Goal: Task Accomplishment & Management: Manage account settings

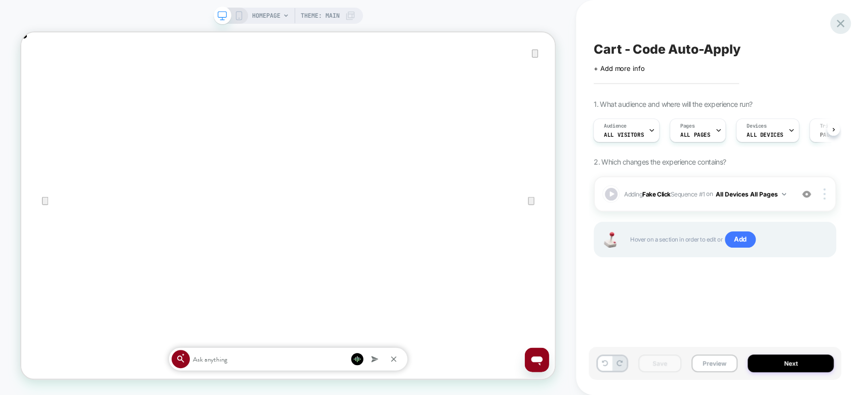
scroll to position [0, 1423]
click at [842, 26] on icon at bounding box center [840, 24] width 14 height 14
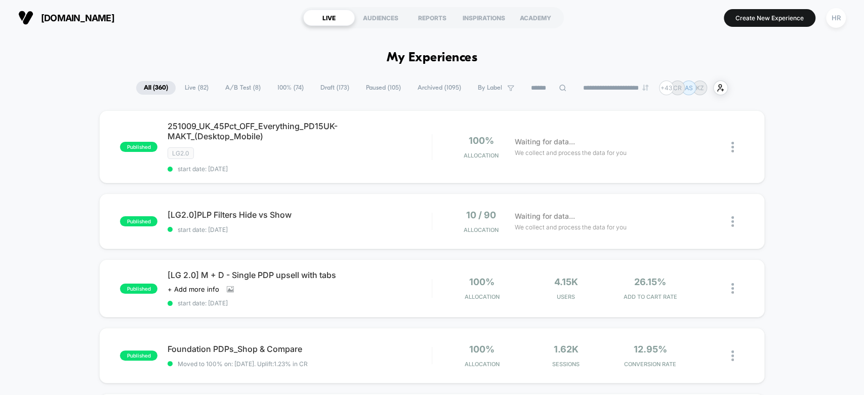
click at [246, 87] on span "A/B Test ( 8 )" at bounding box center [243, 88] width 51 height 14
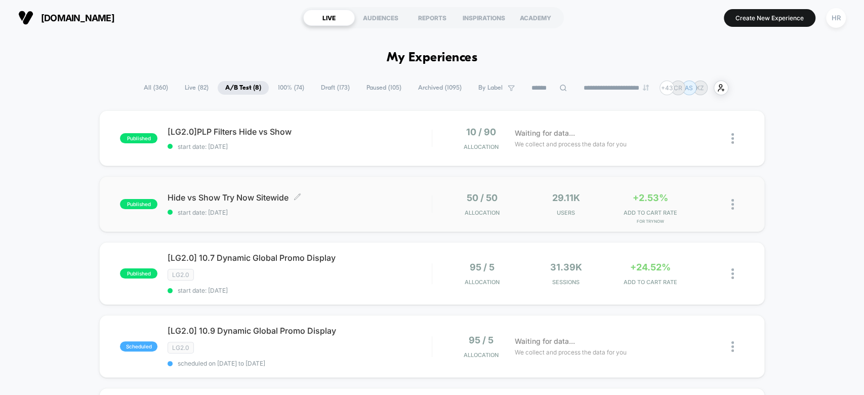
click at [392, 197] on span "Hide vs Show Try Now Sitewide Click to edit experience details" at bounding box center [299, 197] width 264 height 10
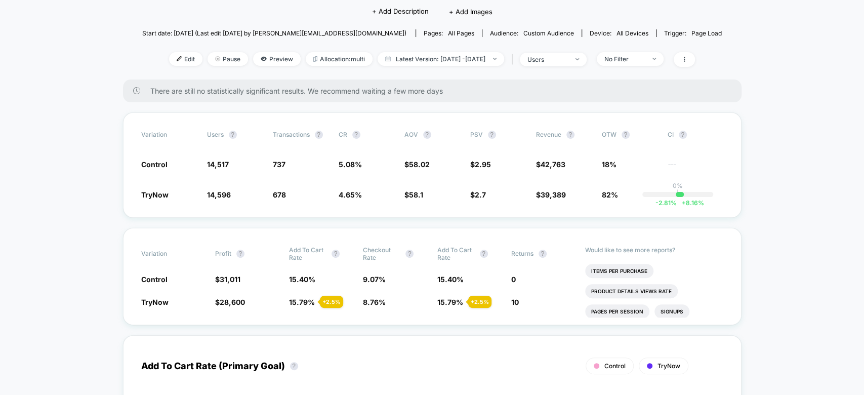
scroll to position [93, 0]
click at [568, 57] on div "users" at bounding box center [547, 59] width 40 height 8
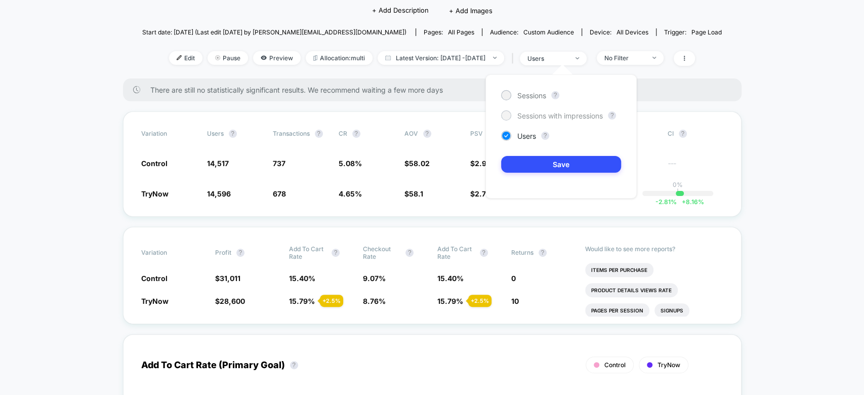
click at [551, 112] on span "Sessions with impressions" at bounding box center [560, 115] width 86 height 9
click at [555, 162] on button "Save" at bounding box center [561, 164] width 120 height 17
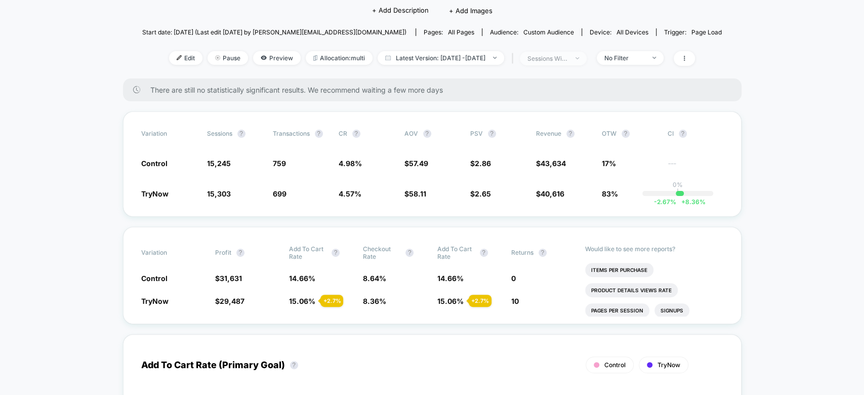
click at [586, 54] on span "sessions with impression" at bounding box center [553, 59] width 67 height 14
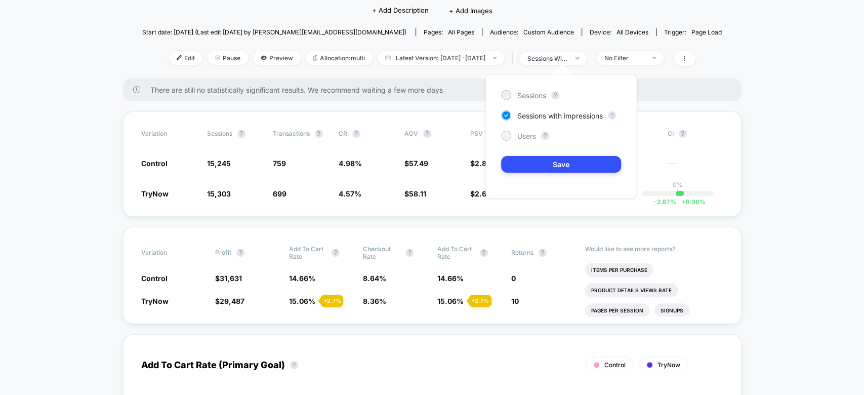
click at [526, 140] on span "Users" at bounding box center [526, 136] width 19 height 9
click at [547, 168] on button "Save" at bounding box center [561, 164] width 120 height 17
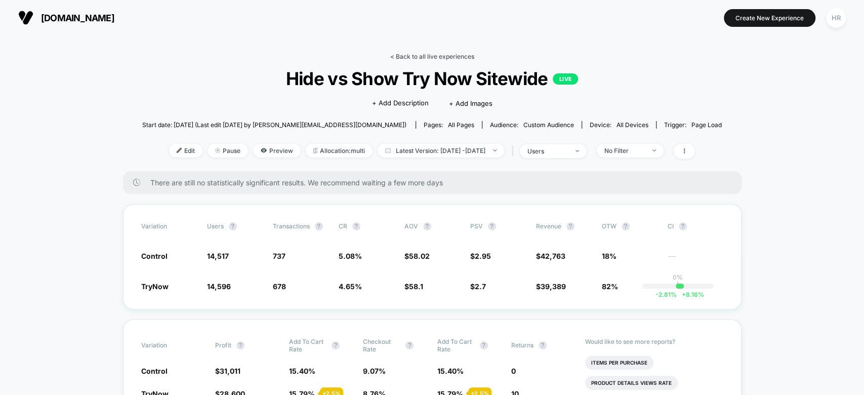
click at [424, 53] on link "< Back to all live experiences" at bounding box center [432, 57] width 84 height 8
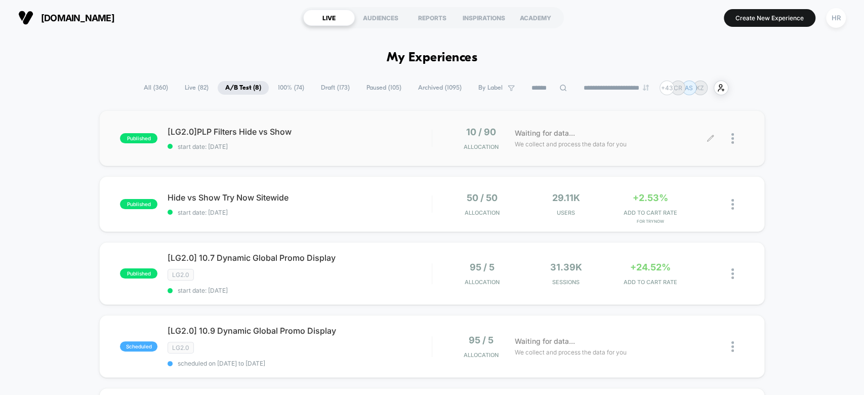
click at [710, 136] on icon at bounding box center [710, 139] width 8 height 8
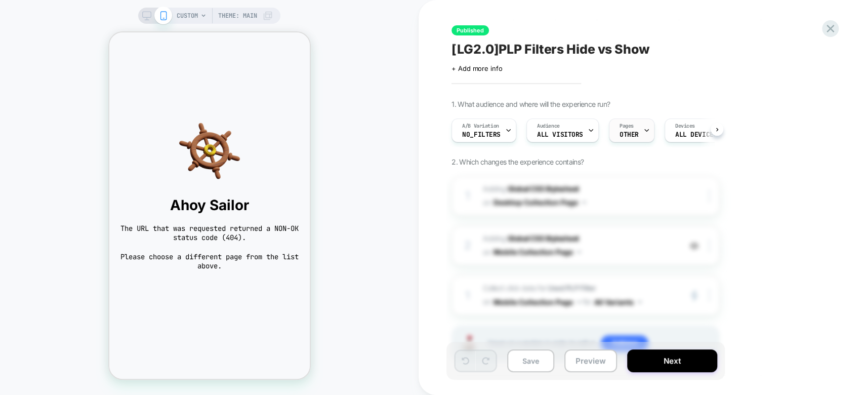
click at [645, 130] on icon at bounding box center [647, 131] width 4 height 2
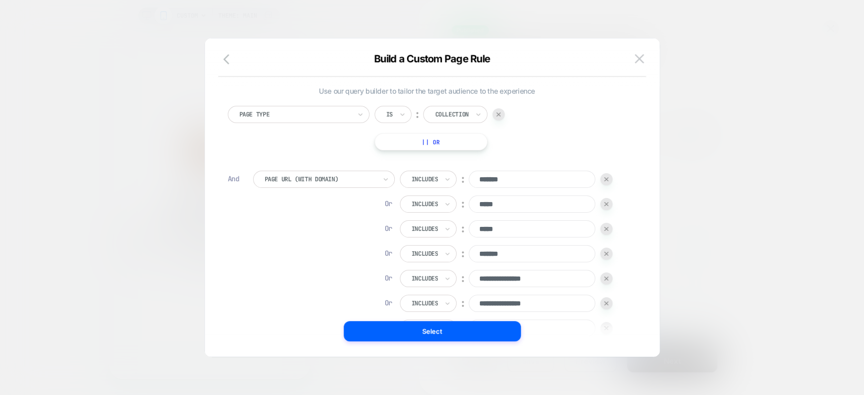
scroll to position [135, 0]
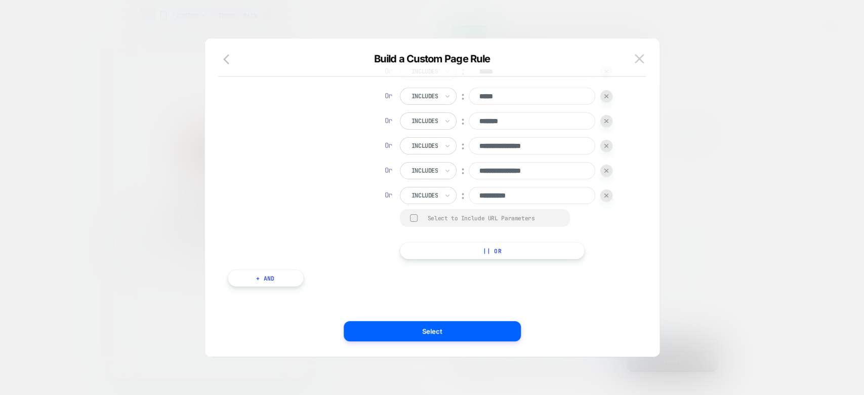
click at [442, 250] on button "|| Or" at bounding box center [492, 250] width 185 height 17
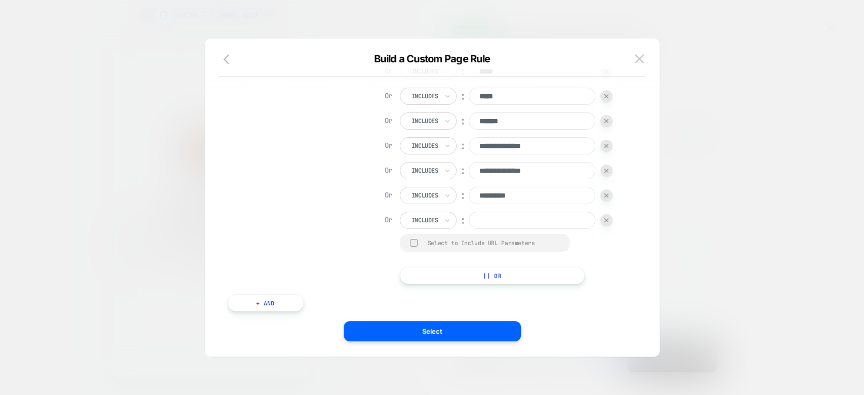
click at [501, 222] on input at bounding box center [532, 220] width 127 height 17
type input "****"
click at [479, 273] on button "|| Or" at bounding box center [492, 275] width 185 height 17
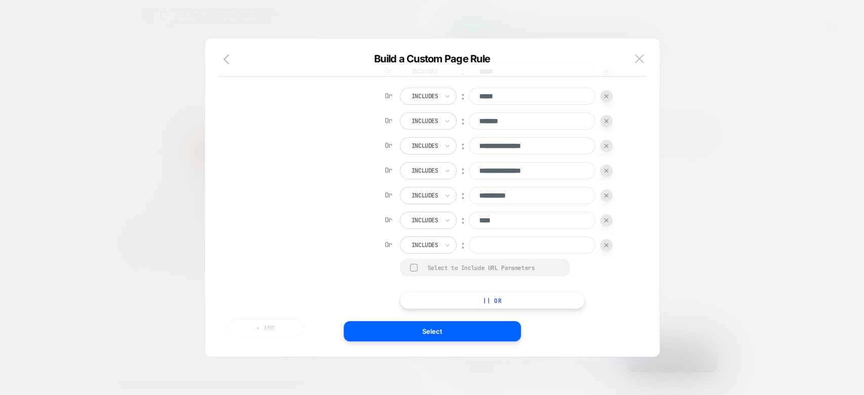
click at [502, 247] on input at bounding box center [532, 244] width 127 height 17
type input "***"
click at [488, 296] on button "|| Or" at bounding box center [492, 299] width 185 height 17
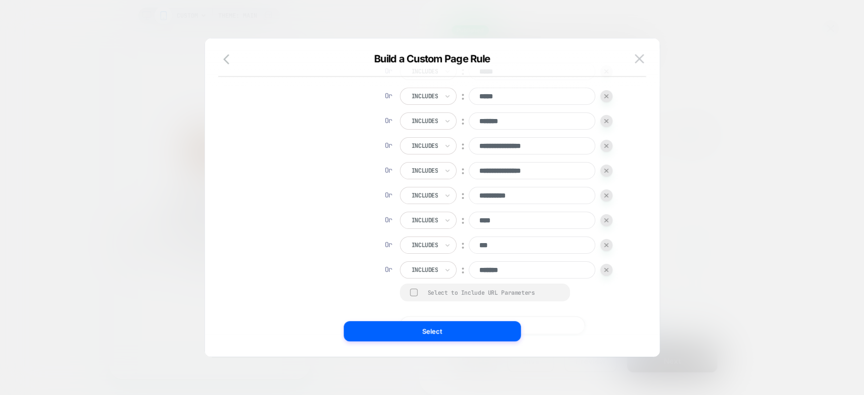
scroll to position [209, 0]
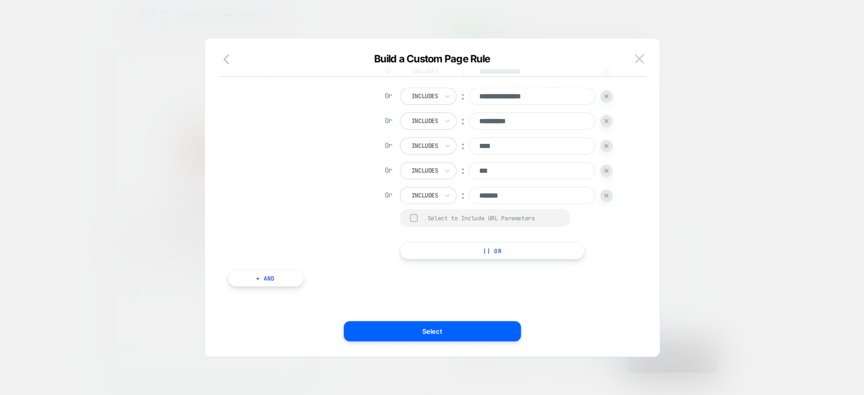
type input "*******"
click at [517, 247] on button "|| Or" at bounding box center [492, 250] width 185 height 17
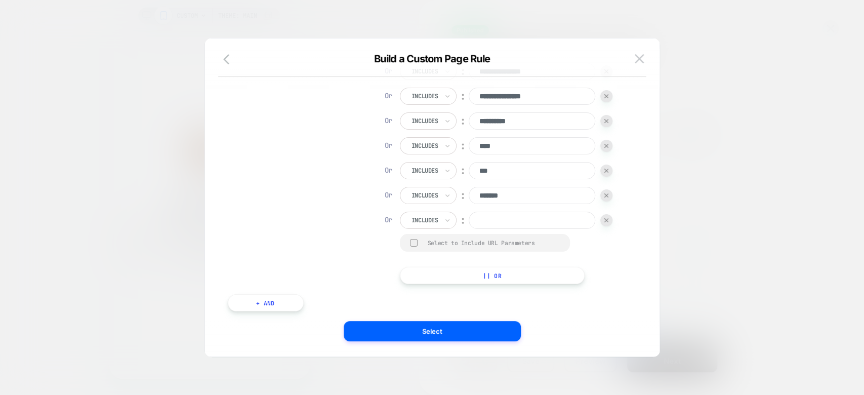
click at [514, 219] on input at bounding box center [532, 220] width 127 height 17
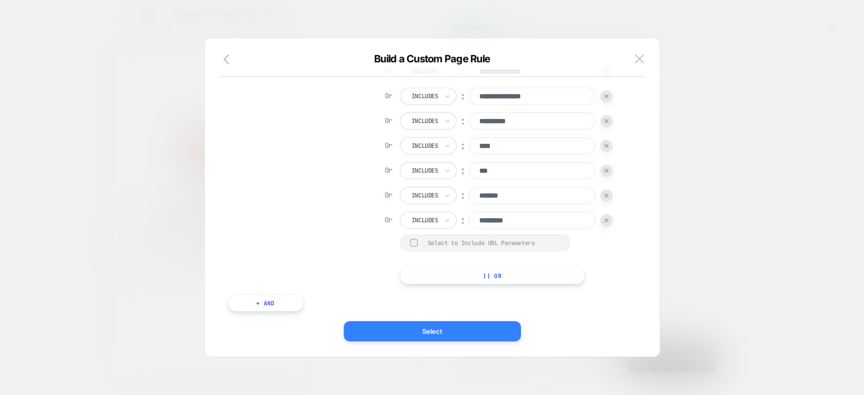
type input "*********"
click at [437, 322] on button "Select" at bounding box center [432, 331] width 177 height 20
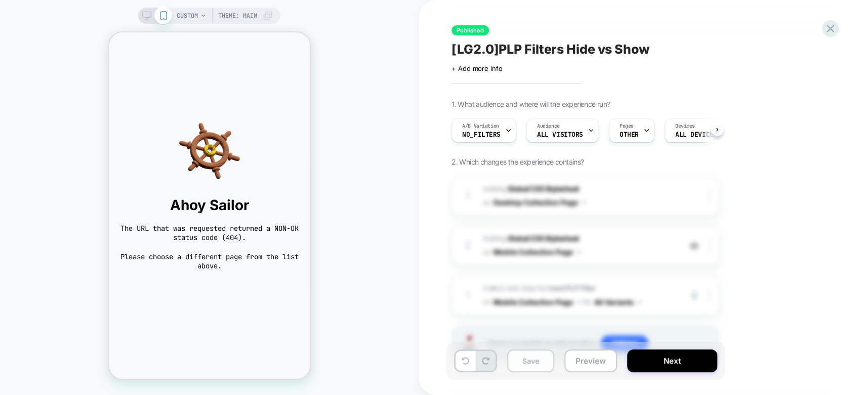
click at [531, 357] on button "Save" at bounding box center [530, 360] width 47 height 23
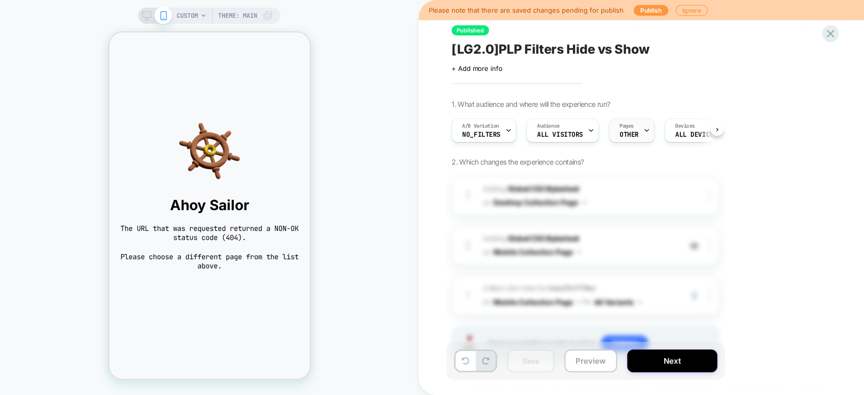
click at [634, 126] on div "Pages OTHER" at bounding box center [628, 130] width 39 height 23
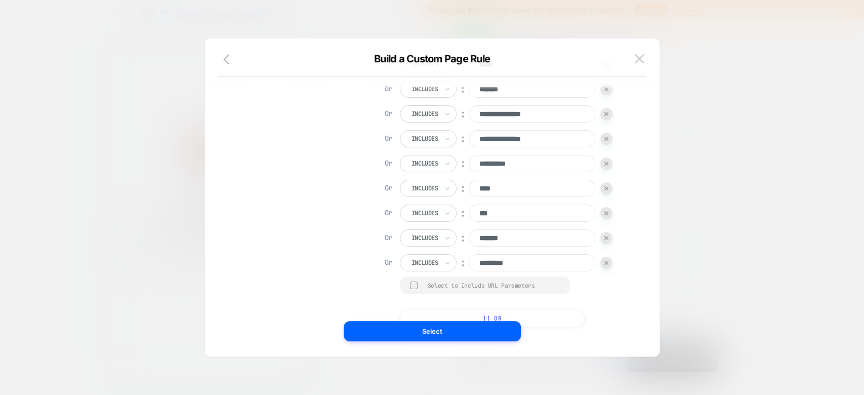
scroll to position [235, 0]
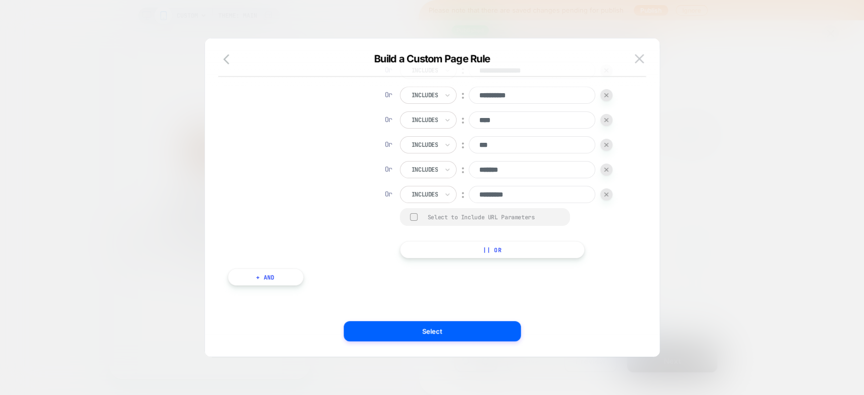
click at [479, 250] on button "|| Or" at bounding box center [492, 249] width 185 height 17
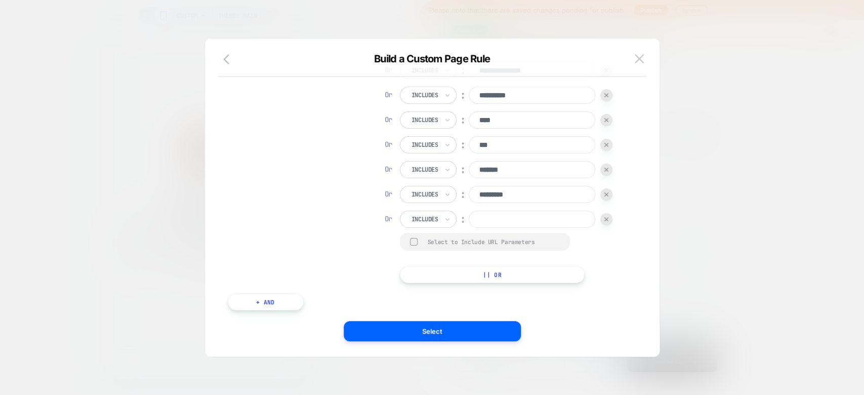
click at [509, 217] on input at bounding box center [532, 218] width 127 height 17
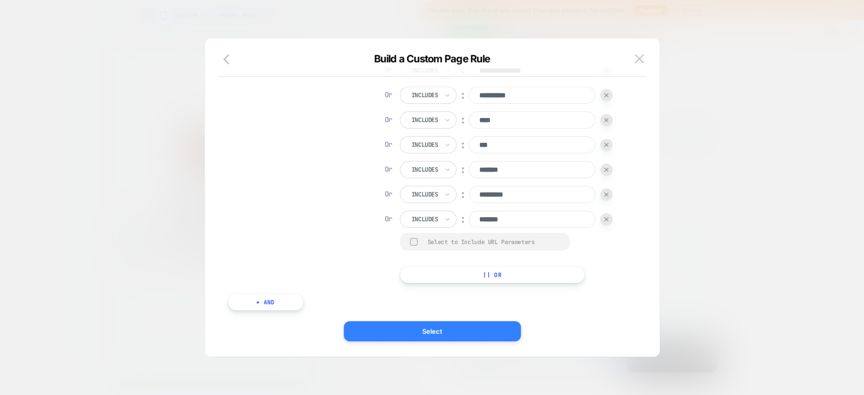
type input "*******"
click at [397, 328] on button "Select" at bounding box center [432, 331] width 177 height 20
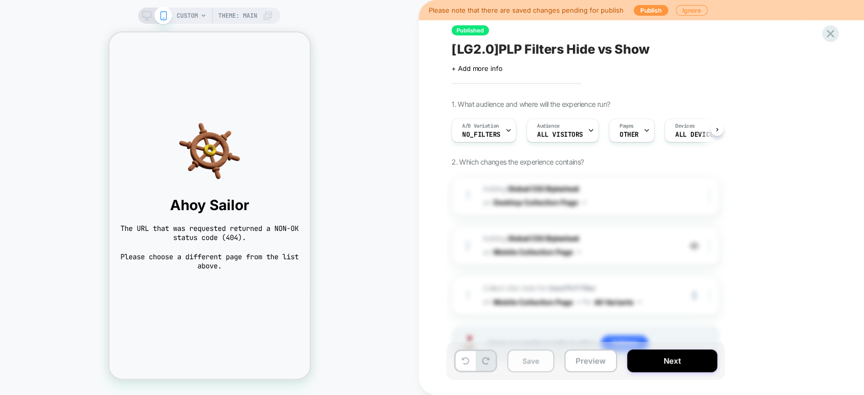
click at [530, 362] on button "Save" at bounding box center [530, 360] width 47 height 23
click at [676, 359] on button "Next" at bounding box center [672, 360] width 90 height 23
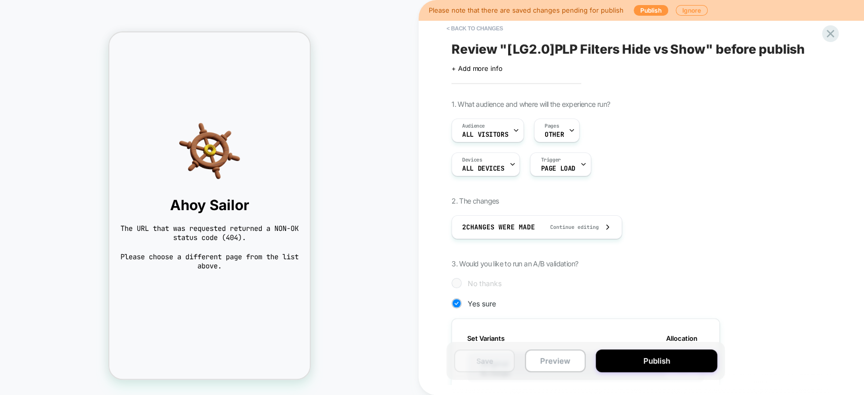
click at [676, 359] on button "Publish" at bounding box center [656, 360] width 121 height 23
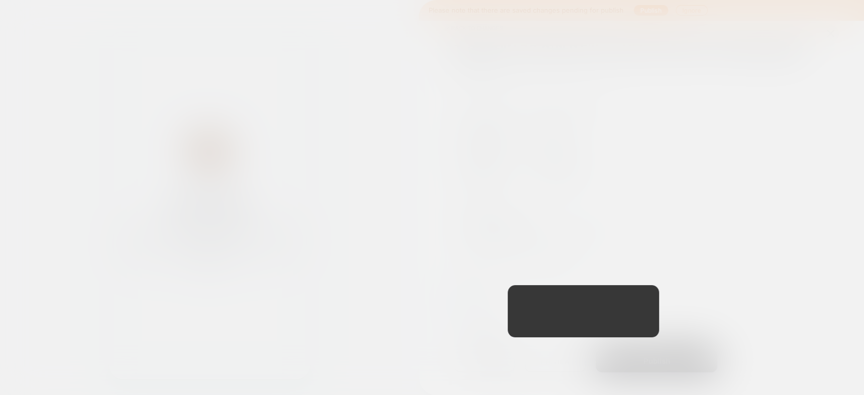
scroll to position [0, 1]
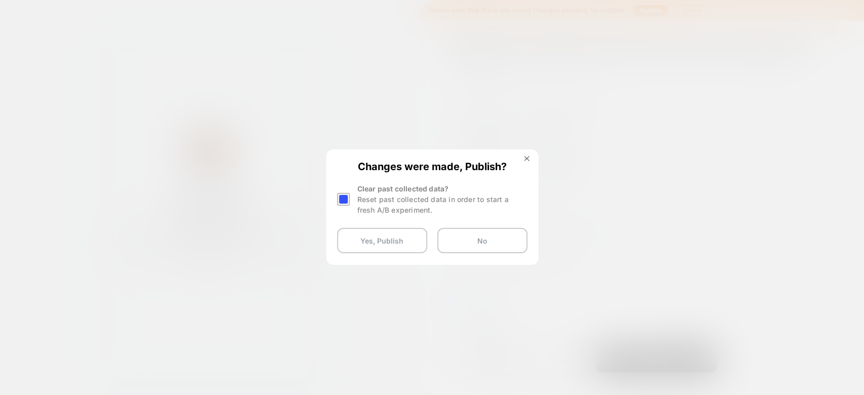
click at [343, 198] on div at bounding box center [343, 199] width 13 height 13
click at [380, 244] on button "Yes, Publish" at bounding box center [382, 240] width 90 height 25
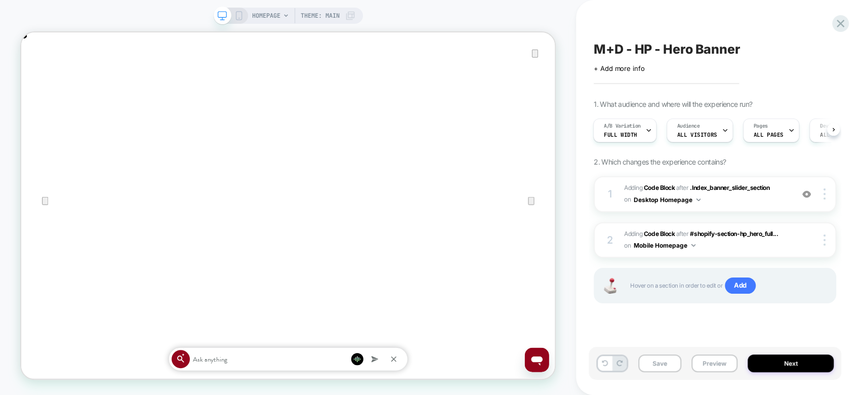
scroll to position [0, 711]
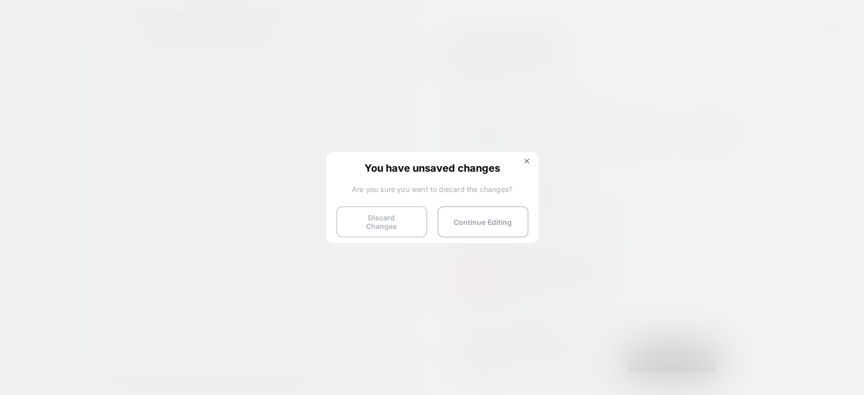
click at [401, 224] on button "Discard Changes" at bounding box center [381, 221] width 91 height 31
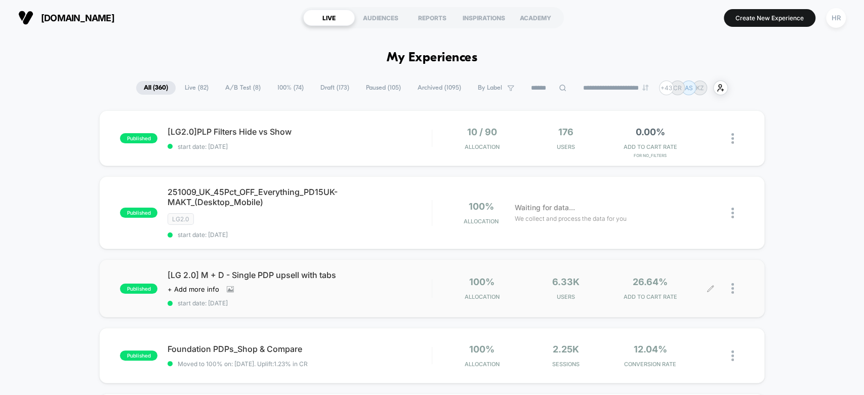
click at [710, 285] on icon at bounding box center [710, 288] width 6 height 6
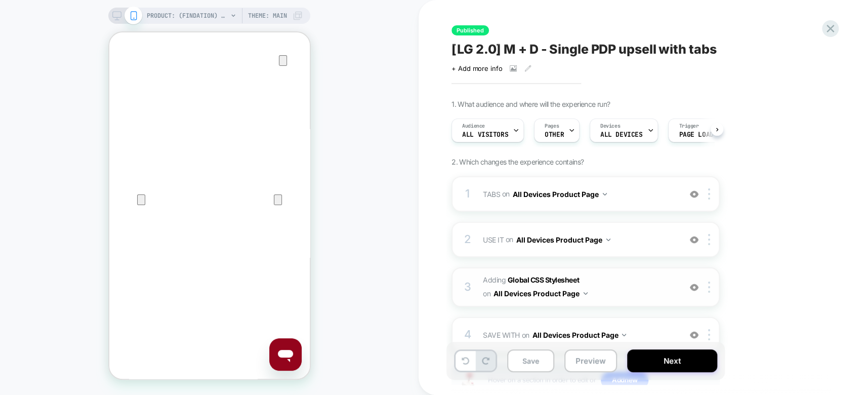
scroll to position [78, 0]
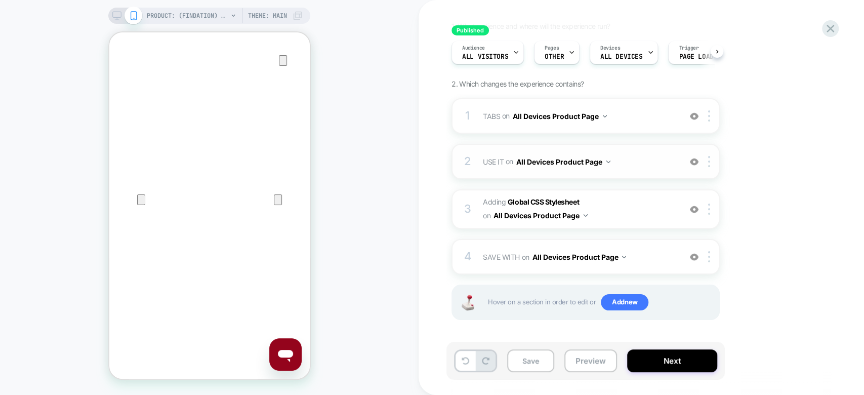
click at [652, 159] on span "USE IT Replacing Blocks List WITH #use-it-wrapper-vsly-LG-2-0 on All Devices Pr…" at bounding box center [579, 161] width 193 height 15
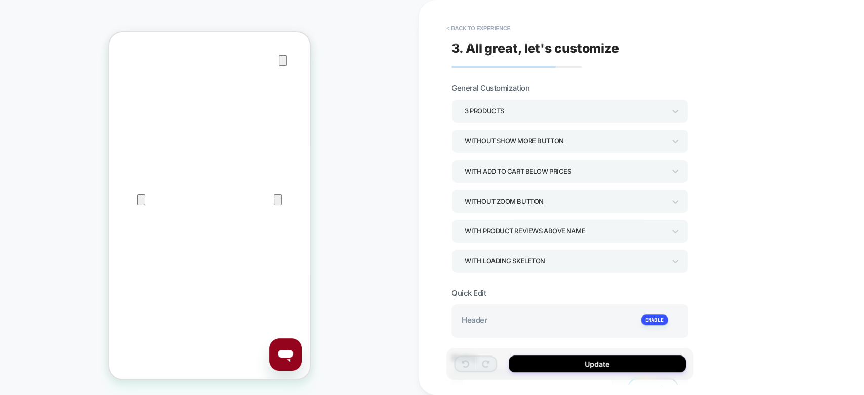
scroll to position [309, 0]
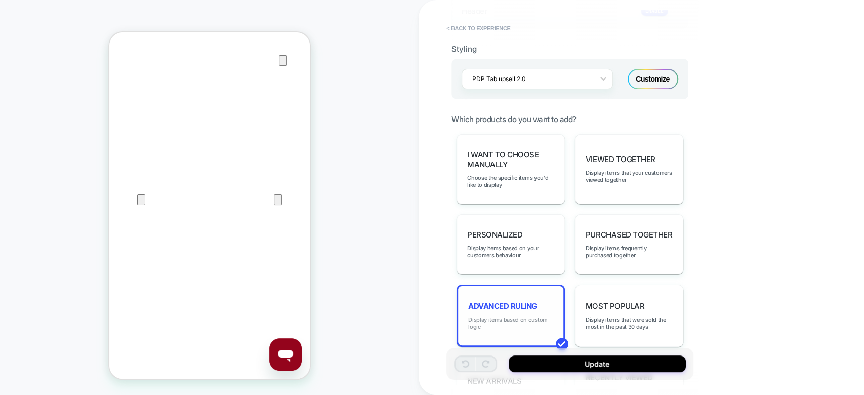
click at [497, 316] on span "Display items based on custom logic" at bounding box center [510, 323] width 85 height 14
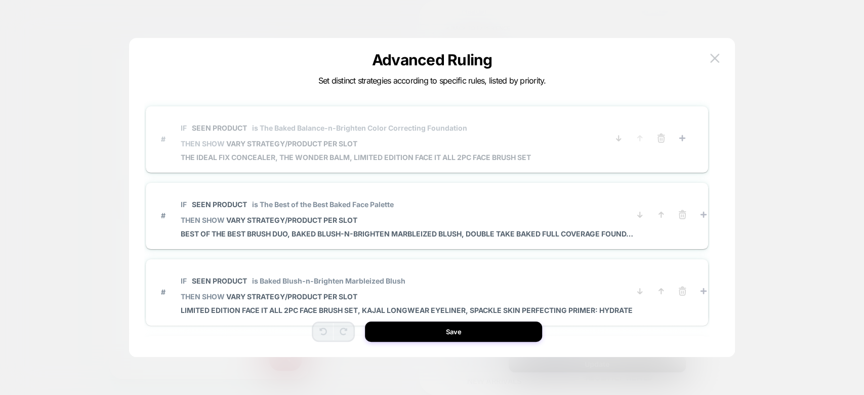
click at [499, 127] on p "IF Seen Product is The Baked Balance-n-Brighten Color Correcting Foundation" at bounding box center [356, 127] width 350 height 9
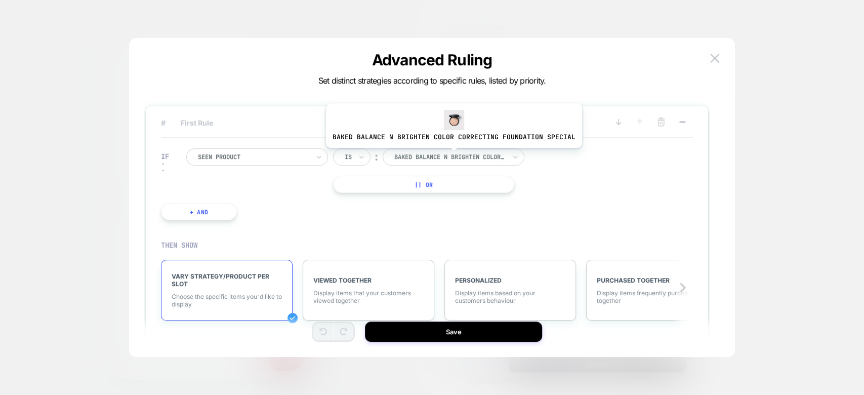
click at [451, 155] on div at bounding box center [449, 156] width 111 height 9
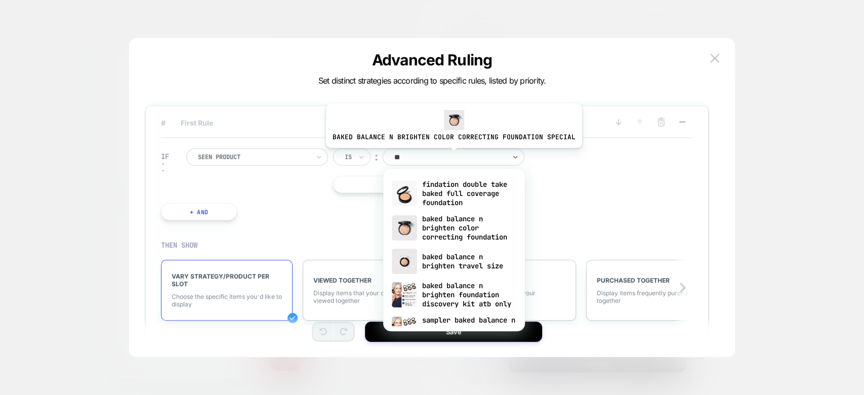
type input "*"
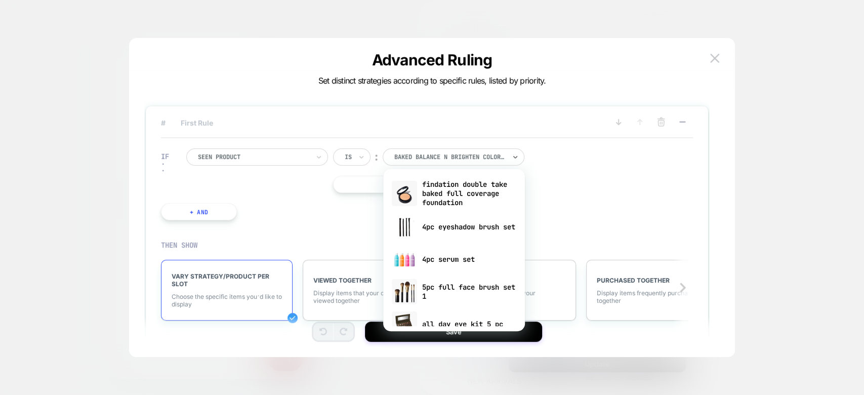
drag, startPoint x: 273, startPoint y: 219, endPoint x: 290, endPoint y: 217, distance: 17.3
click at [288, 217] on div "IF Seen Product Is ︰ option findation double take baked full coverage foundatio…" at bounding box center [351, 184] width 391 height 102
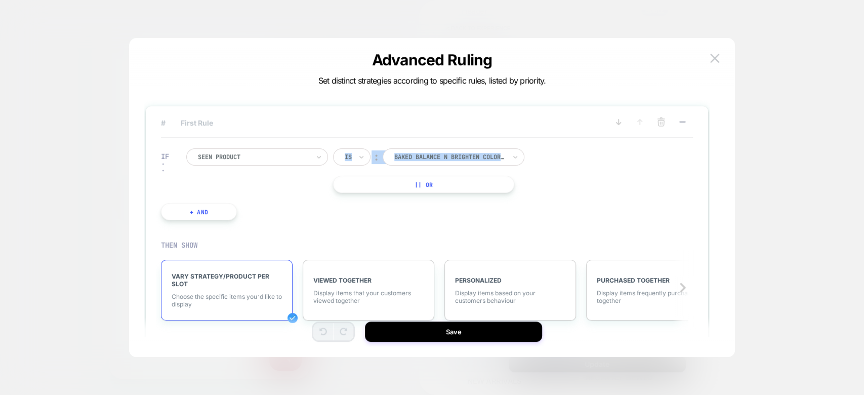
click at [406, 180] on button "|| Or" at bounding box center [423, 184] width 181 height 17
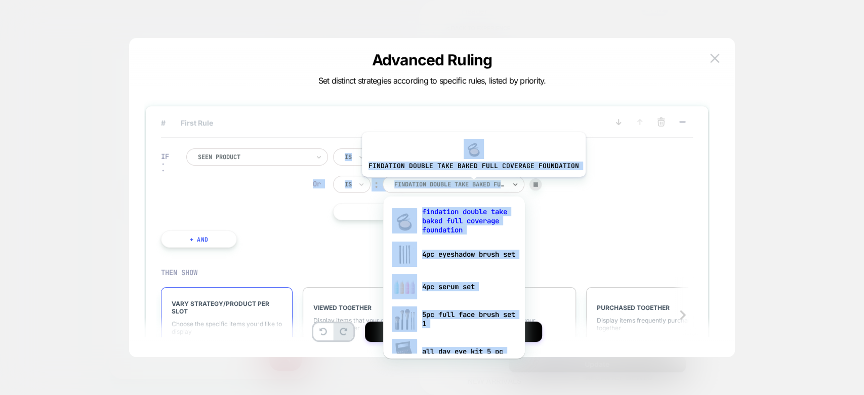
click at [471, 184] on div at bounding box center [449, 184] width 111 height 9
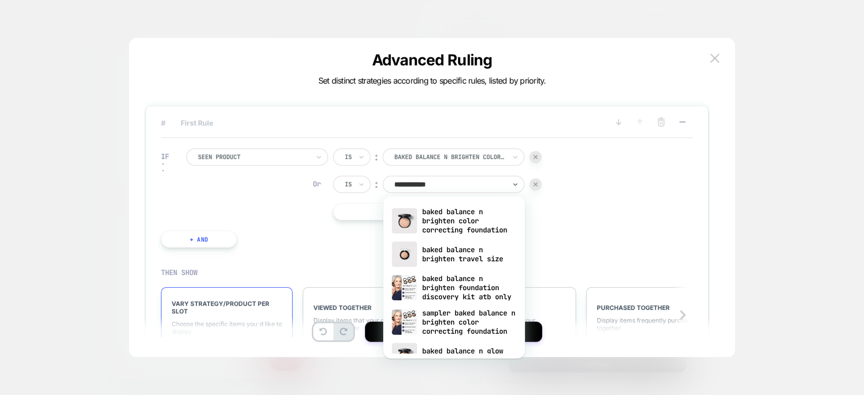
type input "**********"
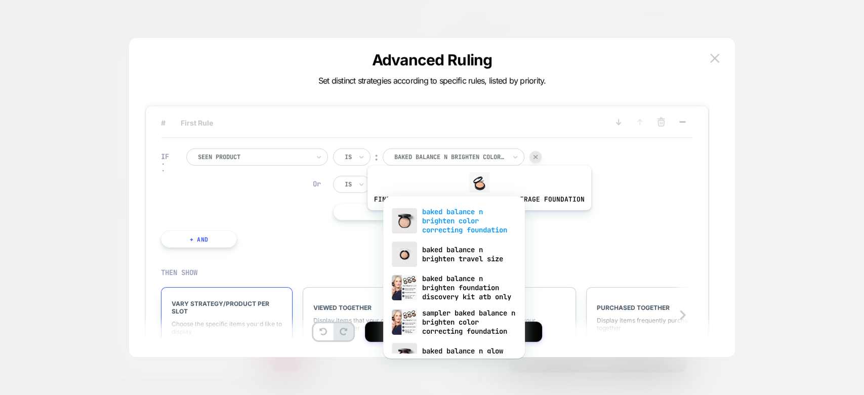
click at [476, 217] on div "baked balance n brighten color correcting foundation" at bounding box center [454, 220] width 132 height 34
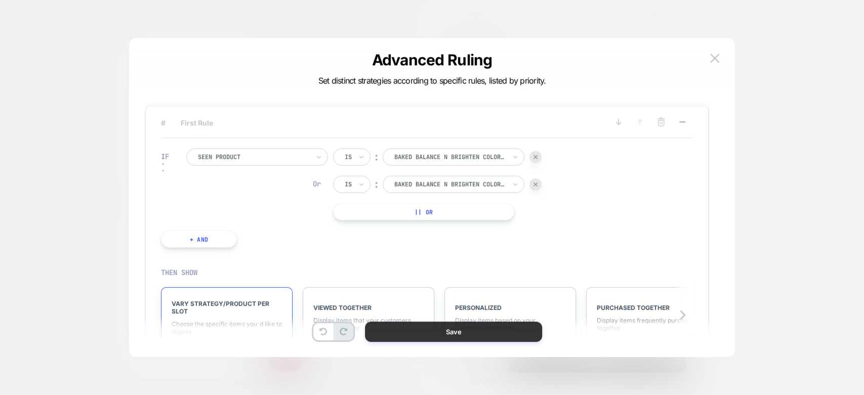
click at [474, 328] on button "Save" at bounding box center [453, 331] width 177 height 20
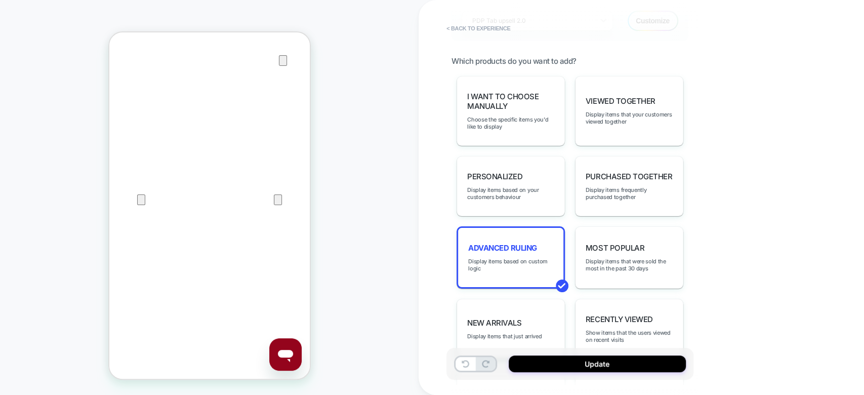
scroll to position [371, 0]
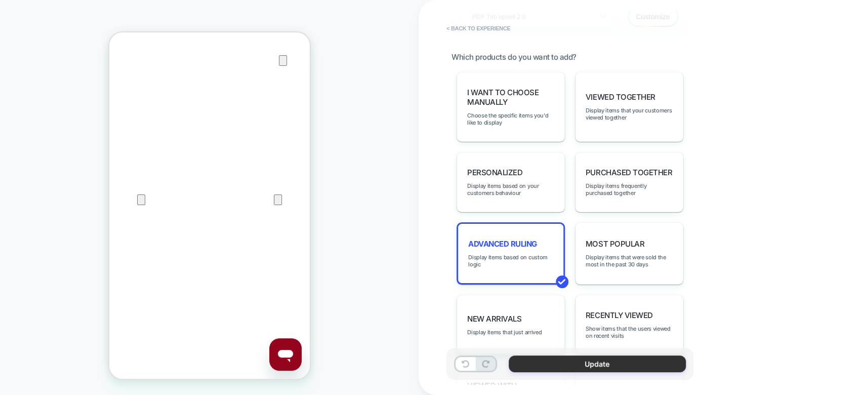
click at [528, 362] on button "Update" at bounding box center [597, 363] width 177 height 17
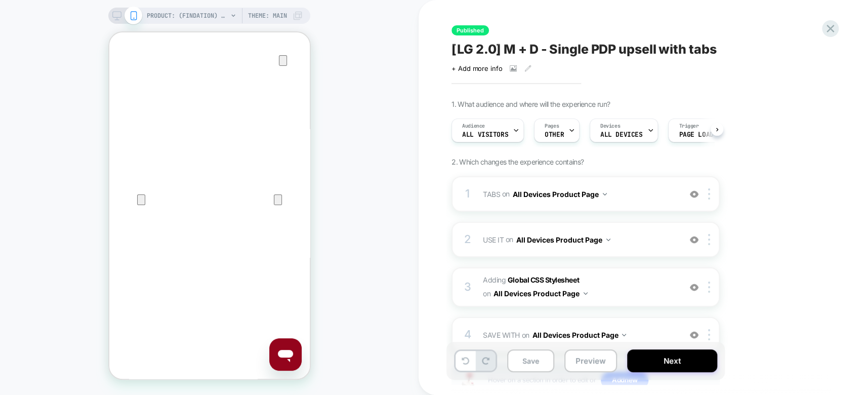
click at [528, 362] on button "Save" at bounding box center [530, 360] width 47 height 23
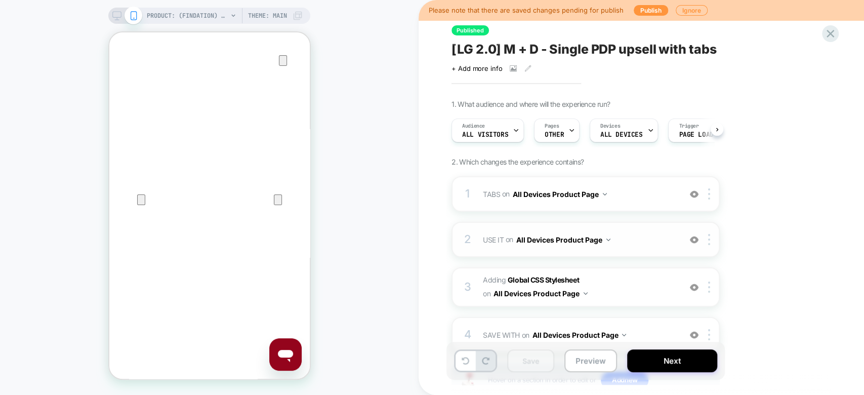
click at [656, 241] on span "USE IT Replacing Blocks List WITH #use-it-wrapper-vsly-LG-2-0 on All Devices Pr…" at bounding box center [579, 239] width 193 height 15
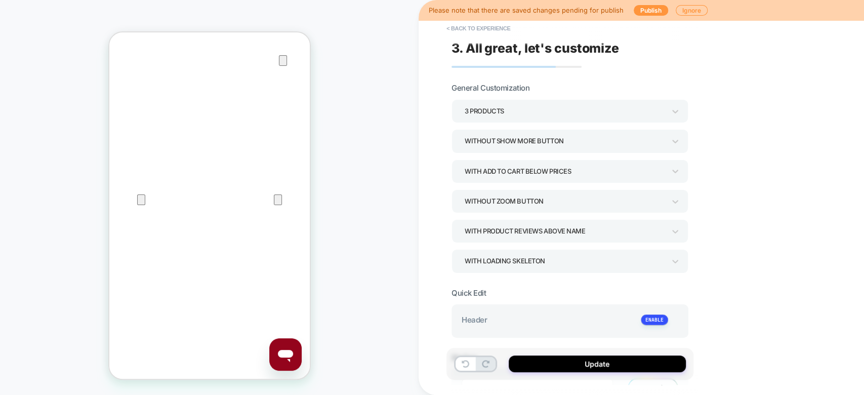
scroll to position [307, 0]
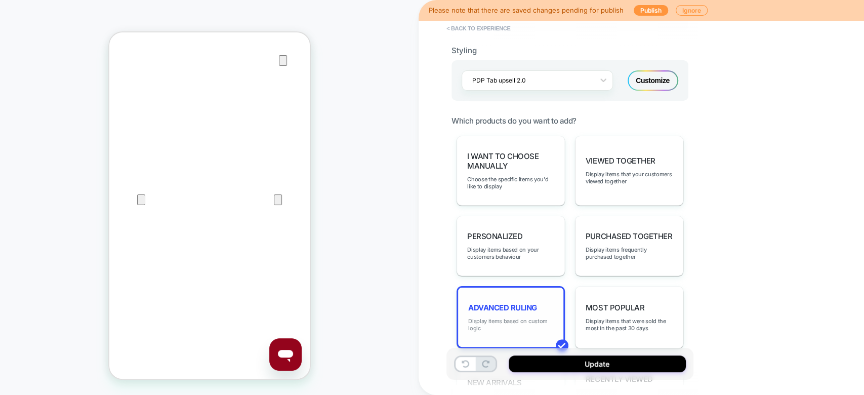
click at [499, 317] on span "Display items based on custom logic" at bounding box center [510, 324] width 85 height 14
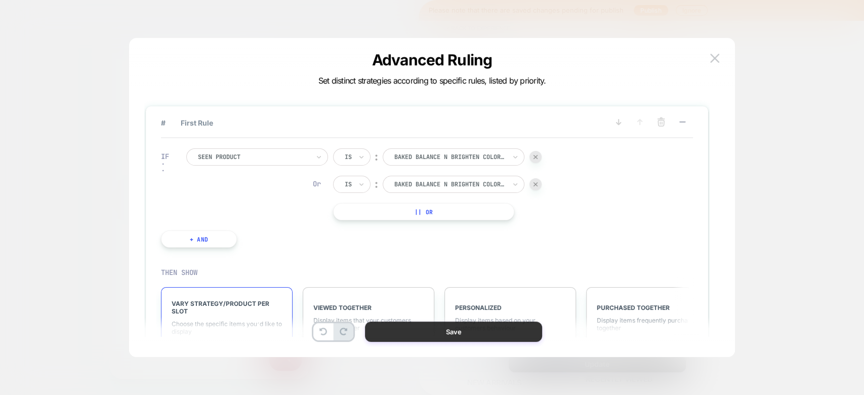
click at [440, 334] on button "Save" at bounding box center [453, 331] width 177 height 20
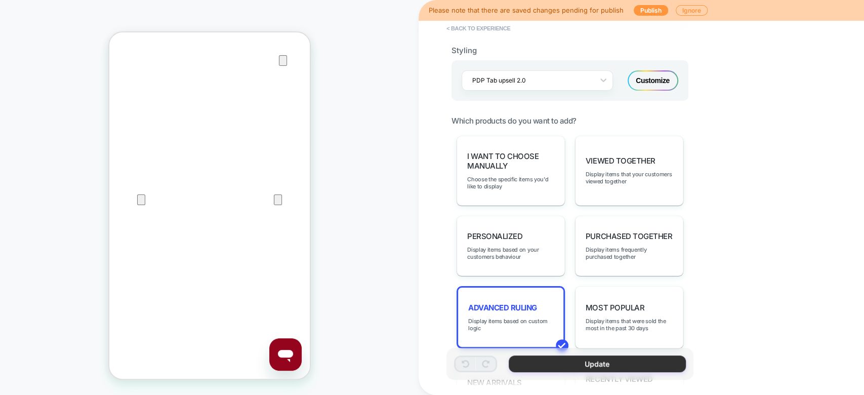
click at [533, 359] on button "Update" at bounding box center [597, 363] width 177 height 17
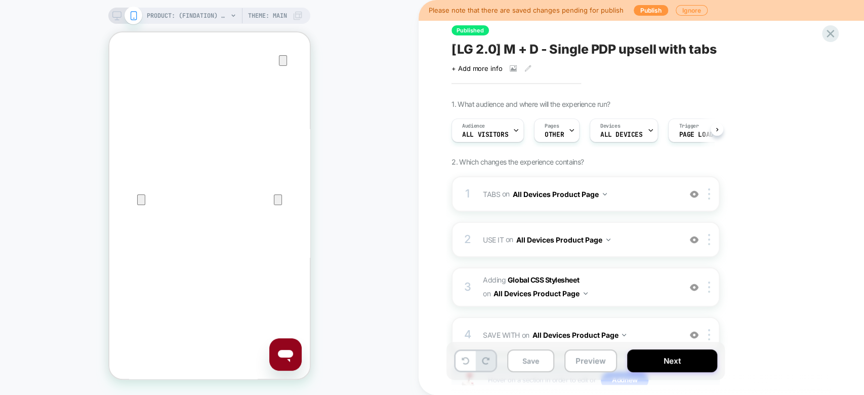
click at [533, 359] on button "Save" at bounding box center [530, 360] width 47 height 23
click at [666, 359] on button "Next" at bounding box center [672, 360] width 90 height 23
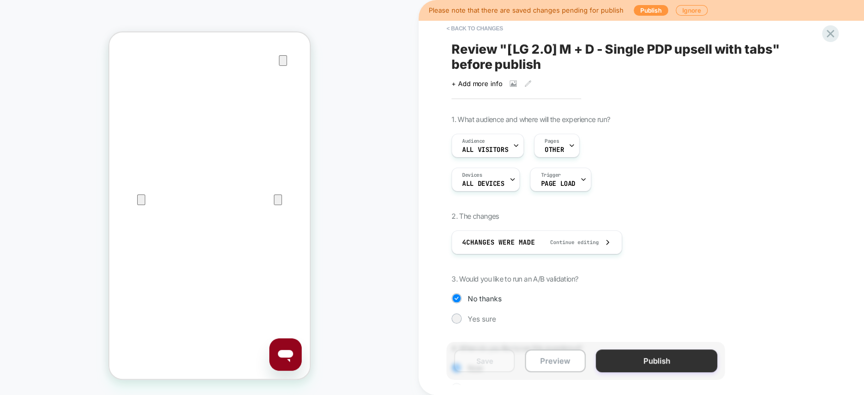
click at [647, 353] on button "Publish" at bounding box center [656, 360] width 121 height 23
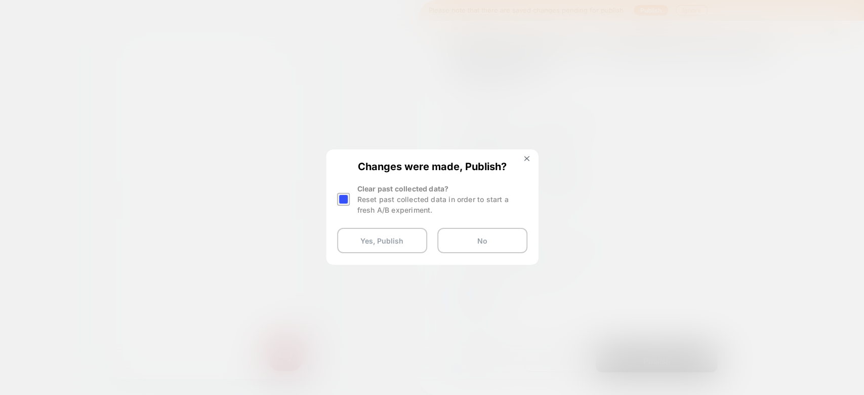
click at [338, 198] on div at bounding box center [343, 199] width 13 height 13
click at [357, 231] on button "Yes, Publish" at bounding box center [382, 240] width 90 height 25
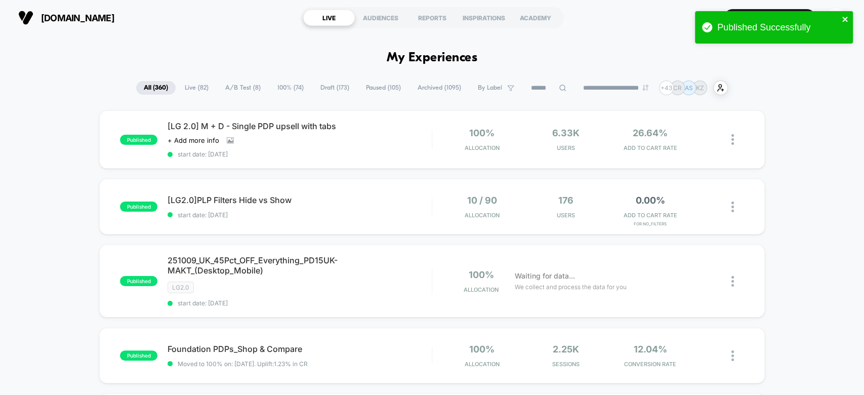
click at [844, 17] on icon "close" at bounding box center [844, 19] width 7 height 8
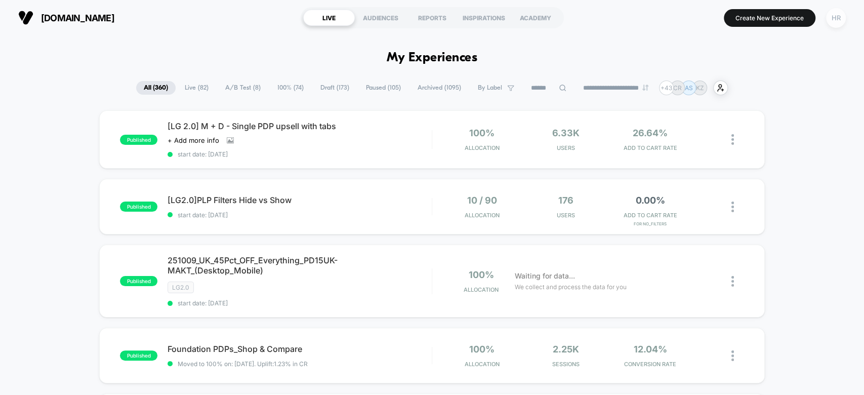
click at [837, 21] on div "HR" at bounding box center [836, 18] width 20 height 20
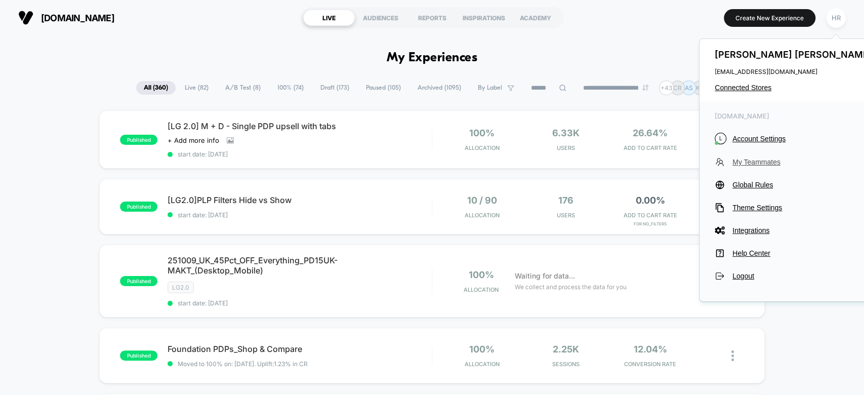
click at [744, 160] on span "My Teammates" at bounding box center [803, 162] width 142 height 8
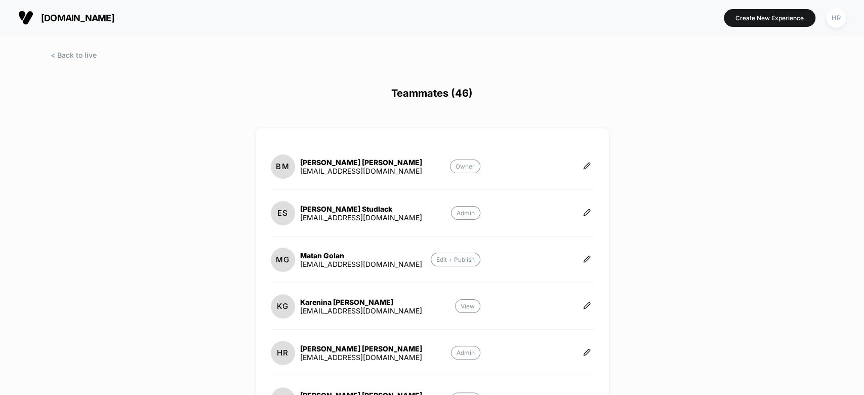
scroll to position [331, 0]
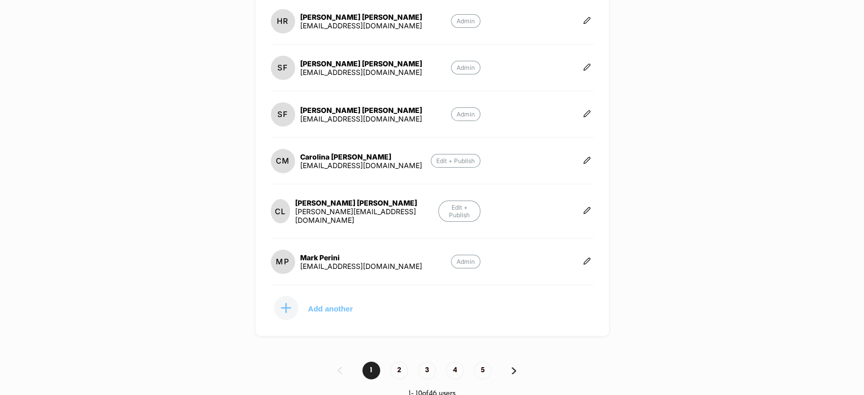
click at [344, 306] on p "Add another" at bounding box center [330, 308] width 45 height 5
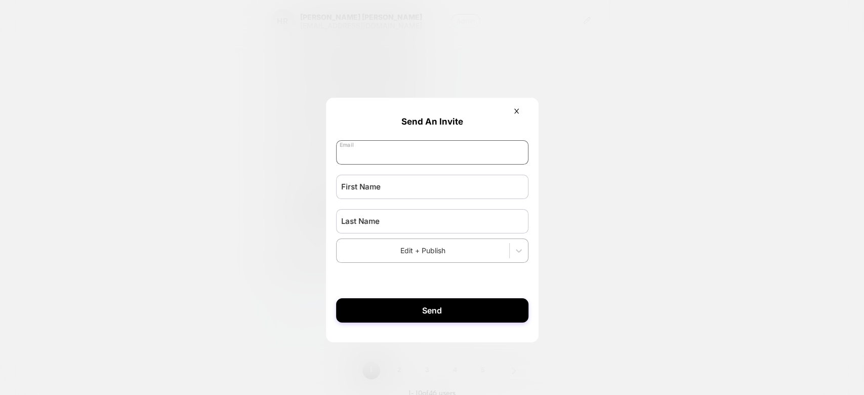
click at [429, 160] on input "email" at bounding box center [432, 152] width 192 height 24
paste input "**********"
type input "**********"
click at [389, 194] on input "text" at bounding box center [432, 187] width 192 height 24
type input "*****"
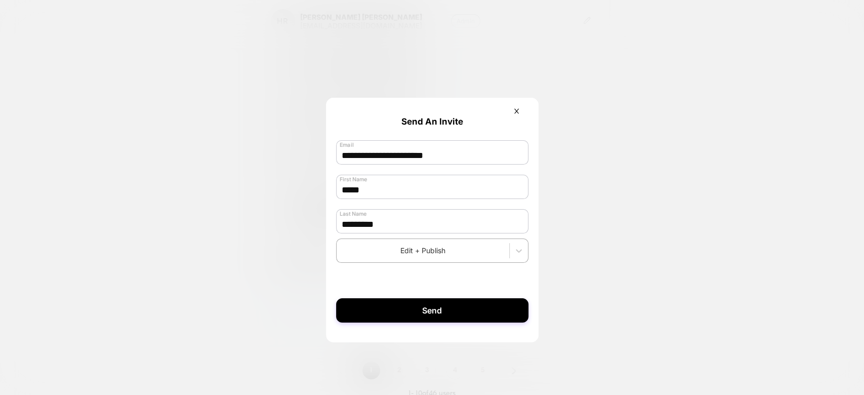
type input "*********"
click at [401, 283] on form "**********" at bounding box center [432, 215] width 213 height 235
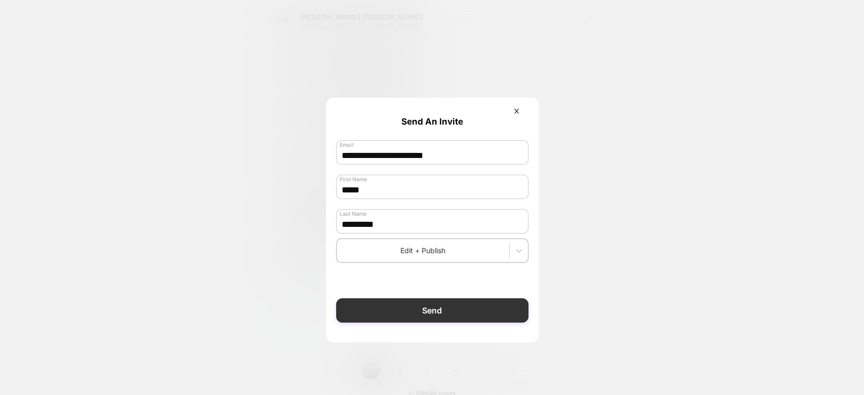
click at [419, 308] on button "Send" at bounding box center [432, 310] width 192 height 24
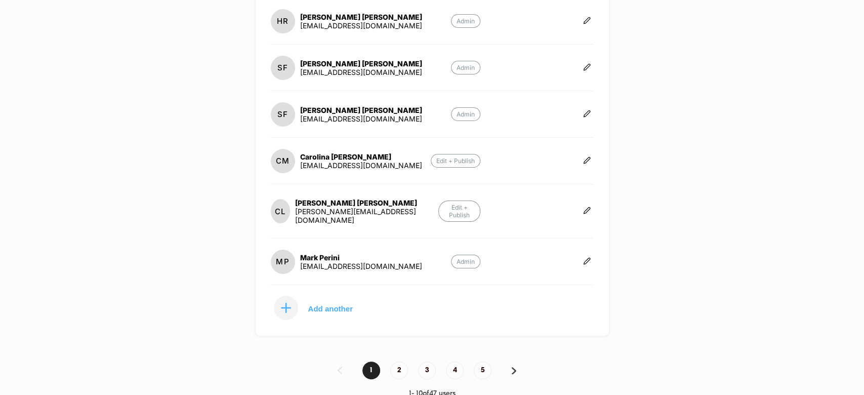
scroll to position [0, 0]
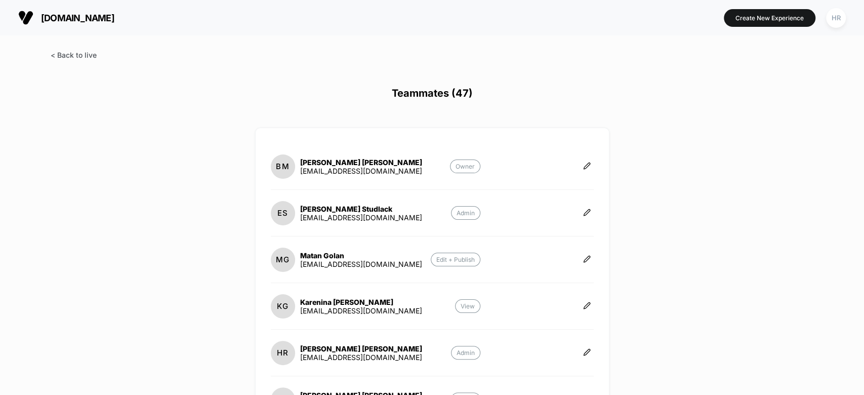
click at [71, 53] on span at bounding box center [74, 55] width 46 height 9
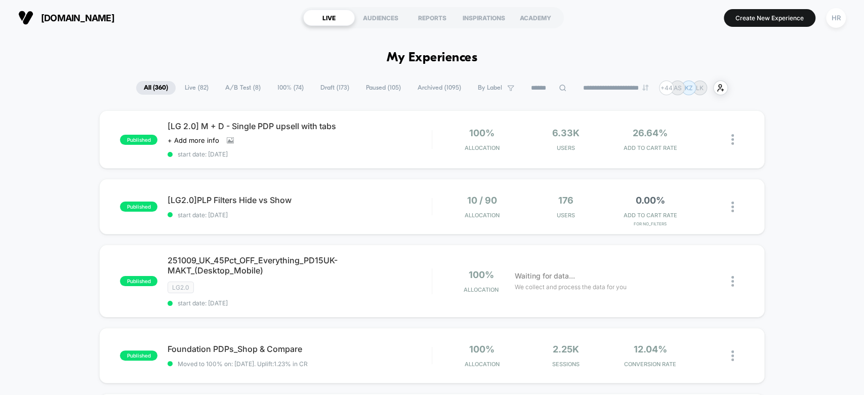
click at [241, 81] on span "A/B Test ( 8 )" at bounding box center [243, 88] width 51 height 14
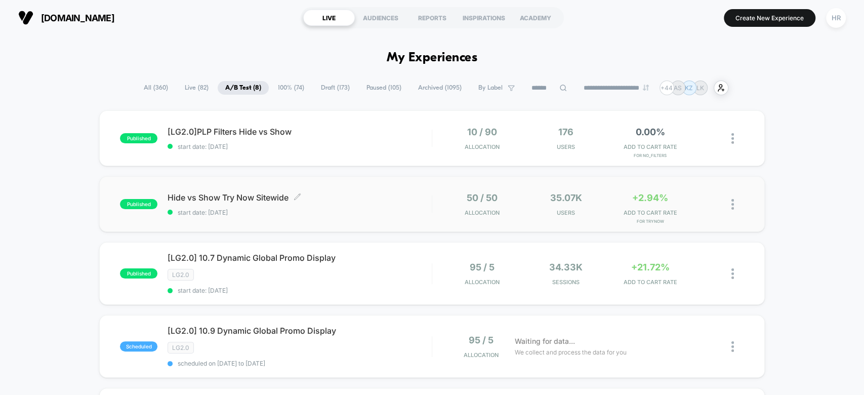
click at [428, 194] on span "Hide vs Show Try Now Sitewide Click to edit experience details" at bounding box center [299, 197] width 264 height 10
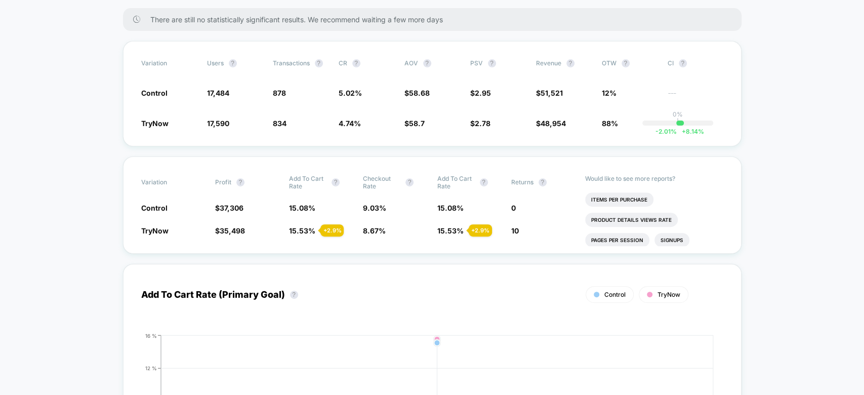
scroll to position [164, 0]
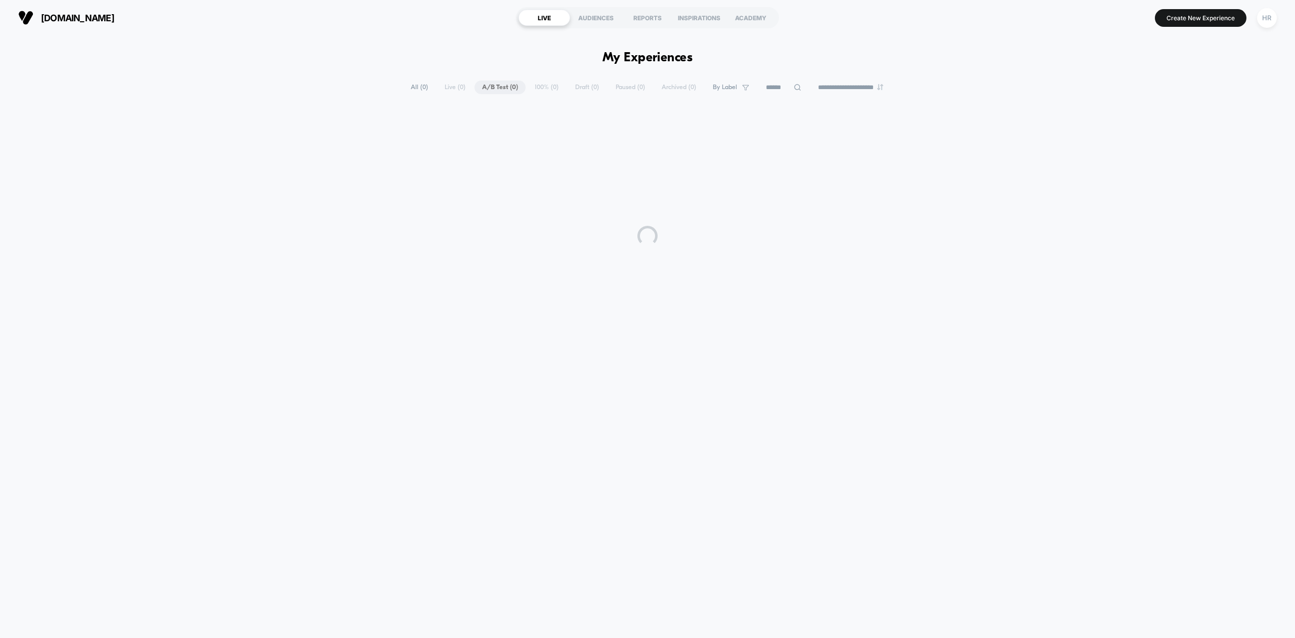
click at [1185, 19] on button "Create New Experience" at bounding box center [1201, 18] width 92 height 18
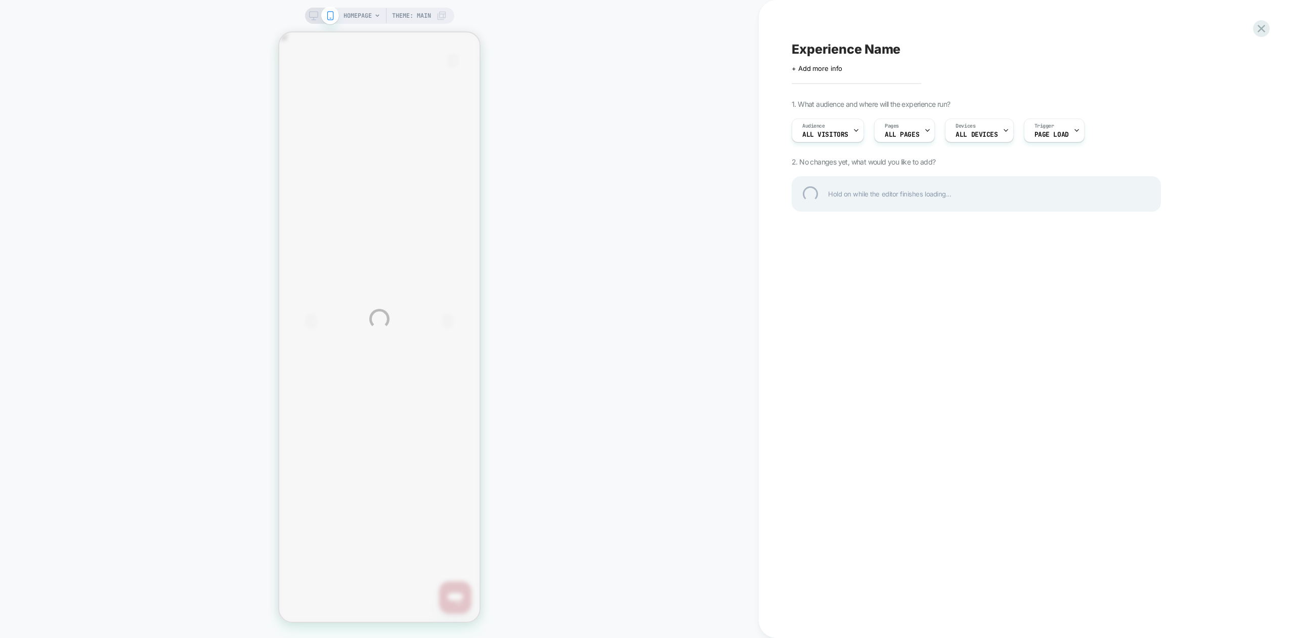
scroll to position [0, 402]
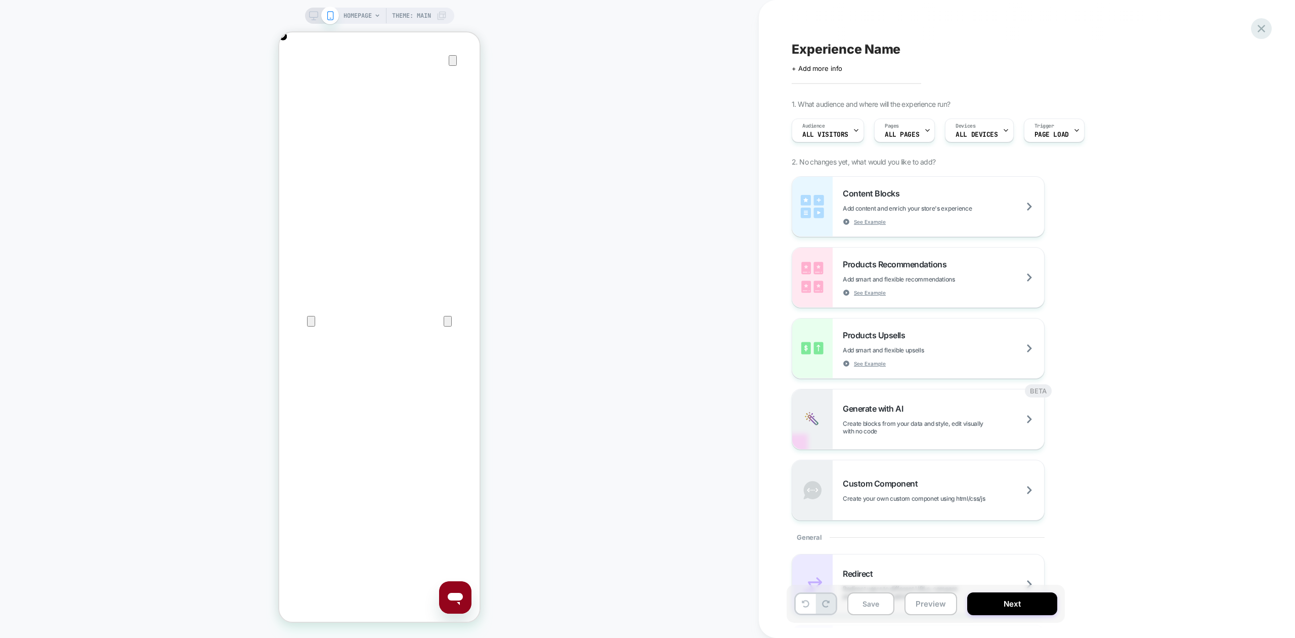
click at [1261, 29] on icon at bounding box center [1262, 29] width 8 height 8
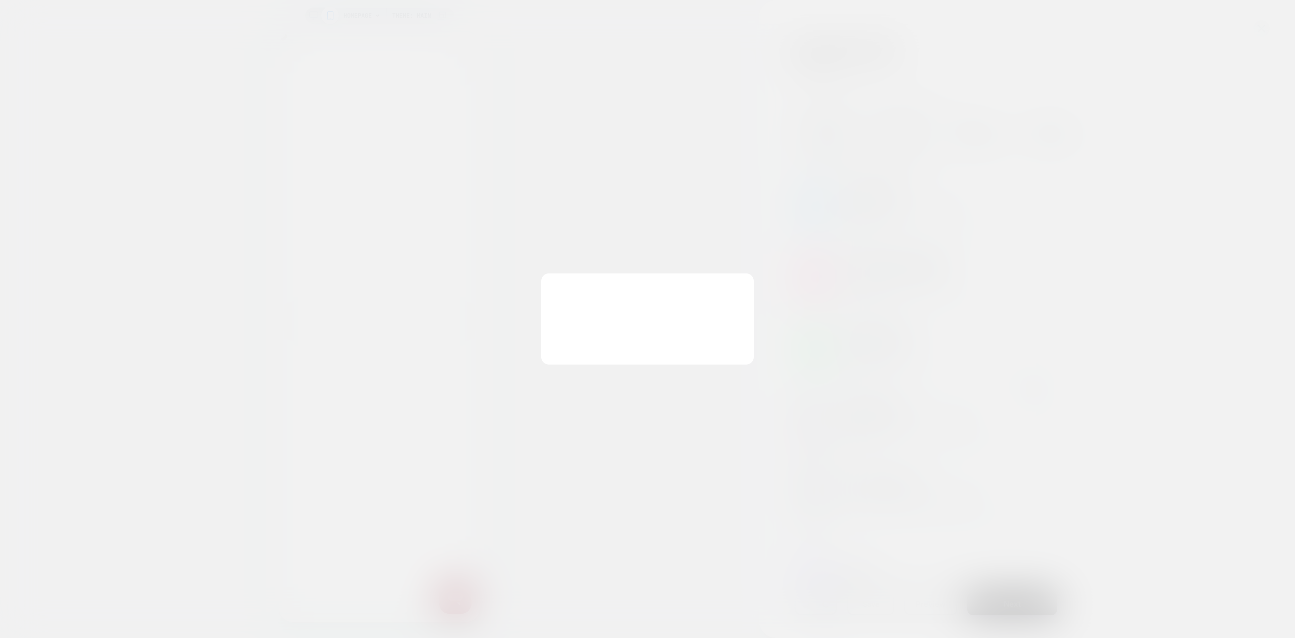
scroll to position [0, 0]
click at [607, 341] on button "Discard Changes" at bounding box center [597, 342] width 91 height 31
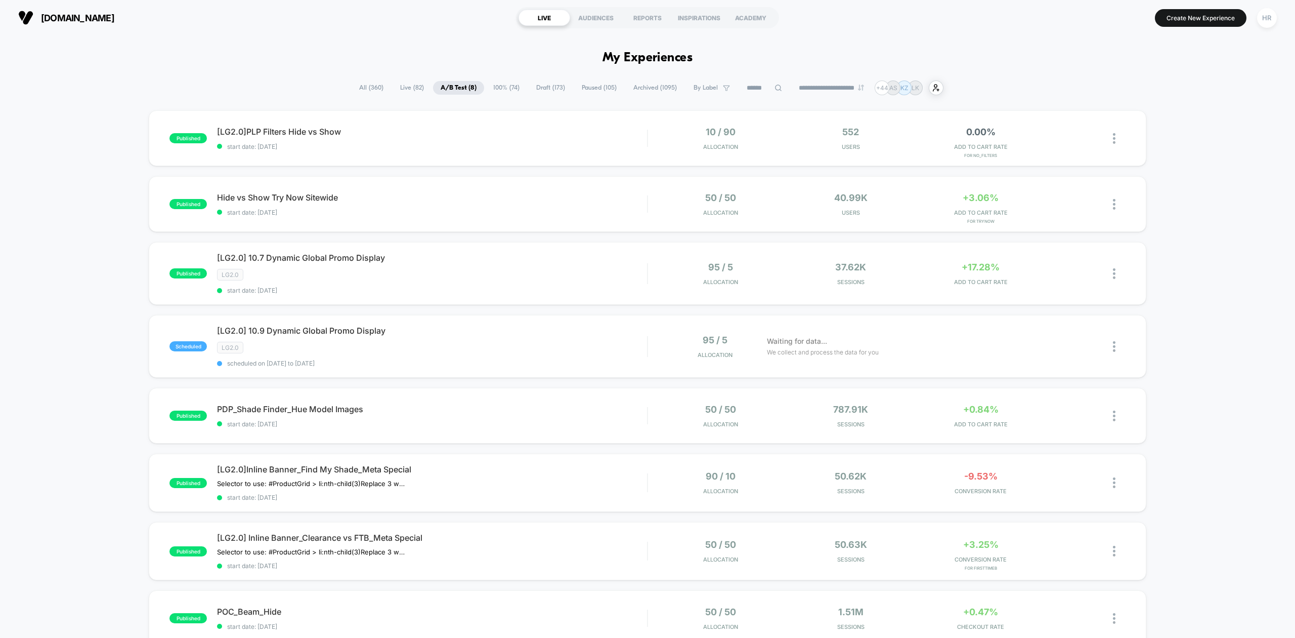
scroll to position [1, 0]
click at [371, 94] on span "All ( 360 )" at bounding box center [371, 87] width 39 height 14
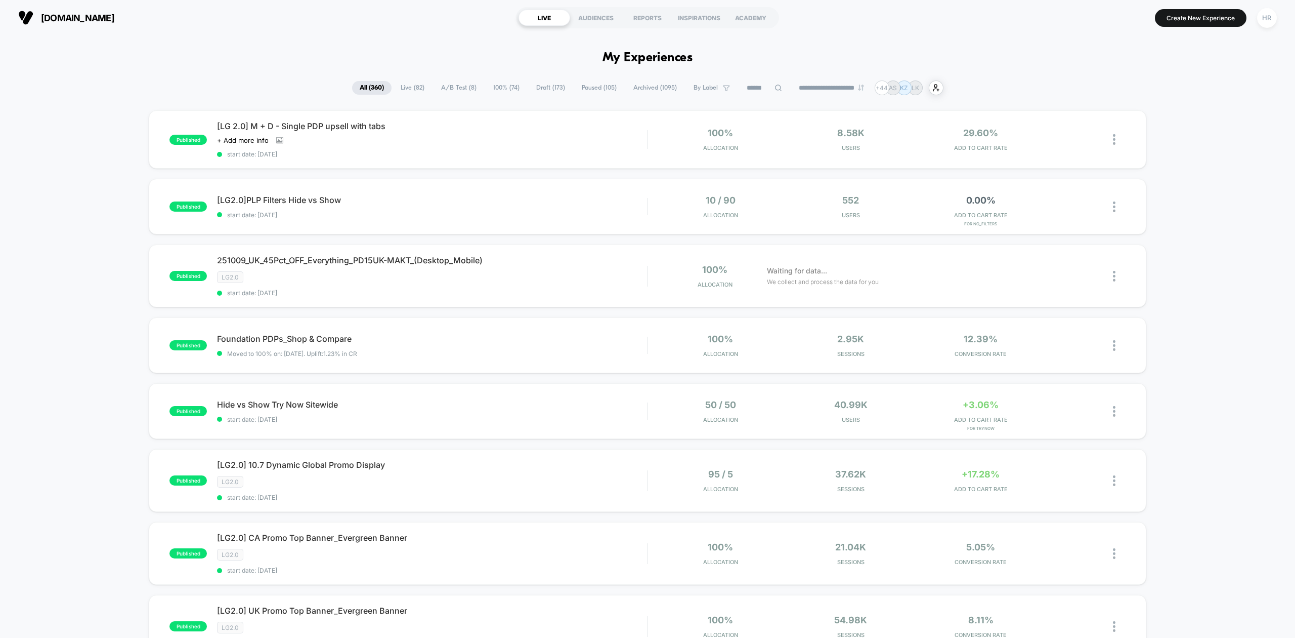
click at [751, 91] on input at bounding box center [764, 88] width 51 height 12
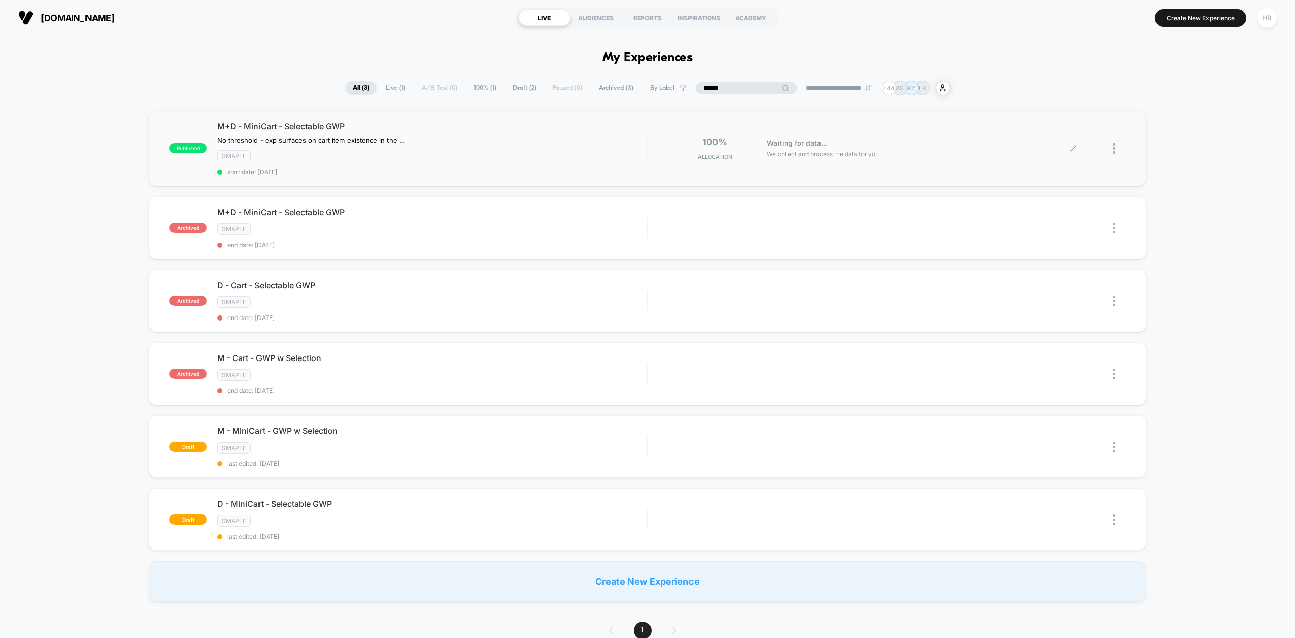
type input "******"
click at [1073, 149] on icon at bounding box center [1073, 148] width 6 height 6
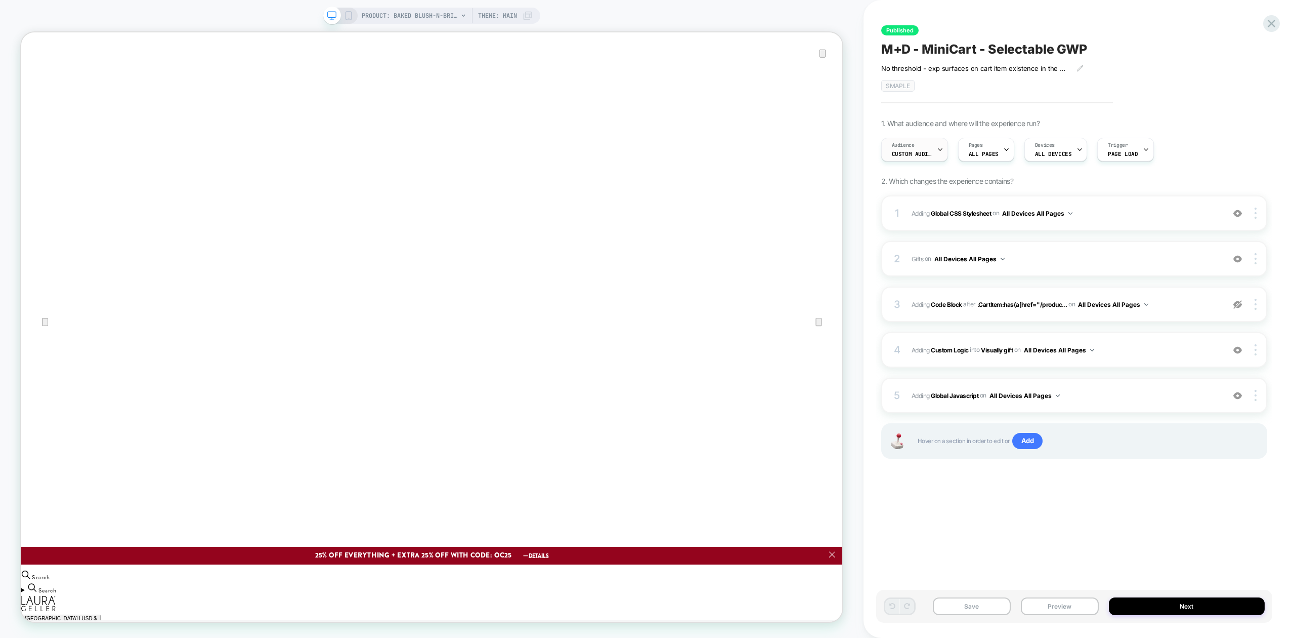
click at [930, 154] on span "Custom Audience" at bounding box center [912, 153] width 40 height 7
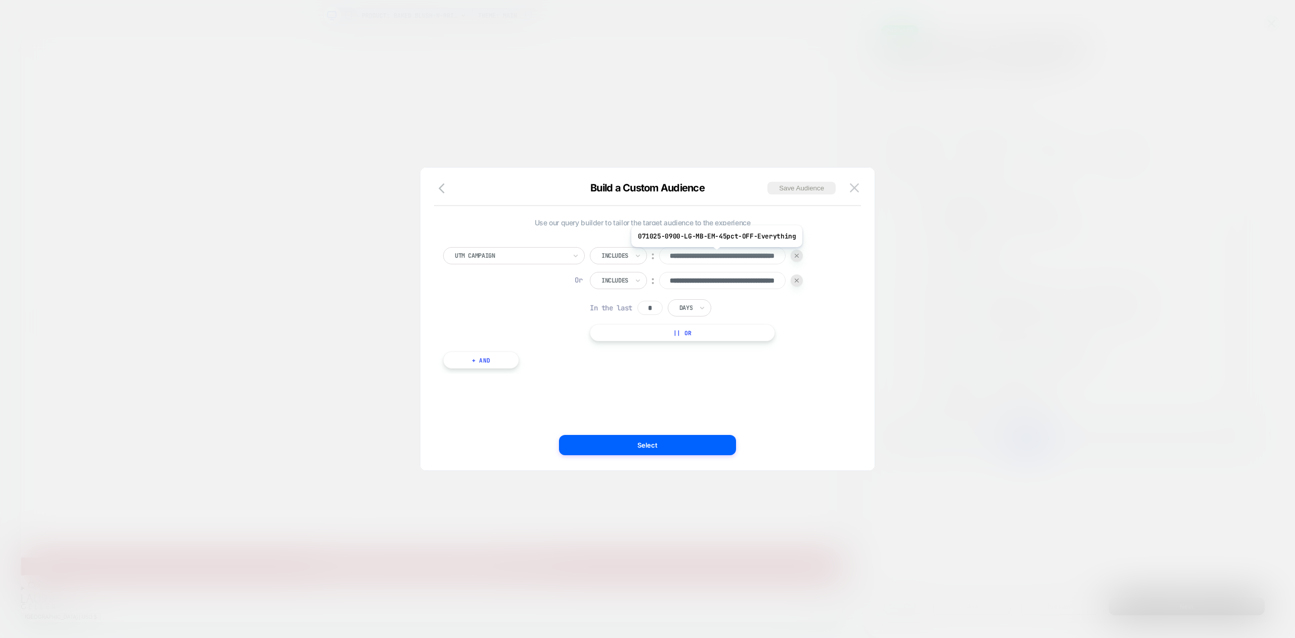
scroll to position [0, 69]
click at [925, 278] on div at bounding box center [647, 319] width 1295 height 638
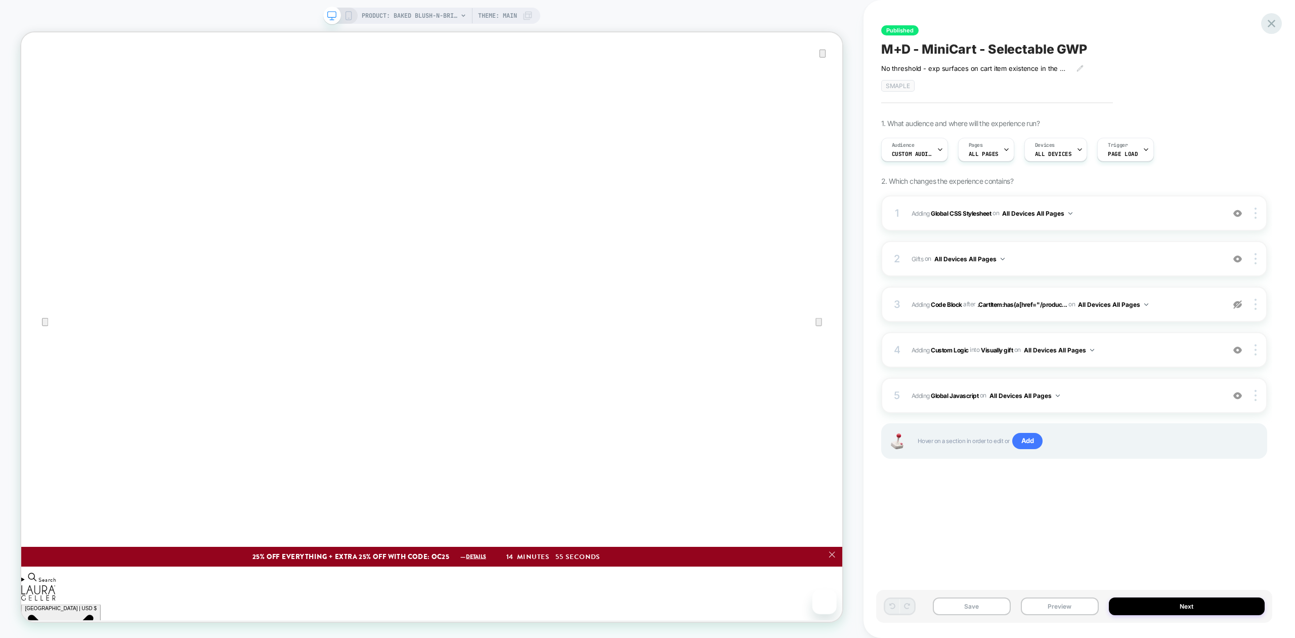
scroll to position [0, 0]
click at [1270, 25] on icon at bounding box center [1272, 24] width 8 height 8
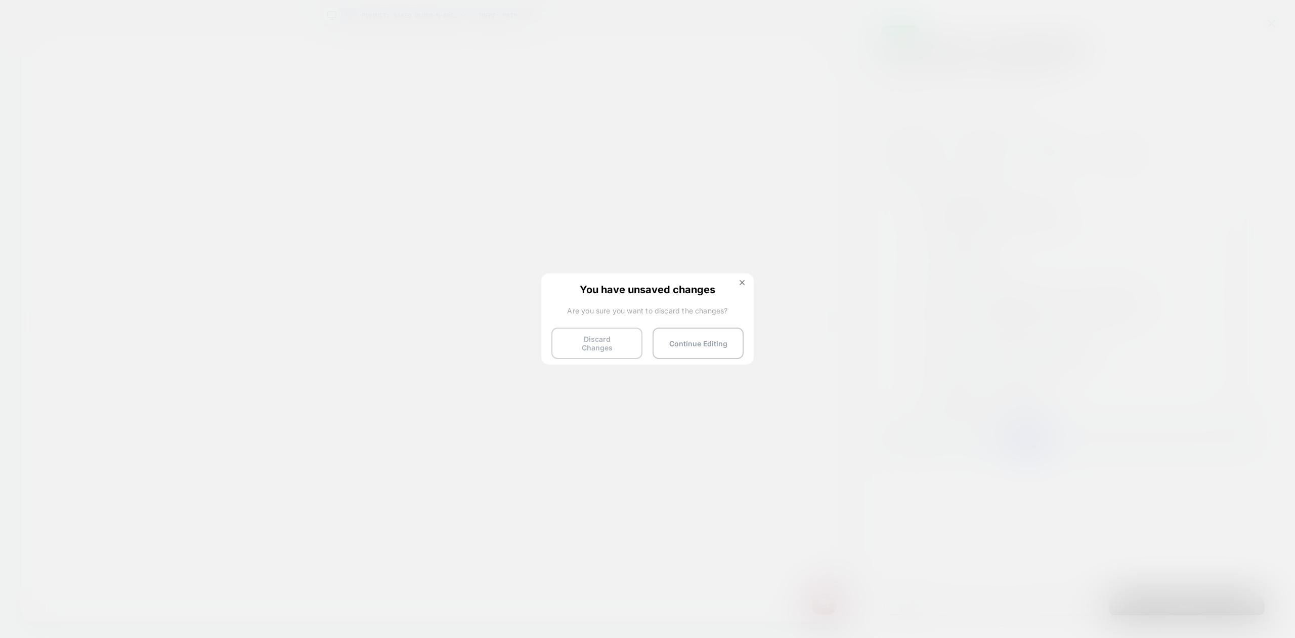
click at [602, 340] on button "Discard Changes" at bounding box center [597, 342] width 91 height 31
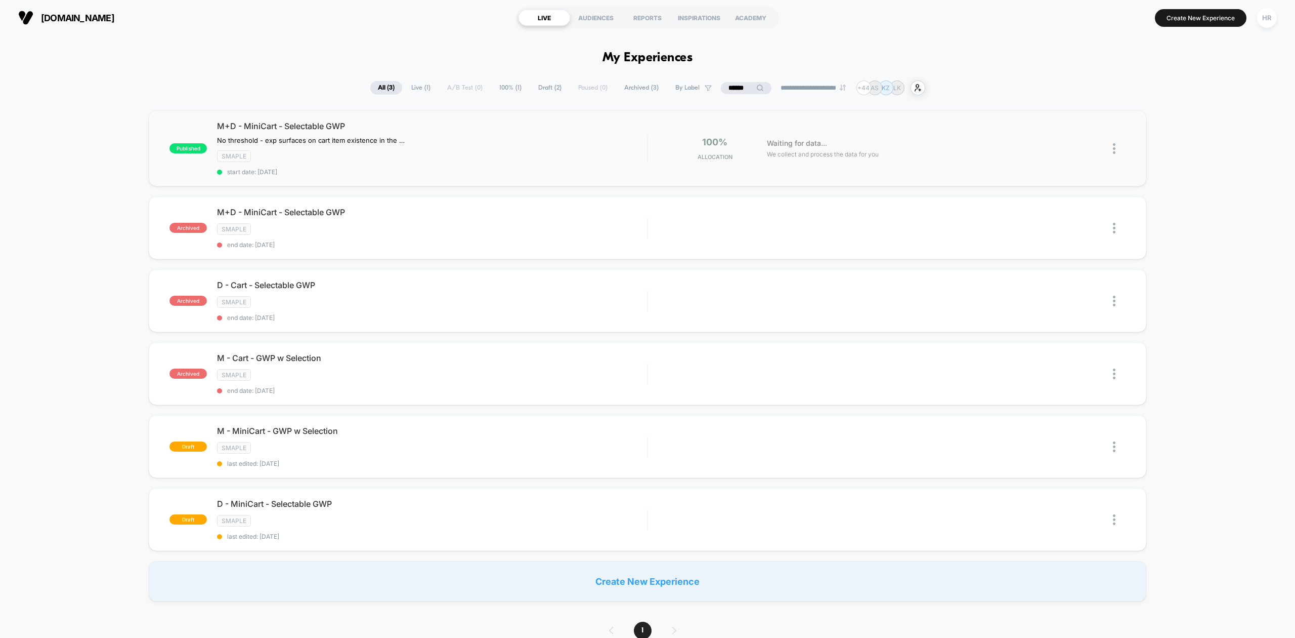
click at [1113, 149] on img at bounding box center [1114, 148] width 3 height 11
click at [1073, 138] on div "Pause" at bounding box center [1062, 136] width 91 height 23
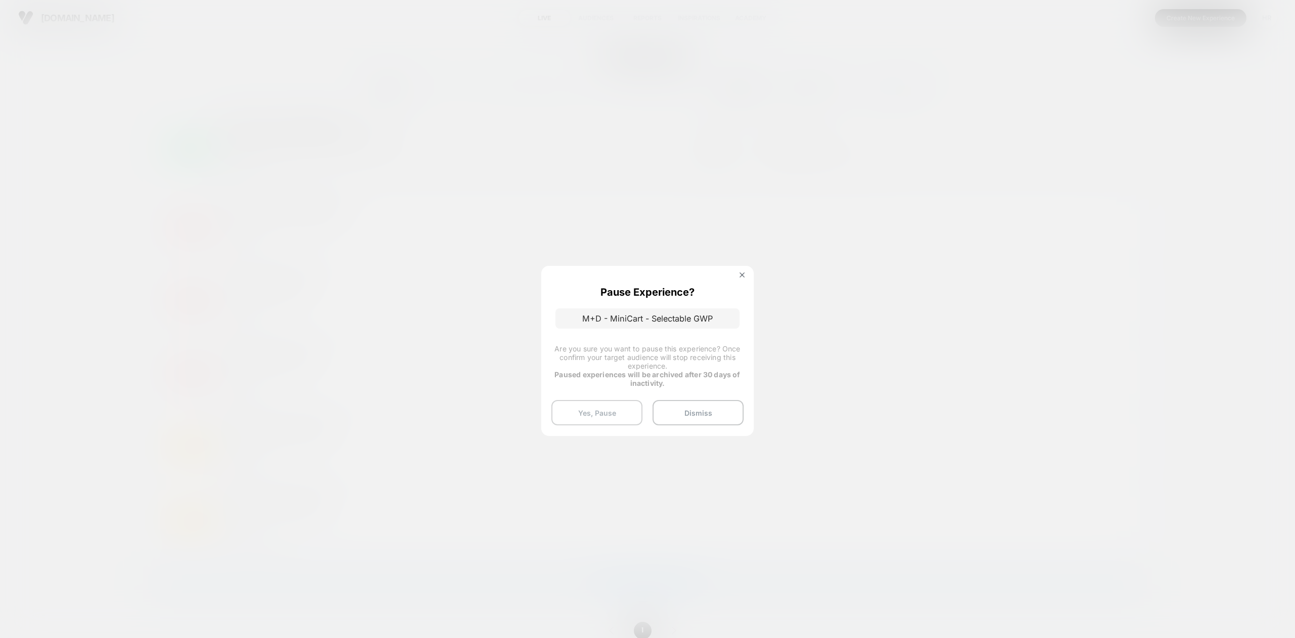
click at [595, 417] on button "Yes, Pause" at bounding box center [597, 412] width 91 height 25
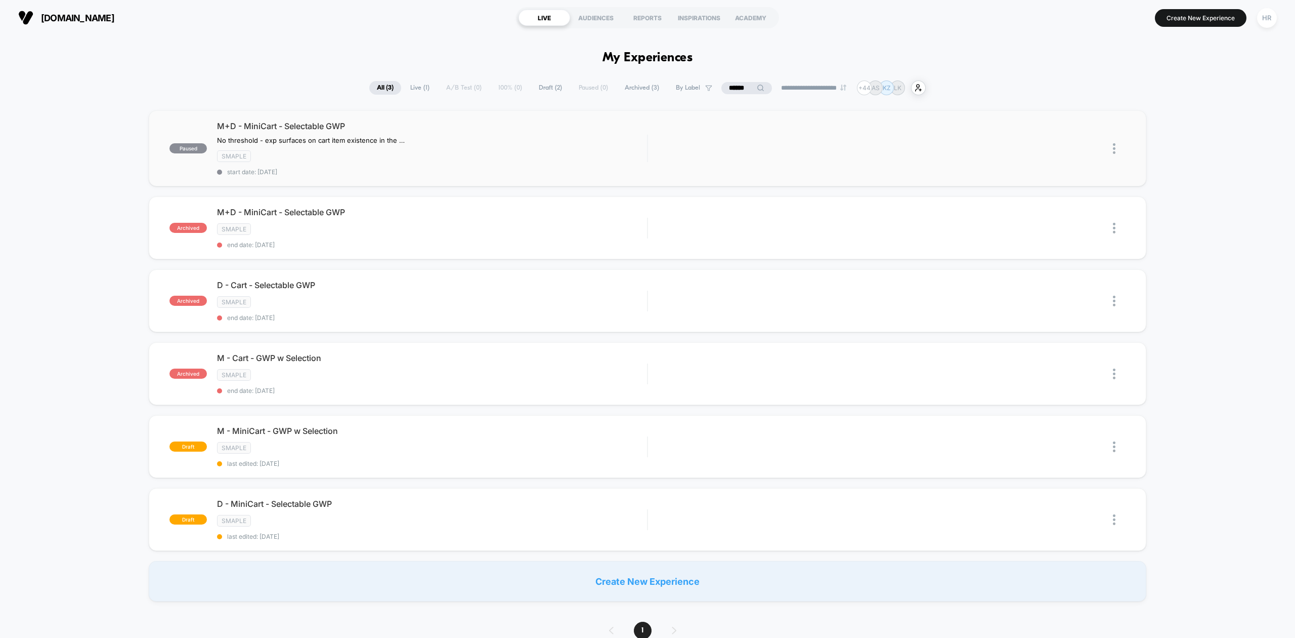
click at [1113, 144] on img at bounding box center [1114, 148] width 3 height 11
click at [1062, 159] on div "Preview Link" at bounding box center [1062, 160] width 91 height 23
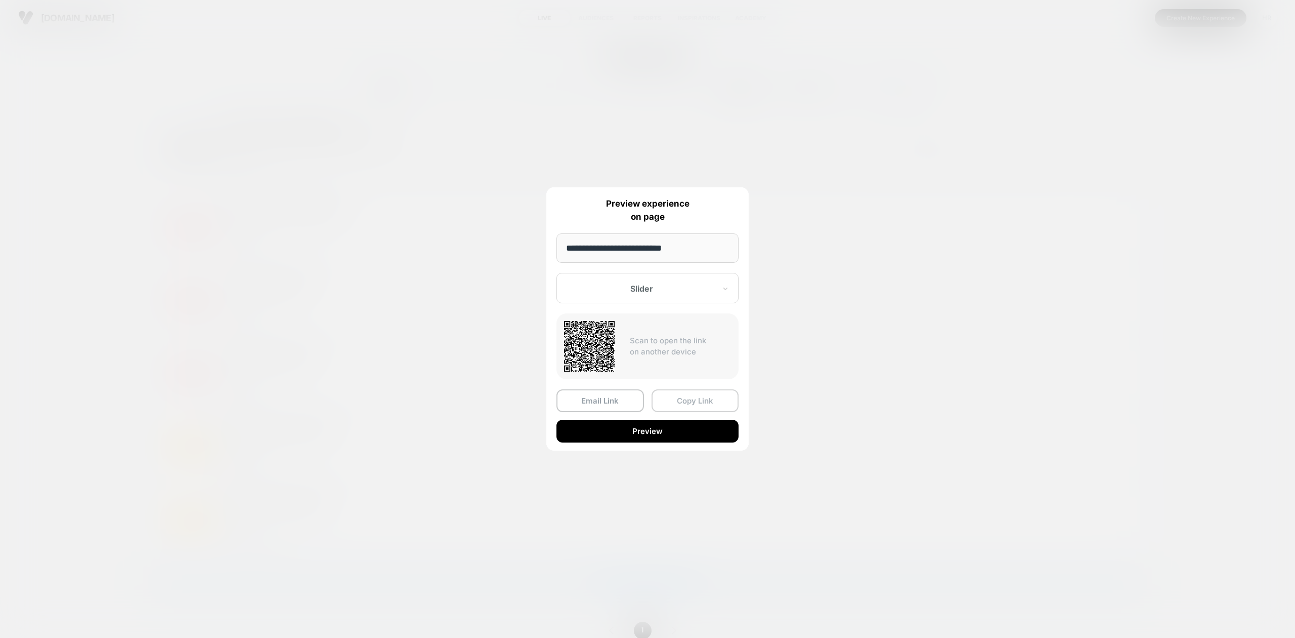
click at [684, 402] on button "Copy Link" at bounding box center [696, 400] width 88 height 23
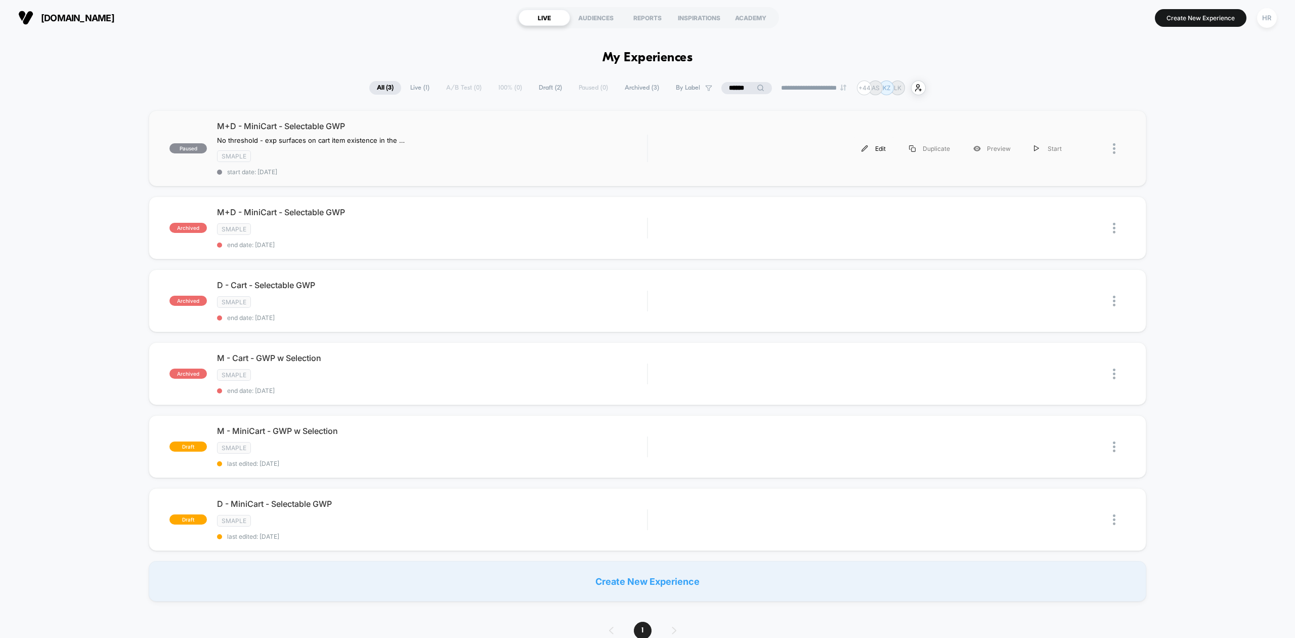
click at [875, 149] on div "Edit" at bounding box center [874, 148] width 48 height 23
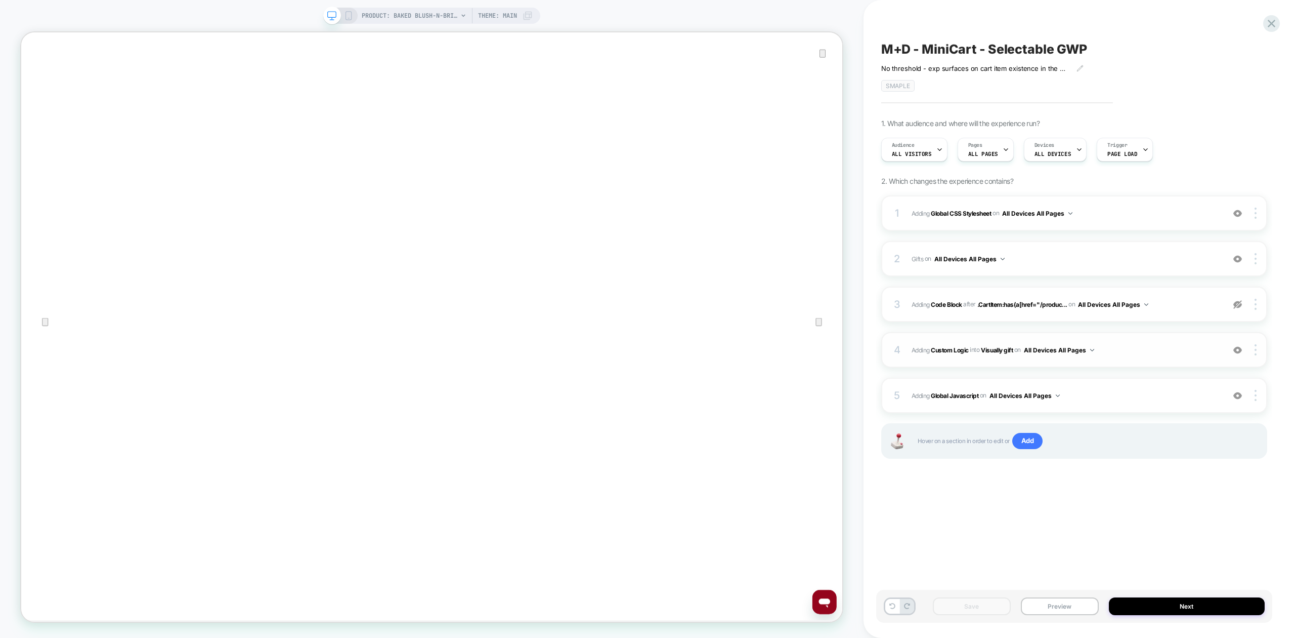
click at [1176, 352] on span "#_loomi_addon_1751885349972 Adding Custom Logic INTO Visually gift Visually gif…" at bounding box center [1066, 350] width 308 height 13
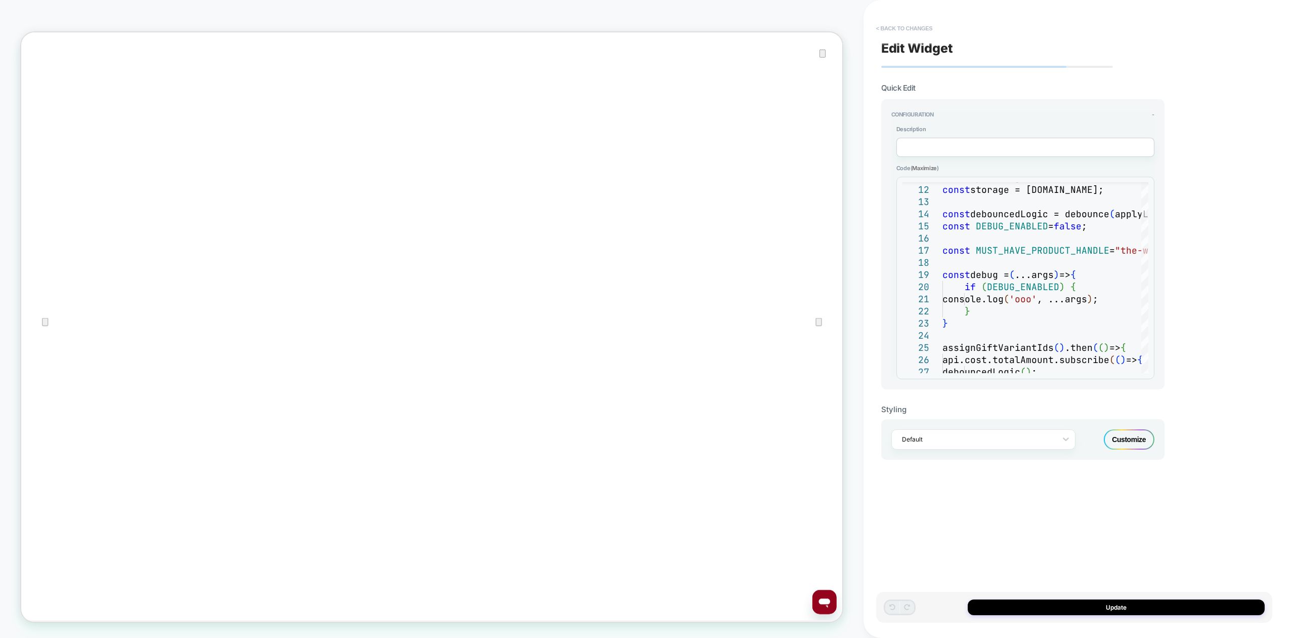
click at [914, 21] on button "< Back to changes" at bounding box center [904, 28] width 67 height 16
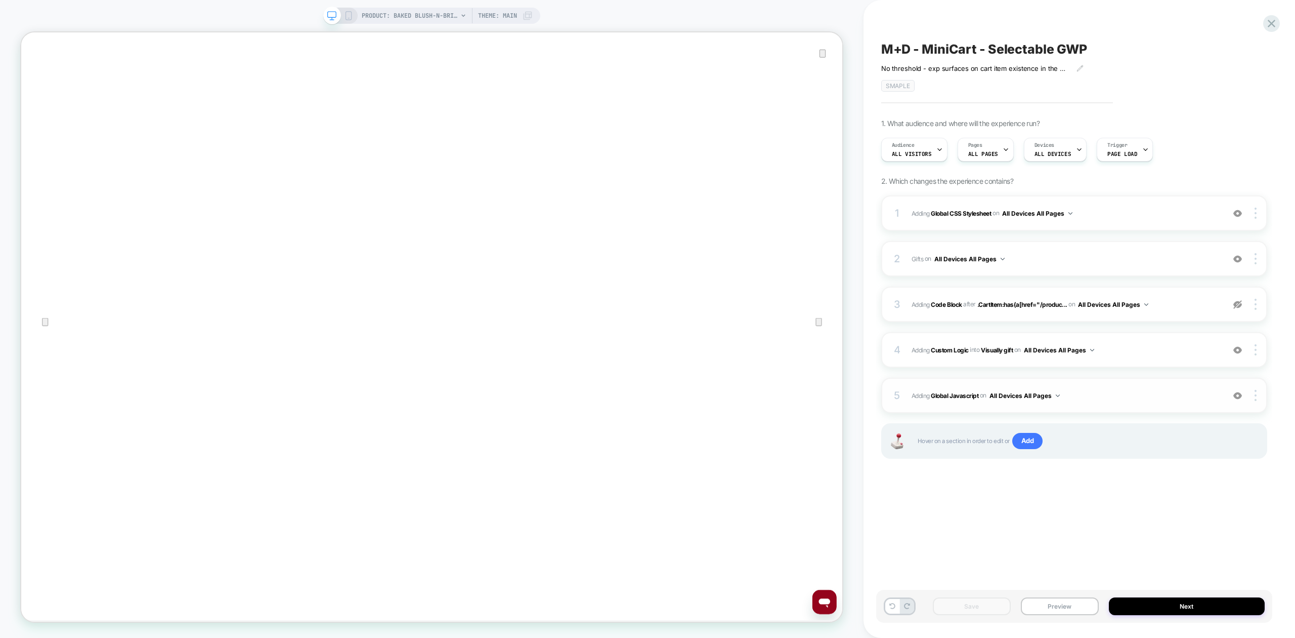
click at [1139, 397] on span "Adding Global Javascript on All Devices All Pages" at bounding box center [1066, 395] width 308 height 13
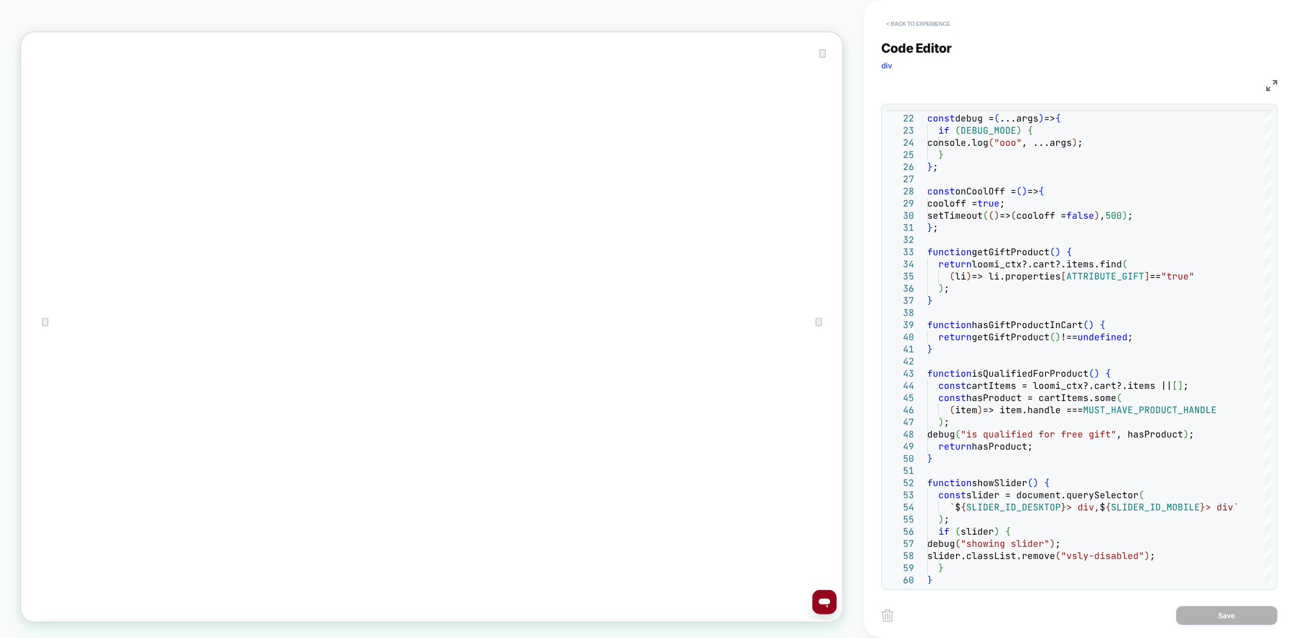
click at [915, 21] on button "< Back to experience" at bounding box center [918, 24] width 74 height 16
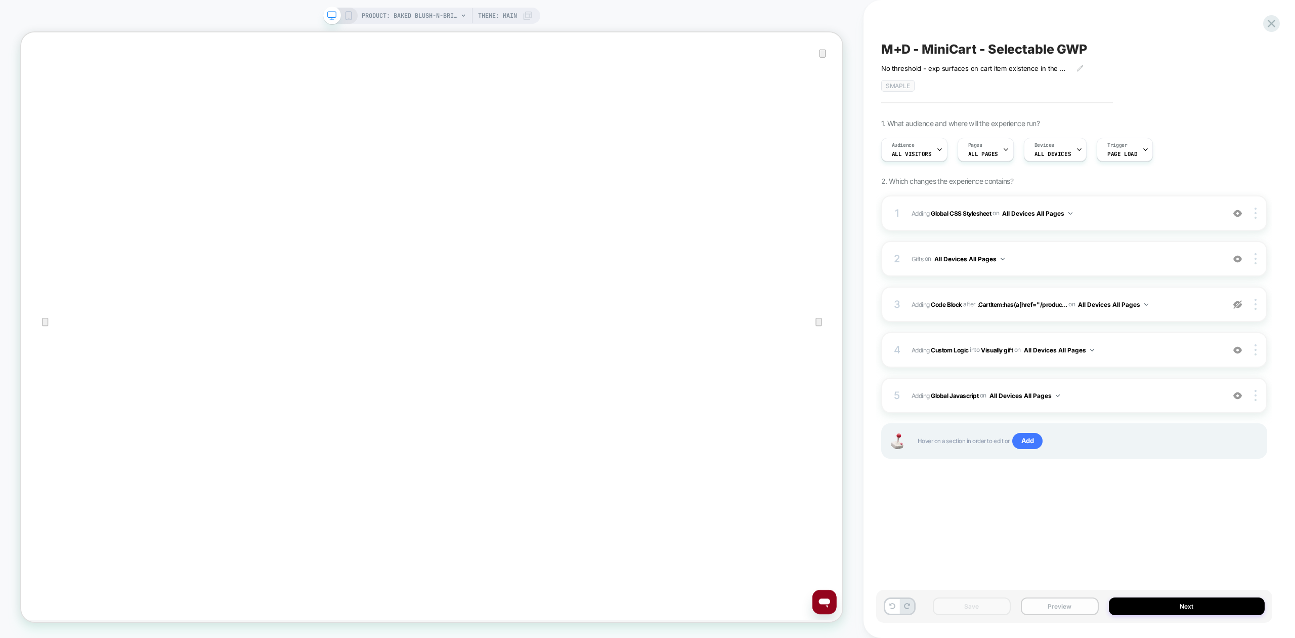
click at [1033, 600] on button "Preview" at bounding box center [1060, 606] width 78 height 18
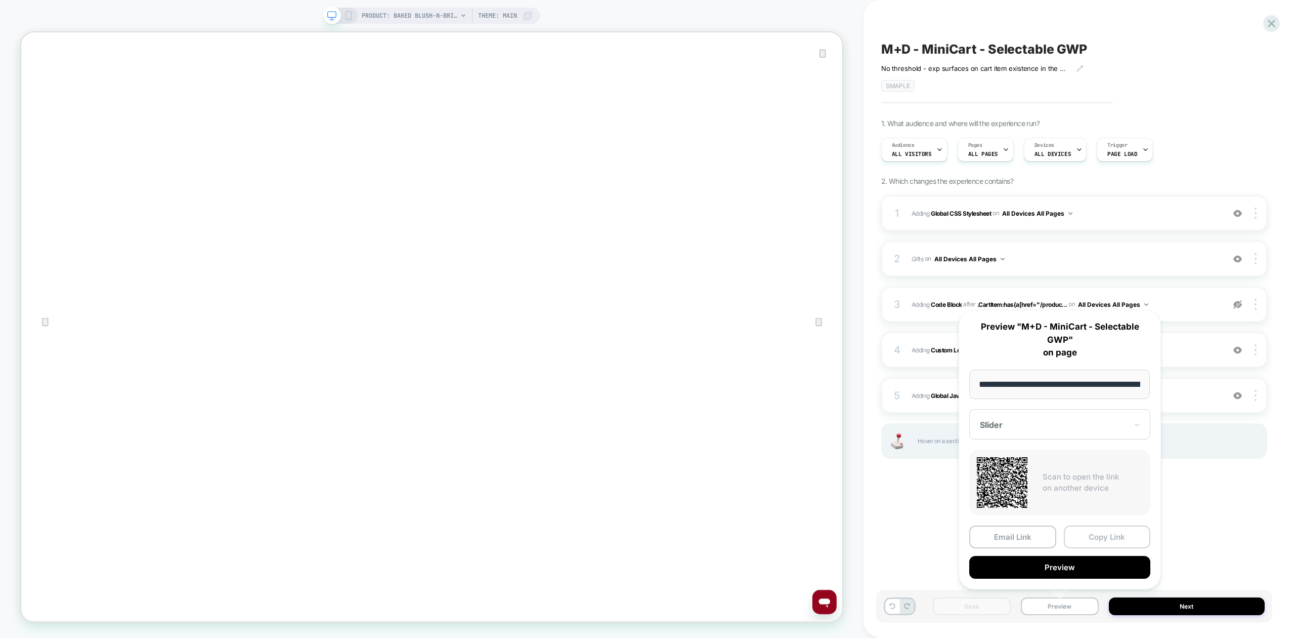
click at [1087, 533] on button "Copy Link" at bounding box center [1107, 536] width 87 height 23
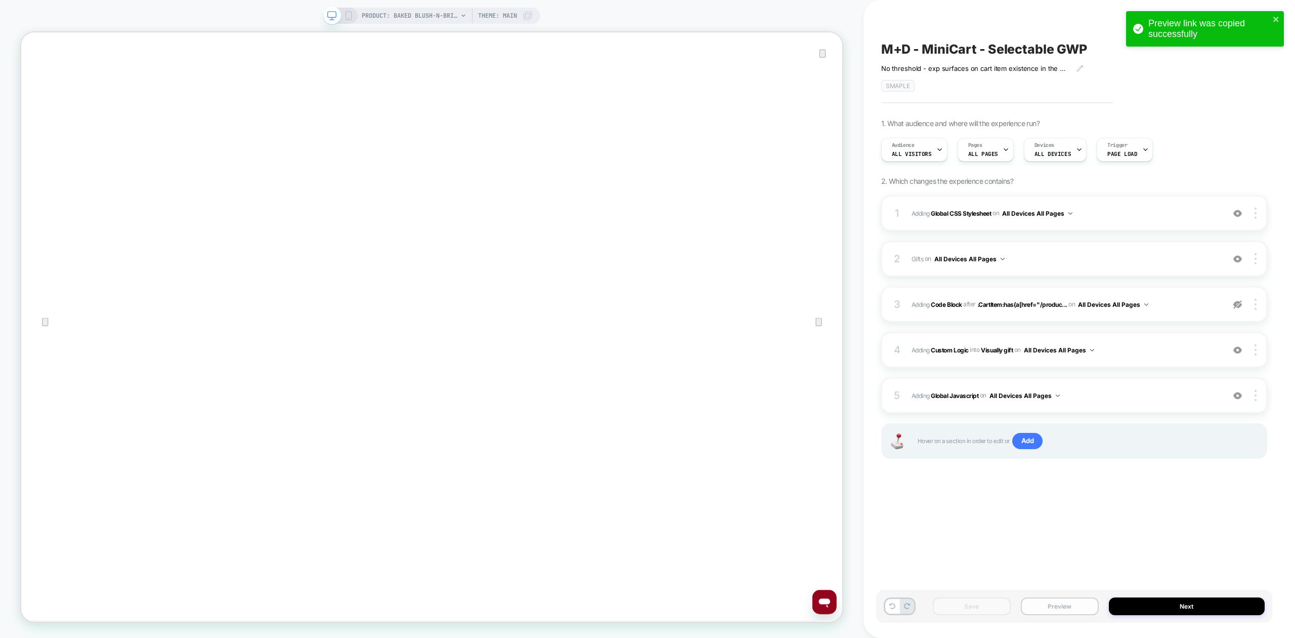
click at [1057, 608] on button "Preview" at bounding box center [1060, 606] width 78 height 18
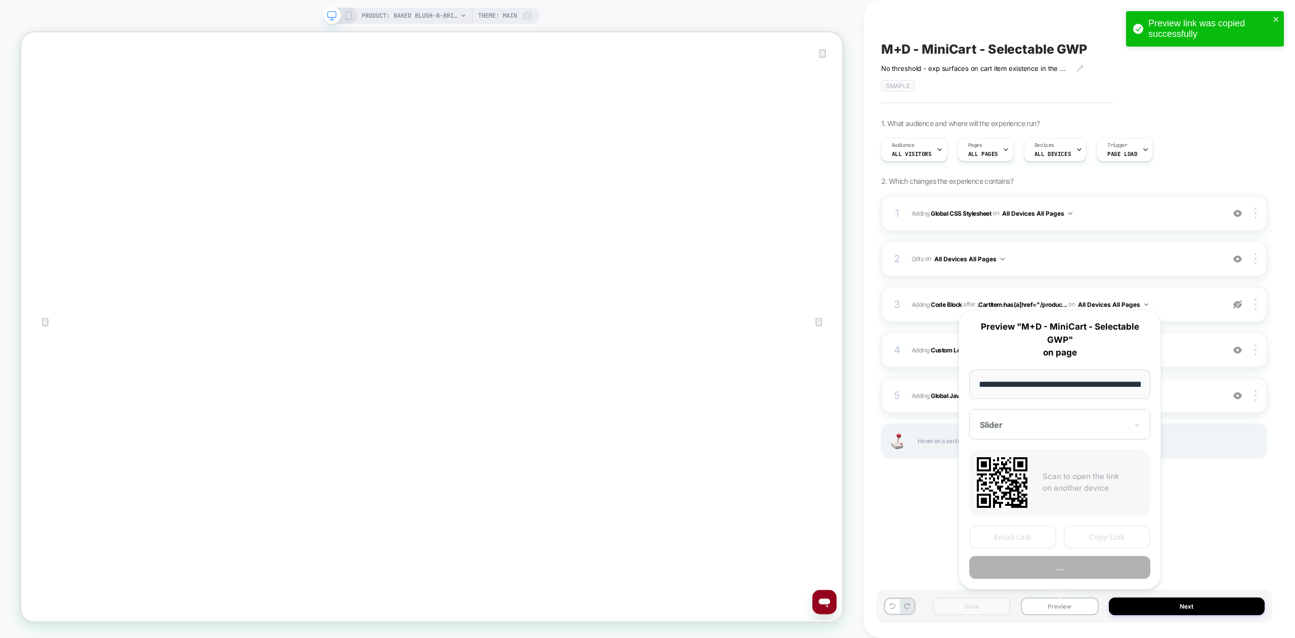
click at [1049, 426] on div at bounding box center [1054, 424] width 148 height 10
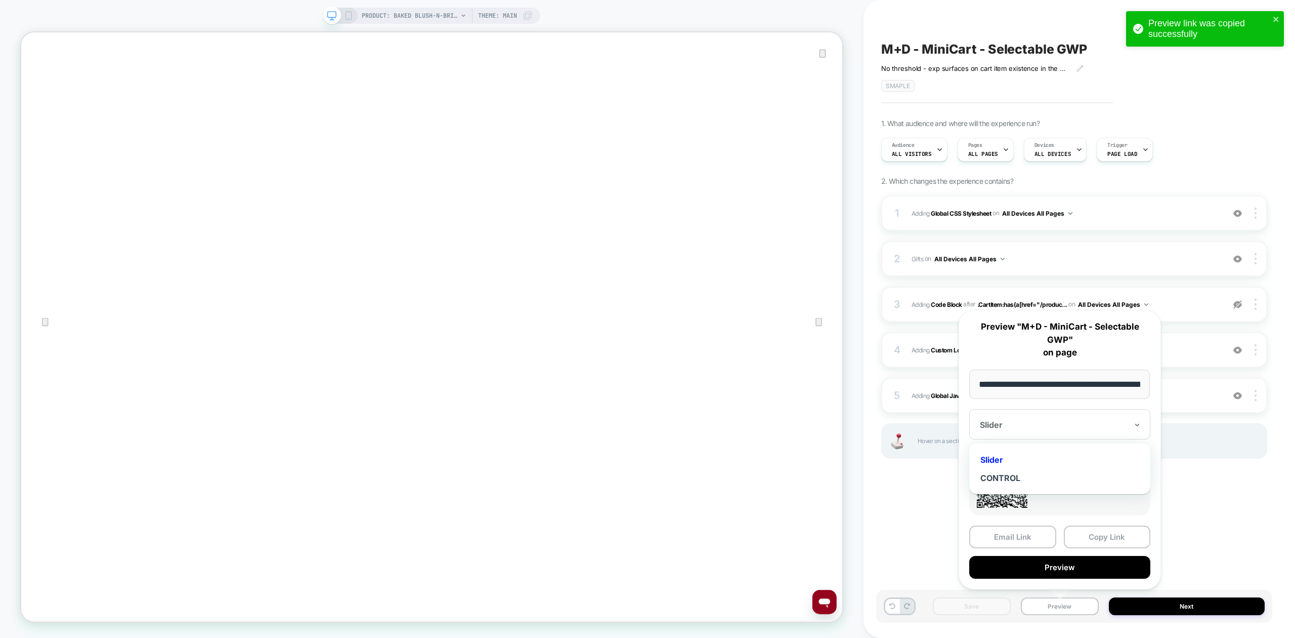
click at [1211, 498] on div "M+D - MiniCart - Selectable GWP No threshold - exp surfaces on cart item existe…" at bounding box center [1074, 318] width 396 height 617
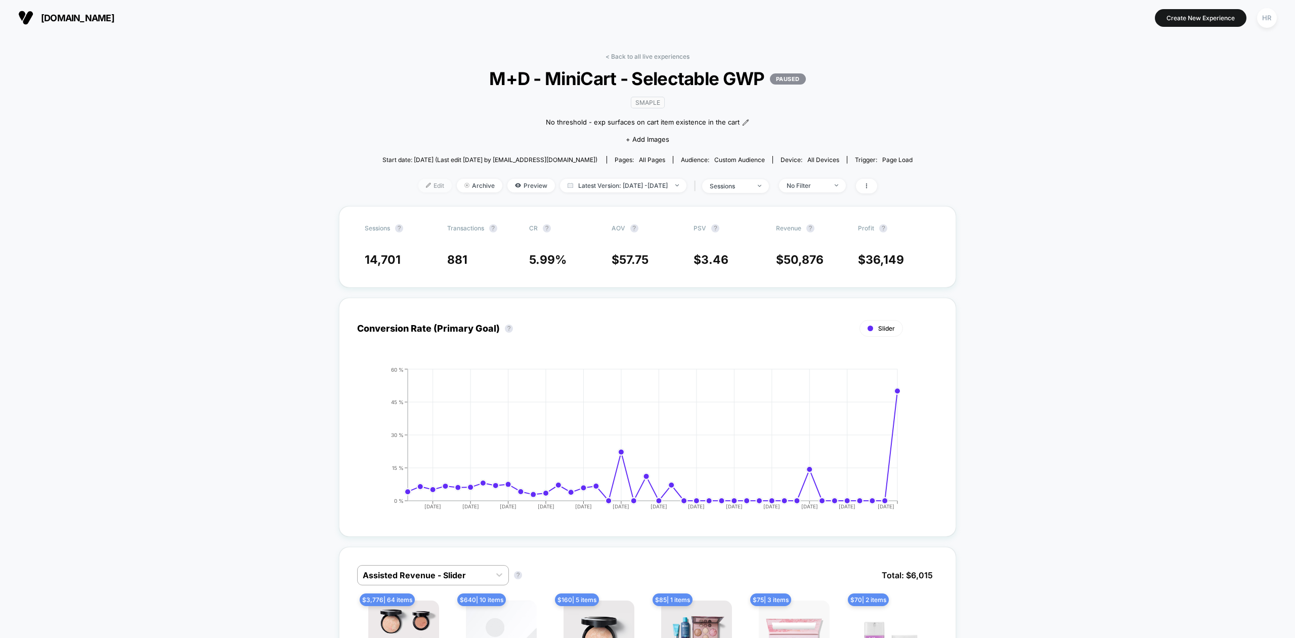
click at [420, 183] on span "Edit" at bounding box center [434, 186] width 33 height 14
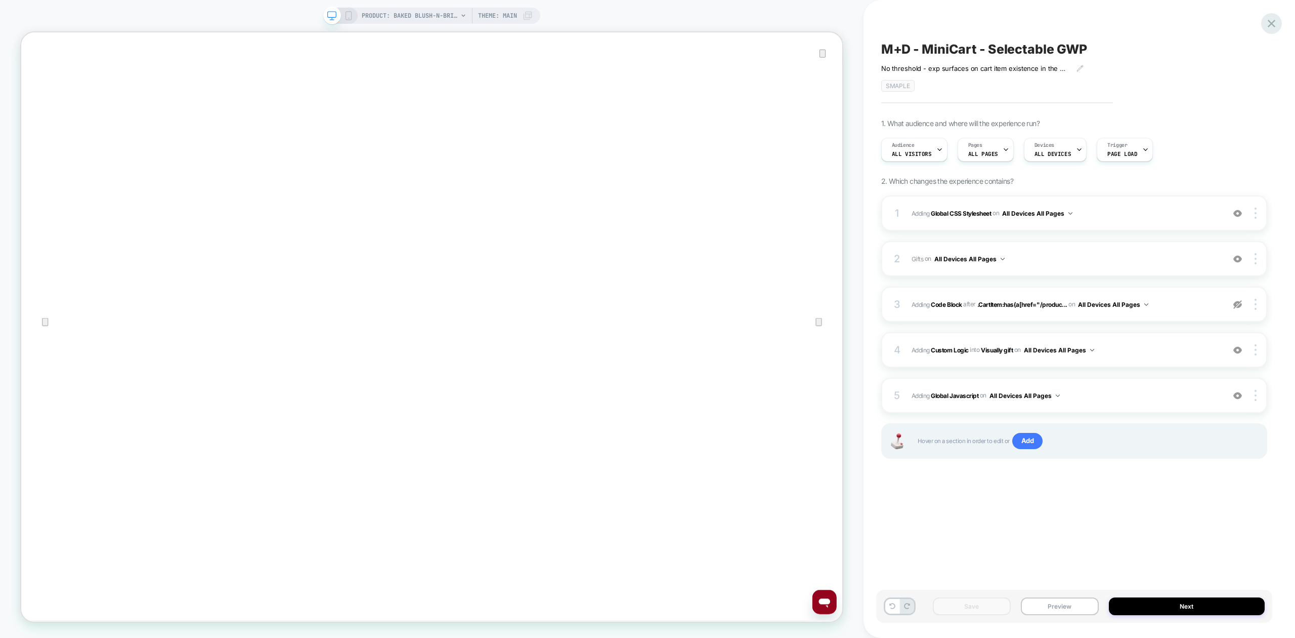
click at [1272, 22] on icon at bounding box center [1272, 24] width 14 height 14
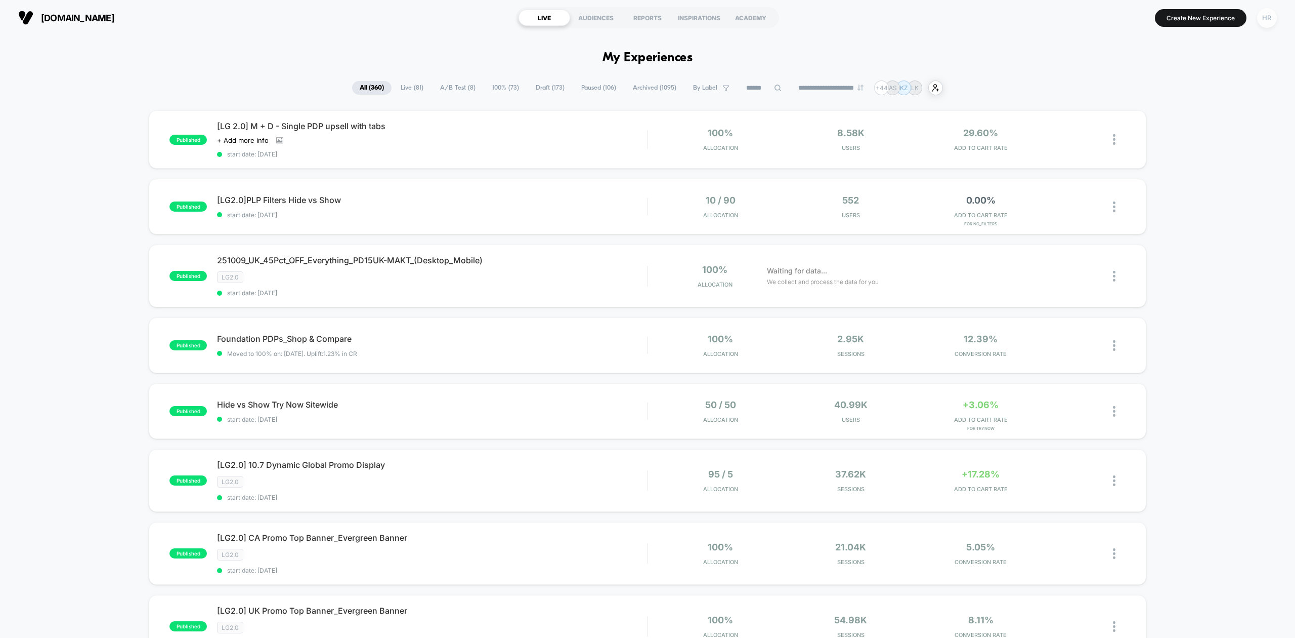
click at [1260, 21] on div "HR" at bounding box center [1267, 18] width 20 height 20
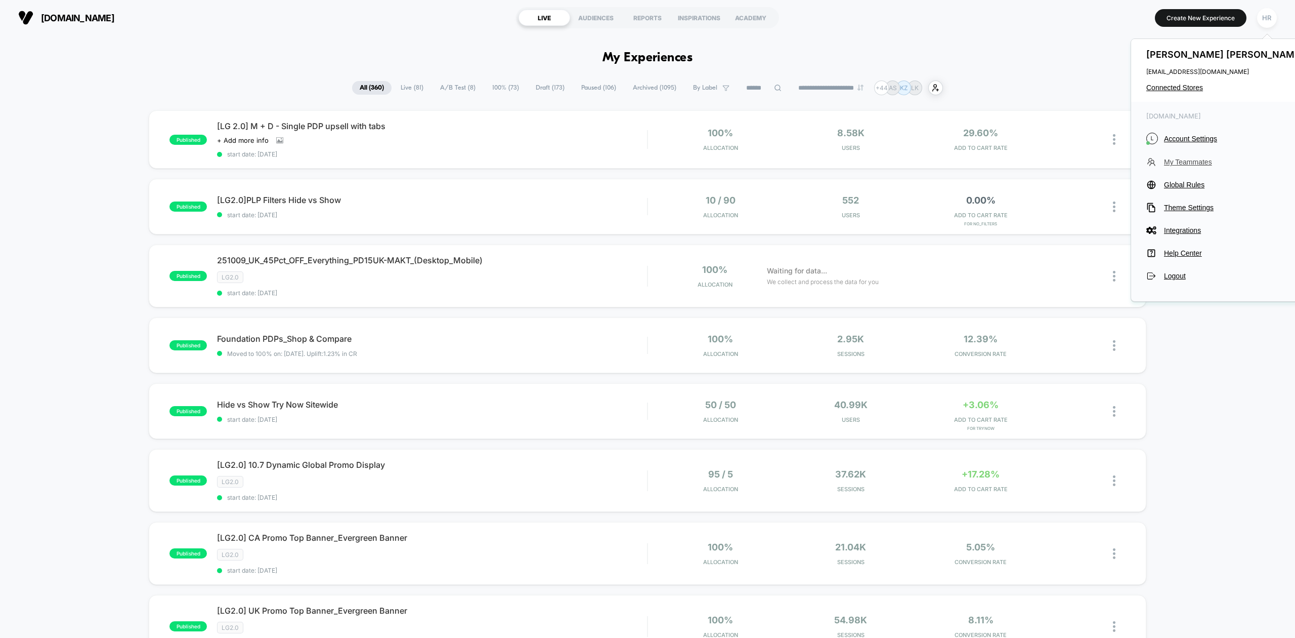
click at [1176, 162] on span "My Teammates" at bounding box center [1235, 162] width 142 height 8
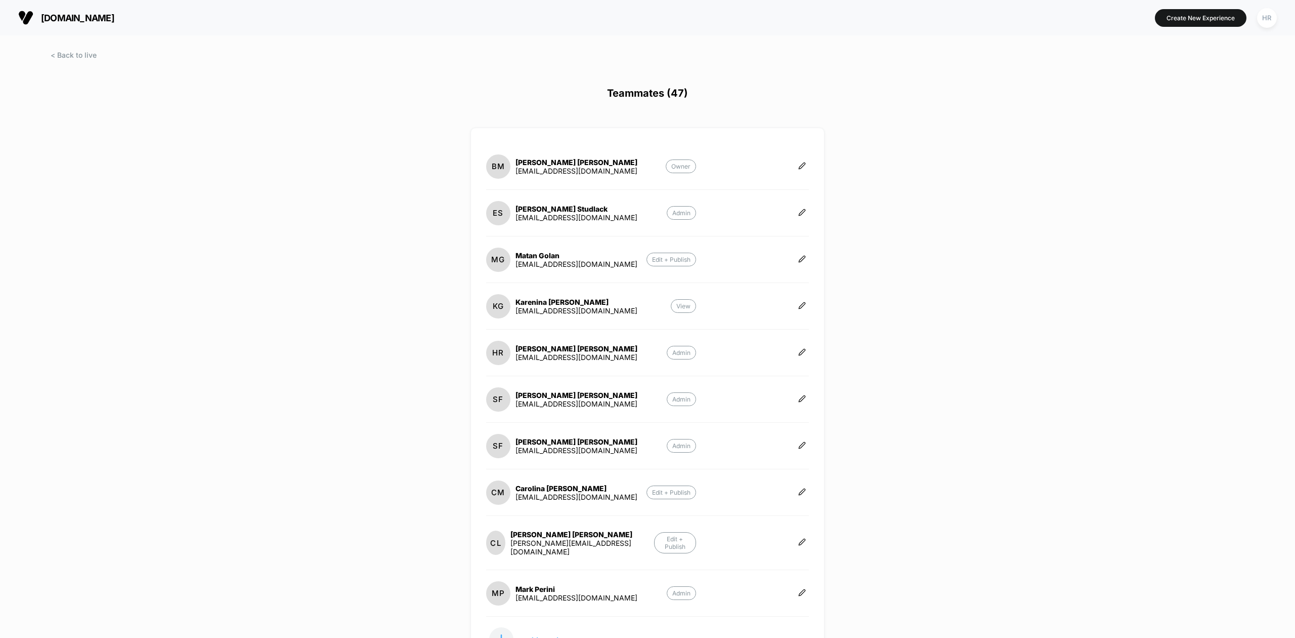
scroll to position [98, 0]
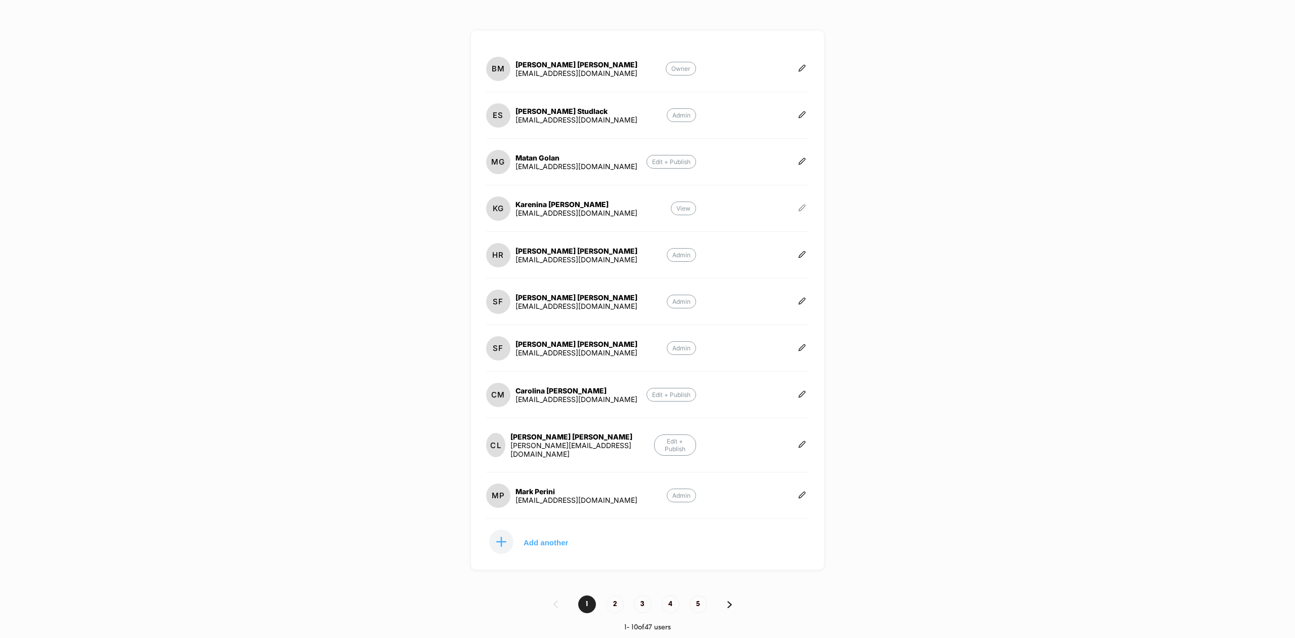
click at [804, 206] on icon at bounding box center [802, 208] width 8 height 8
click at [834, 220] on icon "button" at bounding box center [836, 221] width 7 height 7
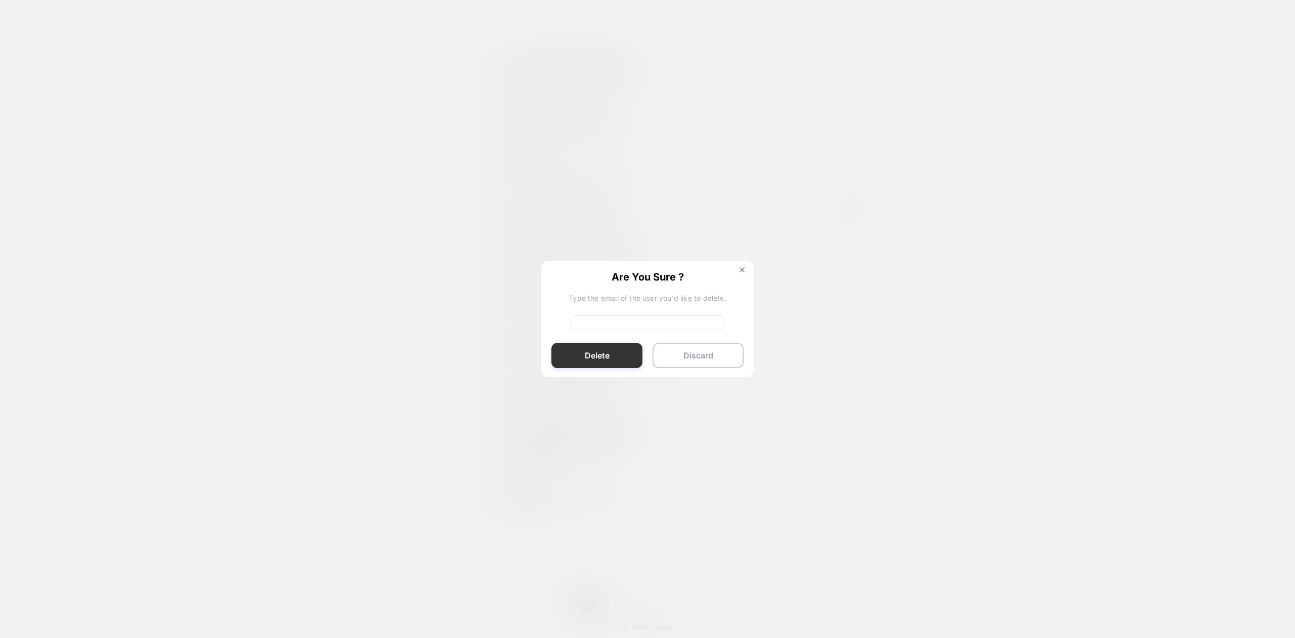
click at [620, 355] on button "Delete" at bounding box center [597, 355] width 91 height 25
click at [652, 326] on input at bounding box center [648, 322] width 154 height 15
click at [741, 271] on img at bounding box center [742, 269] width 5 height 5
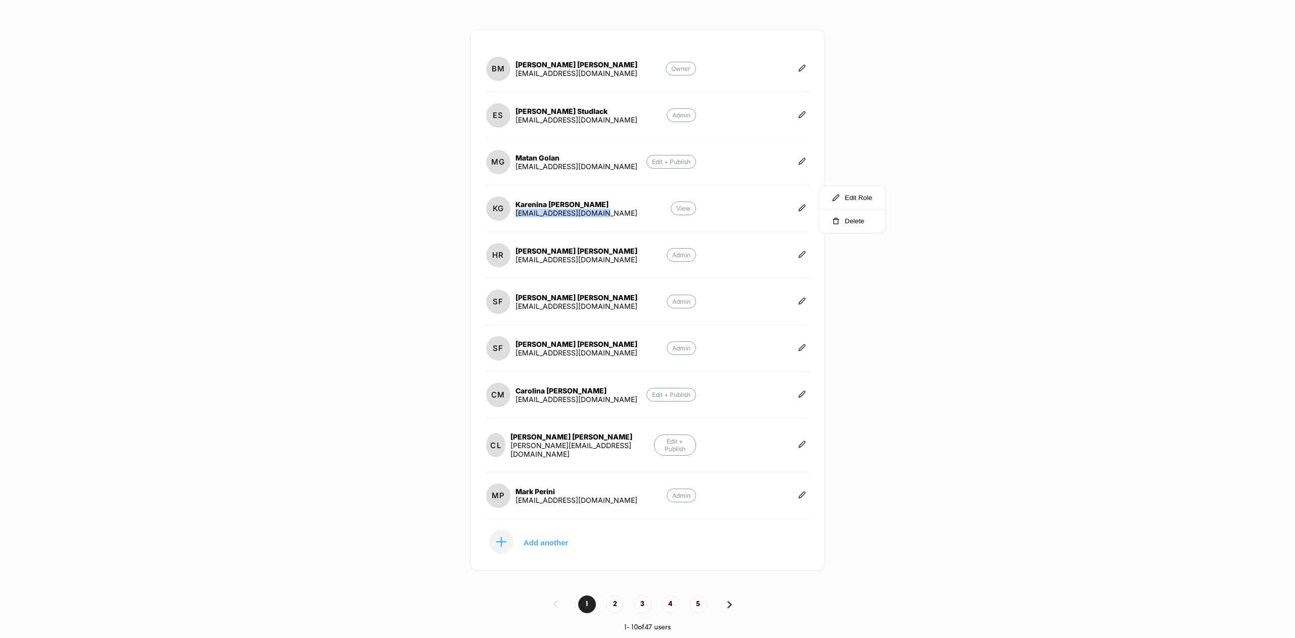
drag, startPoint x: 604, startPoint y: 213, endPoint x: 517, endPoint y: 218, distance: 87.2
click at [517, 218] on section "KG [PERSON_NAME] [EMAIL_ADDRESS][DOMAIN_NAME] View" at bounding box center [591, 208] width 210 height 26
copy div "[EMAIL_ADDRESS][DOMAIN_NAME]"
click at [802, 209] on icon at bounding box center [802, 208] width 8 height 8
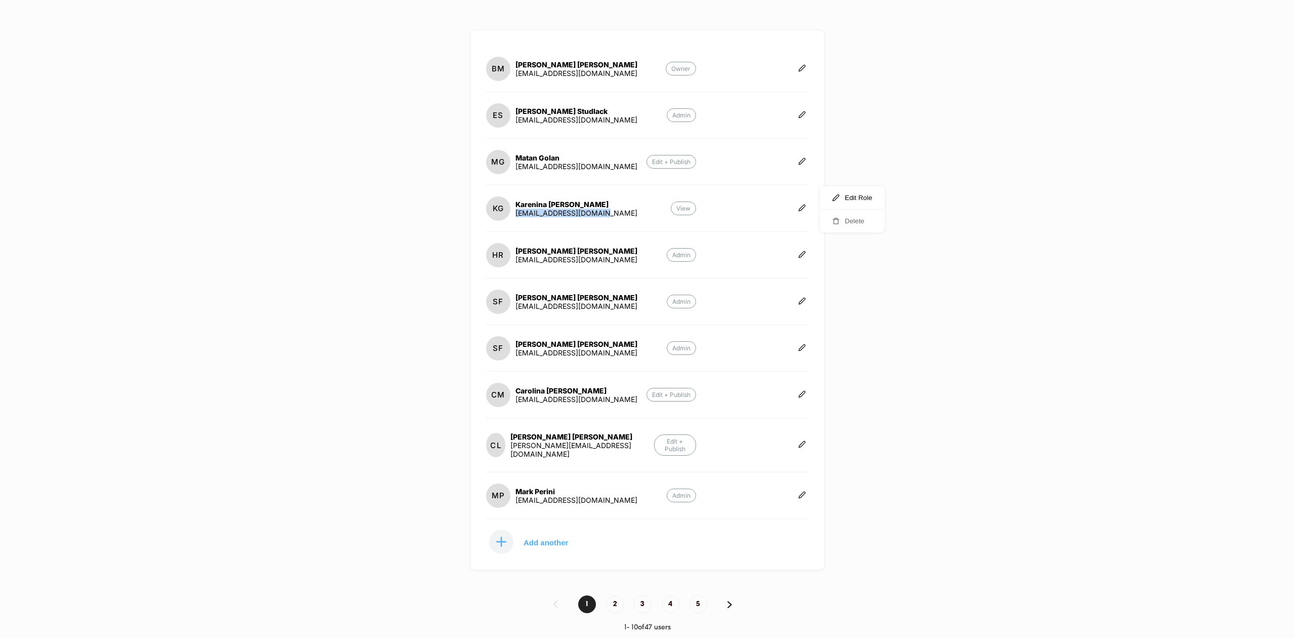
click at [859, 221] on button "Delete" at bounding box center [852, 220] width 65 height 23
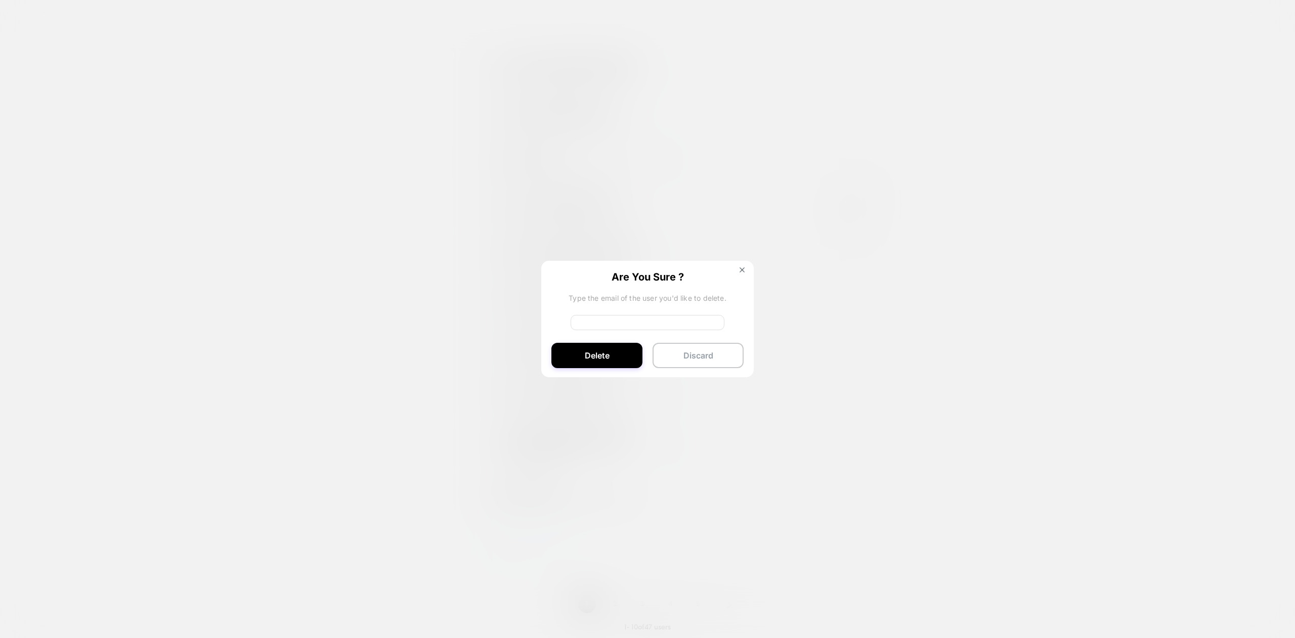
click at [602, 327] on input at bounding box center [648, 322] width 154 height 15
paste input "**********"
type input "**********"
click at [593, 354] on button "Delete" at bounding box center [597, 355] width 91 height 25
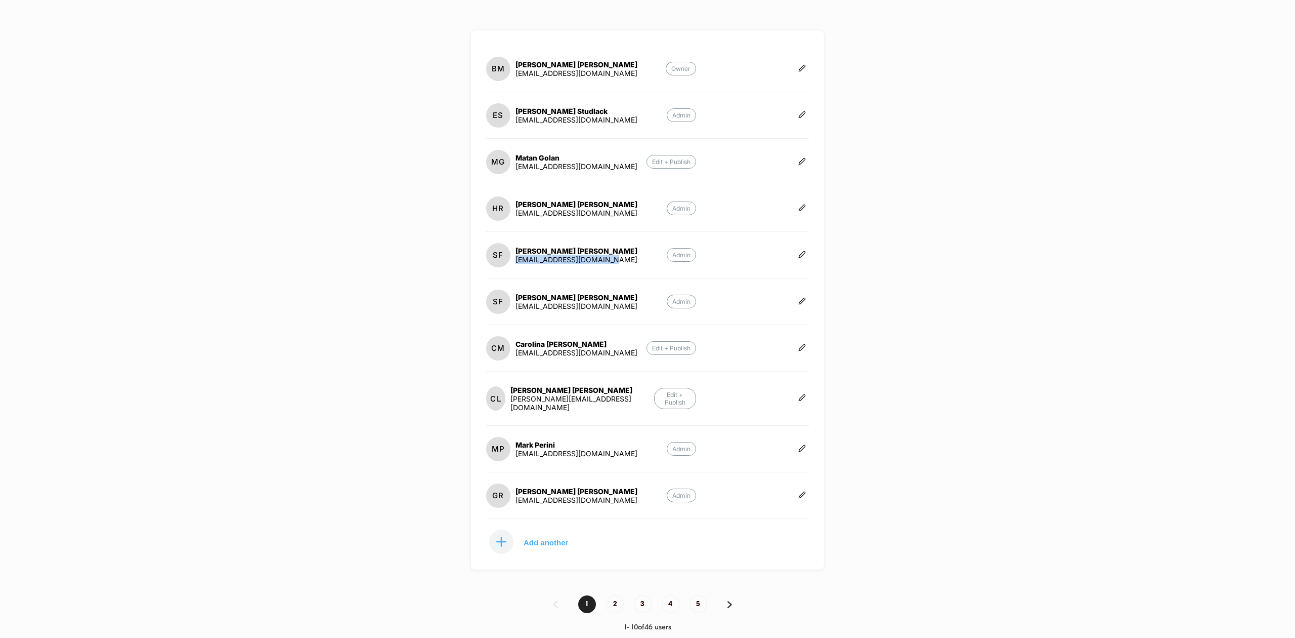
drag, startPoint x: 615, startPoint y: 261, endPoint x: 515, endPoint y: 267, distance: 100.9
click at [515, 267] on section "SF [PERSON_NAME] [EMAIL_ADDRESS][DOMAIN_NAME] Admin" at bounding box center [591, 255] width 210 height 26
copy div "[EMAIL_ADDRESS][DOMAIN_NAME]"
click at [803, 256] on icon at bounding box center [802, 254] width 6 height 6
click at [853, 264] on button "Delete" at bounding box center [852, 267] width 65 height 23
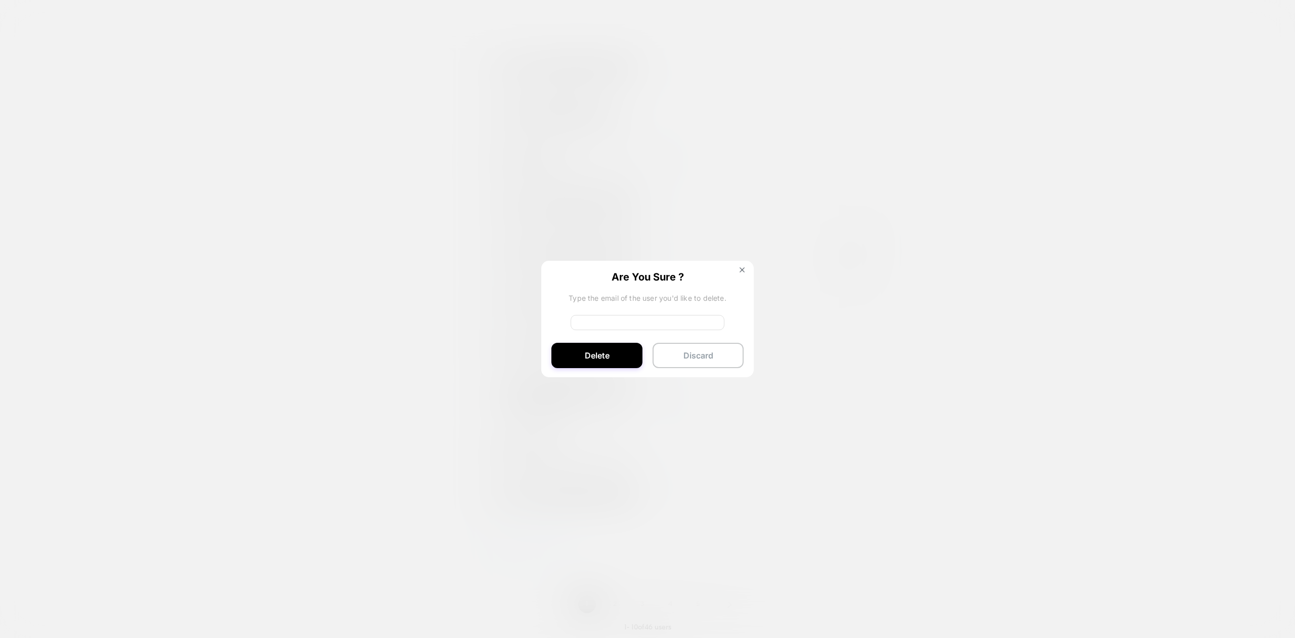
click at [603, 326] on input at bounding box center [648, 322] width 154 height 15
paste input "**********"
type input "**********"
click at [589, 357] on button "Delete" at bounding box center [597, 355] width 91 height 25
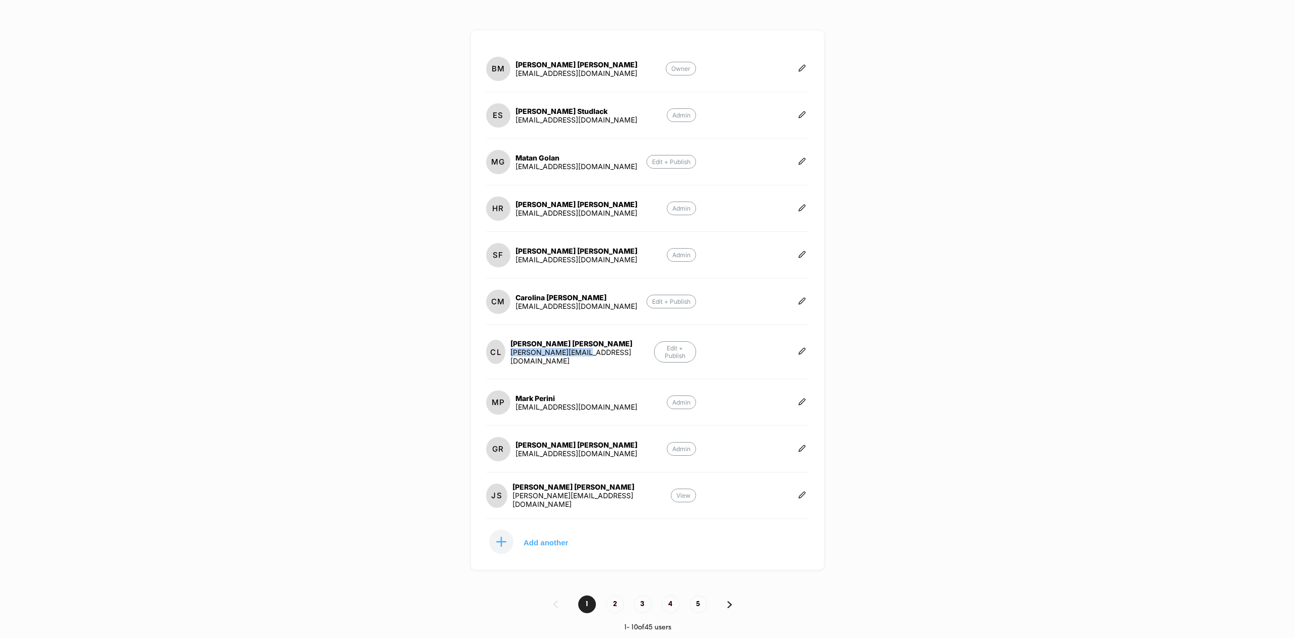
drag, startPoint x: 596, startPoint y: 354, endPoint x: 515, endPoint y: 356, distance: 81.0
click at [515, 356] on section "CL [PERSON_NAME] [PERSON_NAME][EMAIL_ADDRESS][DOMAIN_NAME] Edit + Publish" at bounding box center [591, 351] width 210 height 33
copy div "[PERSON_NAME][EMAIL_ADDRESS][DOMAIN_NAME]"
click at [801, 349] on icon at bounding box center [802, 351] width 8 height 8
click at [845, 363] on button "Delete" at bounding box center [852, 361] width 65 height 23
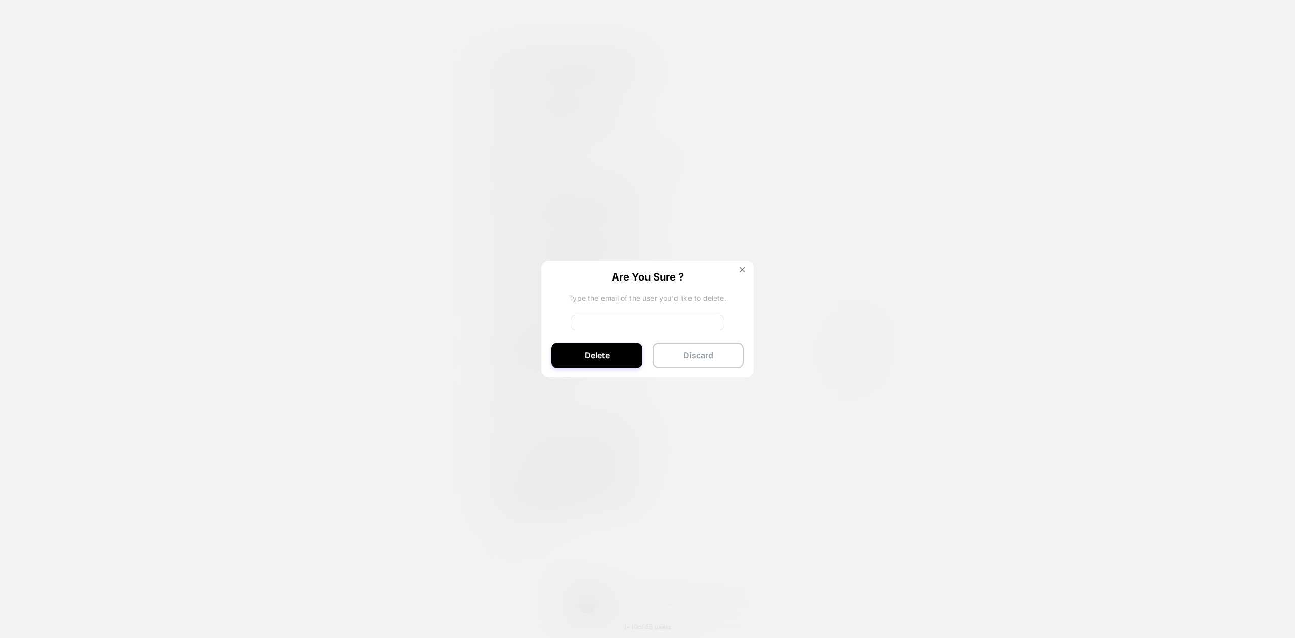
click at [599, 321] on input at bounding box center [648, 322] width 154 height 15
paste input "**********"
type input "**********"
click at [591, 357] on button "Delete" at bounding box center [597, 355] width 91 height 25
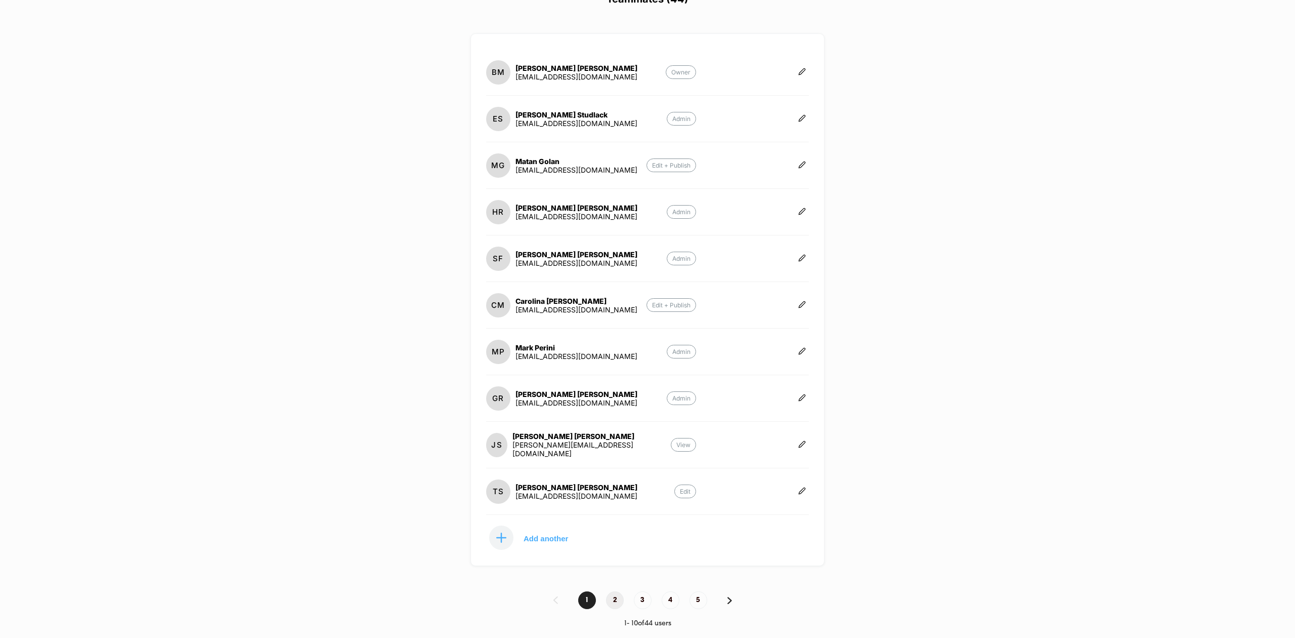
click at [616, 600] on span "2" at bounding box center [615, 600] width 18 height 18
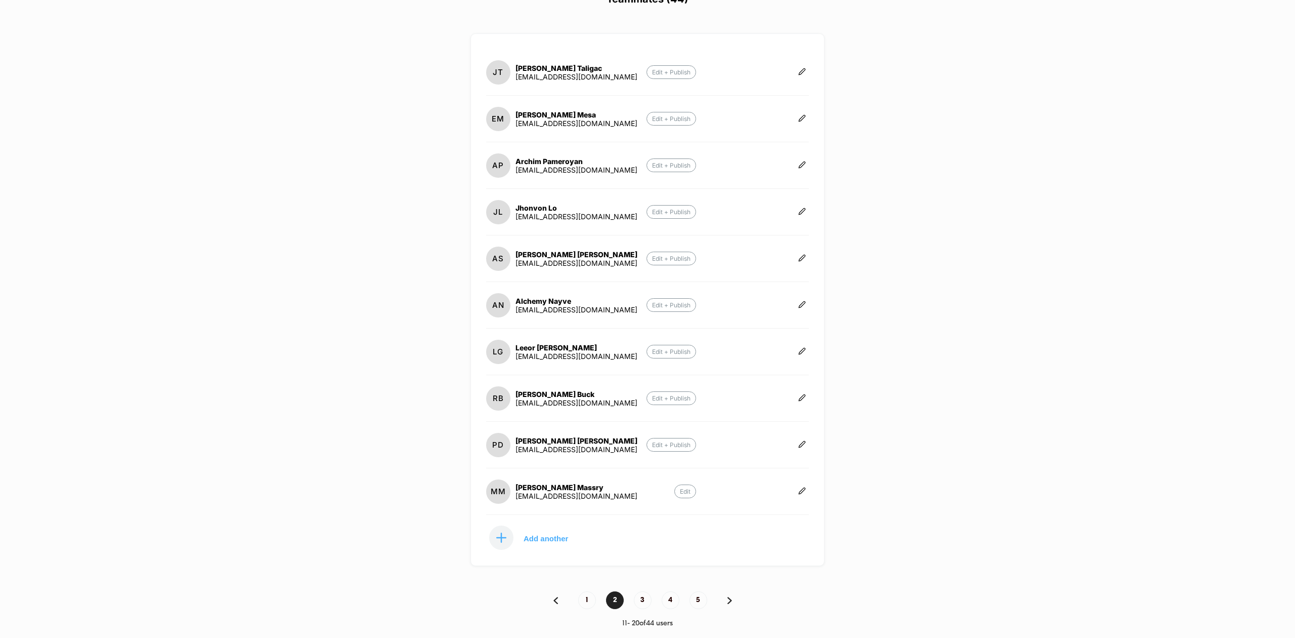
scroll to position [135, 0]
click at [553, 537] on p "Add another" at bounding box center [546, 537] width 45 height 5
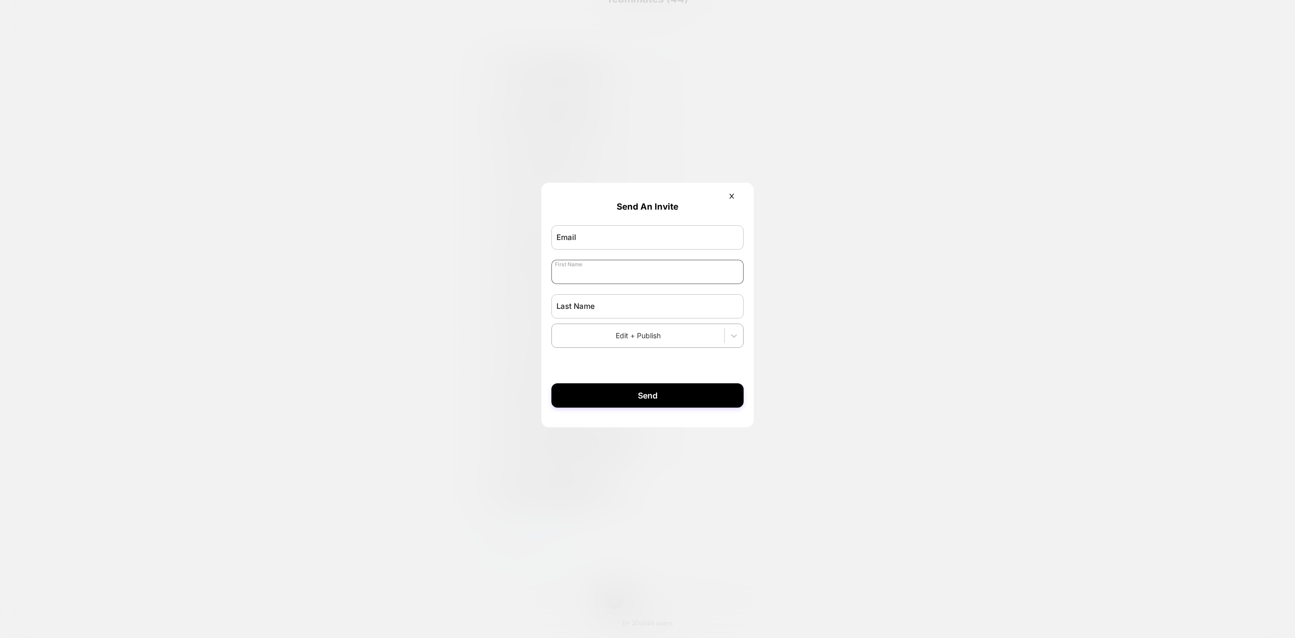
click at [634, 277] on input "text" at bounding box center [648, 272] width 192 height 24
type input "****"
click at [656, 305] on input "text" at bounding box center [648, 306] width 192 height 24
type input "********"
click at [656, 230] on input "email" at bounding box center [648, 237] width 192 height 24
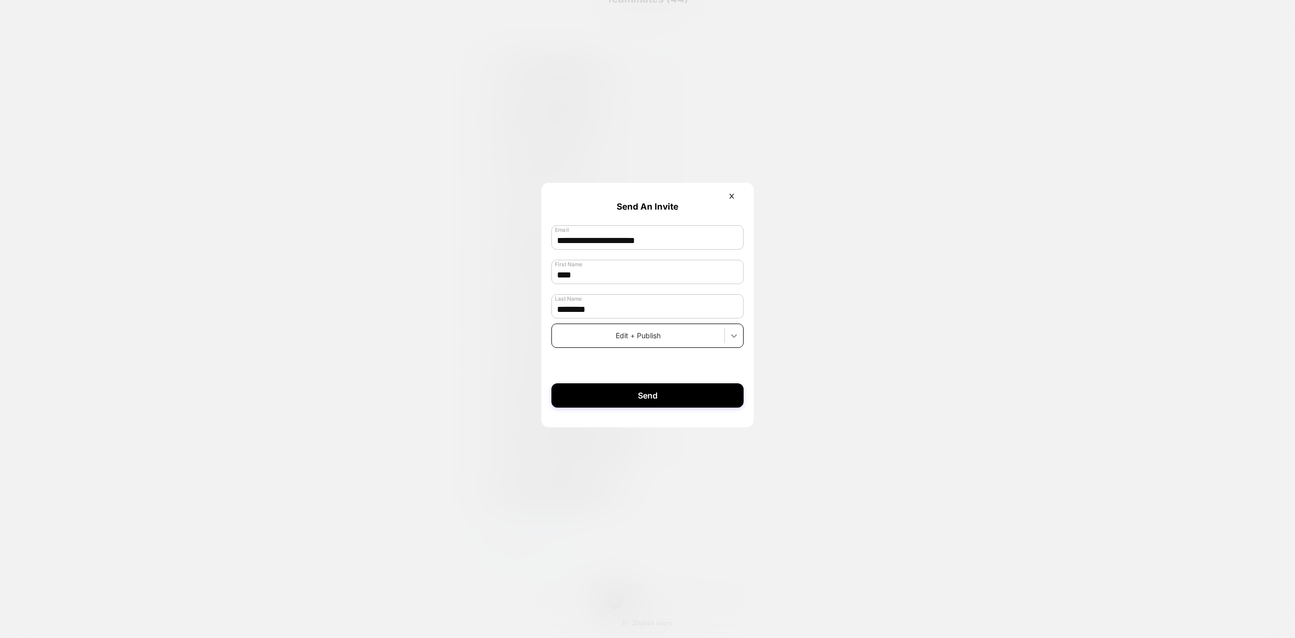
type input "**********"
click at [731, 336] on icon at bounding box center [734, 335] width 10 height 10
click at [688, 274] on div "View" at bounding box center [648, 275] width 192 height 17
click at [666, 365] on form "**********" at bounding box center [647, 300] width 213 height 235
click at [656, 395] on button "Send" at bounding box center [648, 395] width 192 height 24
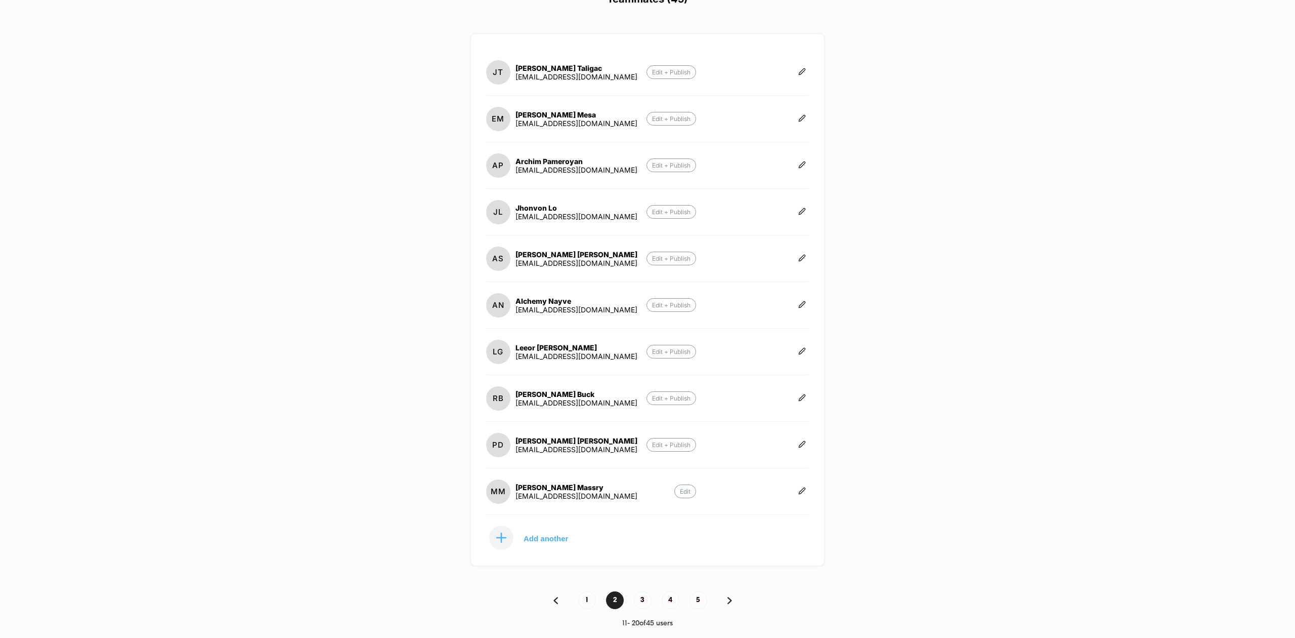
scroll to position [0, 0]
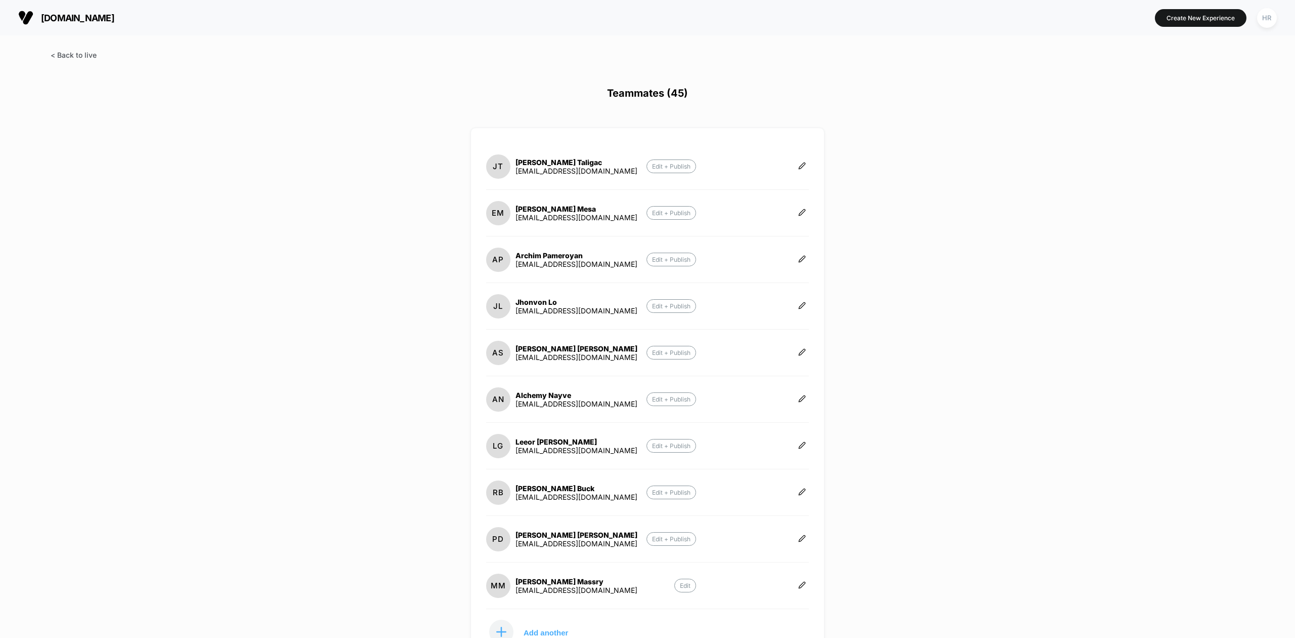
click at [79, 57] on span at bounding box center [74, 55] width 46 height 9
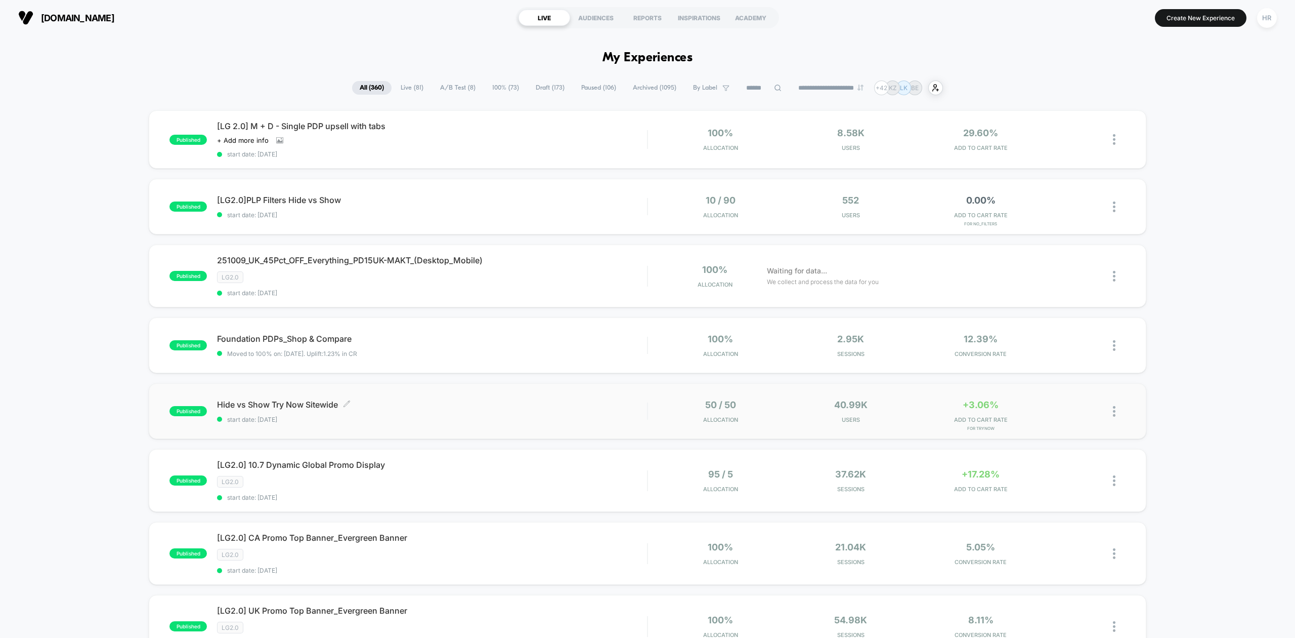
click at [498, 413] on div "Hide vs Show Try Now Sitewide Click to edit experience details Click to edit ex…" at bounding box center [432, 411] width 430 height 24
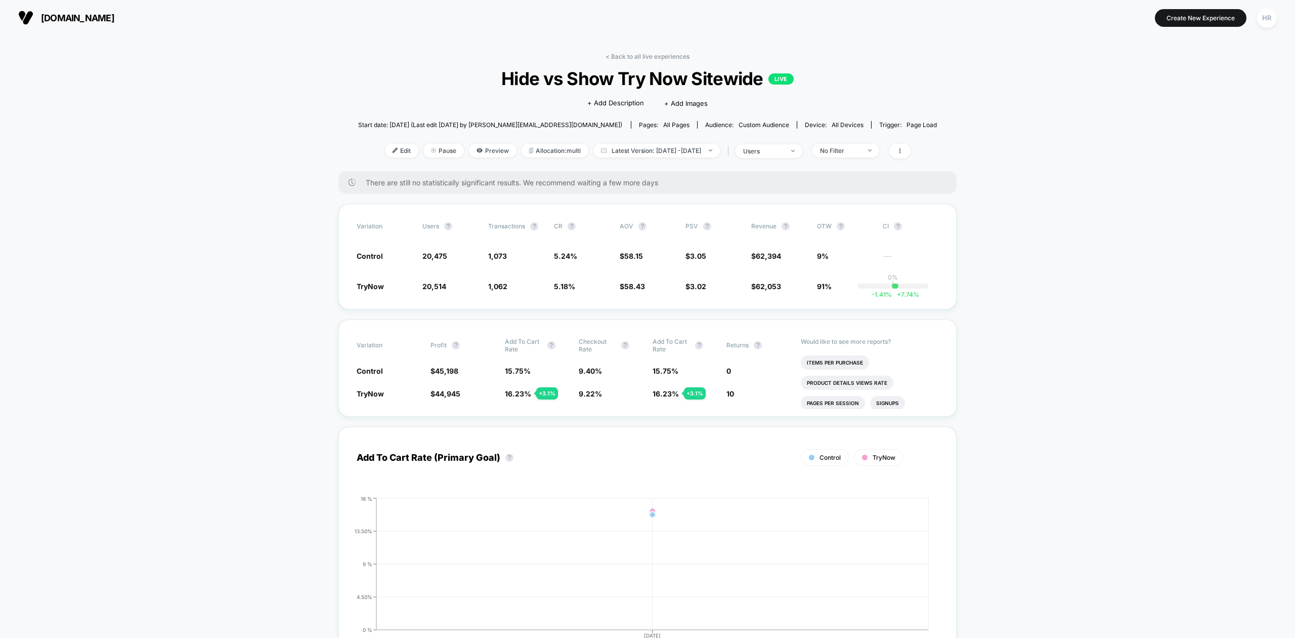
click at [644, 55] on link "< Back to all live experiences" at bounding box center [648, 57] width 84 height 8
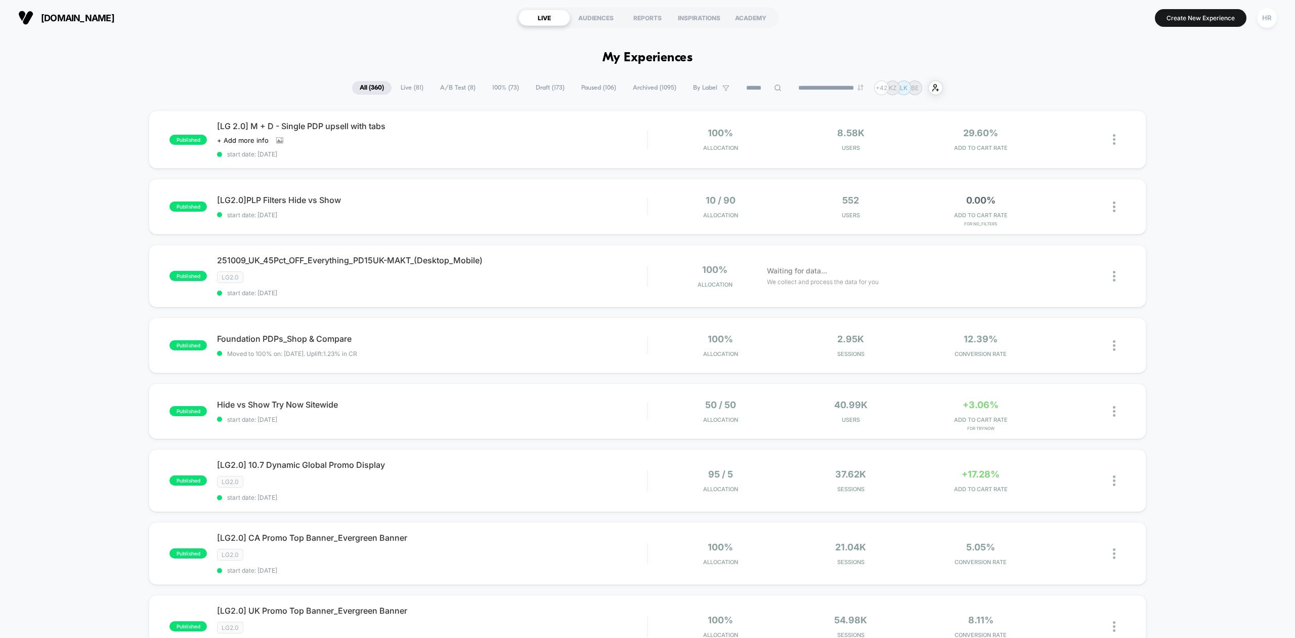
click at [742, 91] on input at bounding box center [764, 88] width 51 height 12
type input "*"
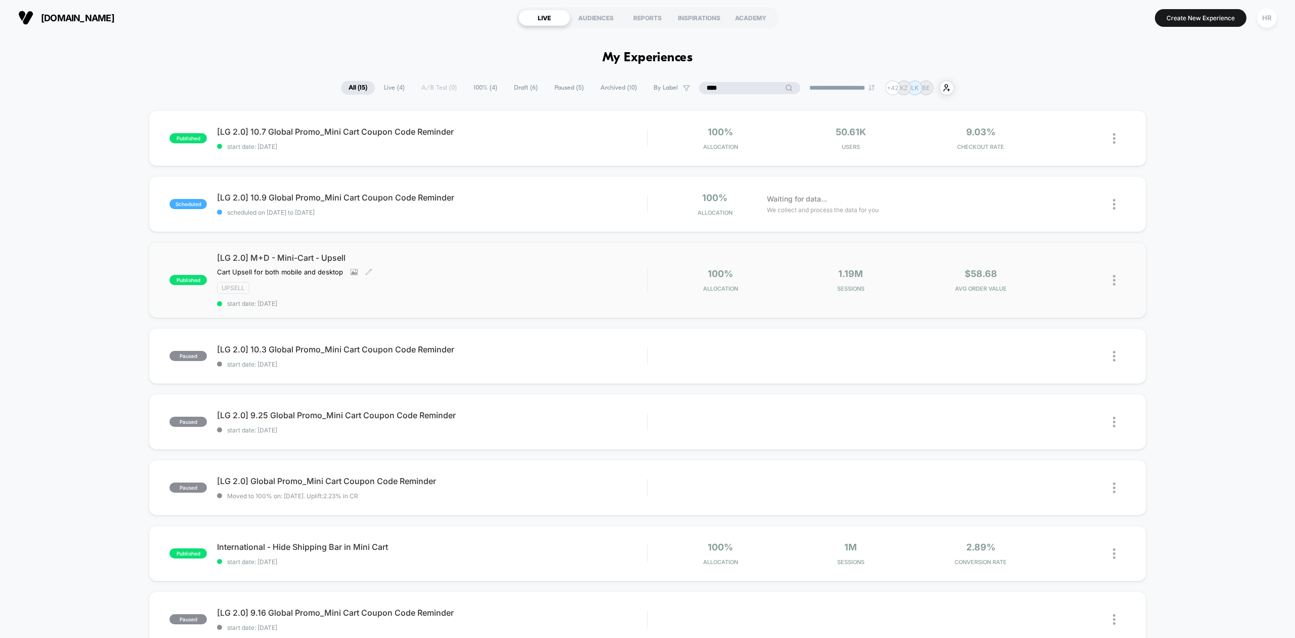
type input "****"
click at [559, 274] on div "[LG 2.0] M+D - Mini-Cart - Upsell Cart Upsell for both mobile and desktop Click…" at bounding box center [432, 279] width 430 height 55
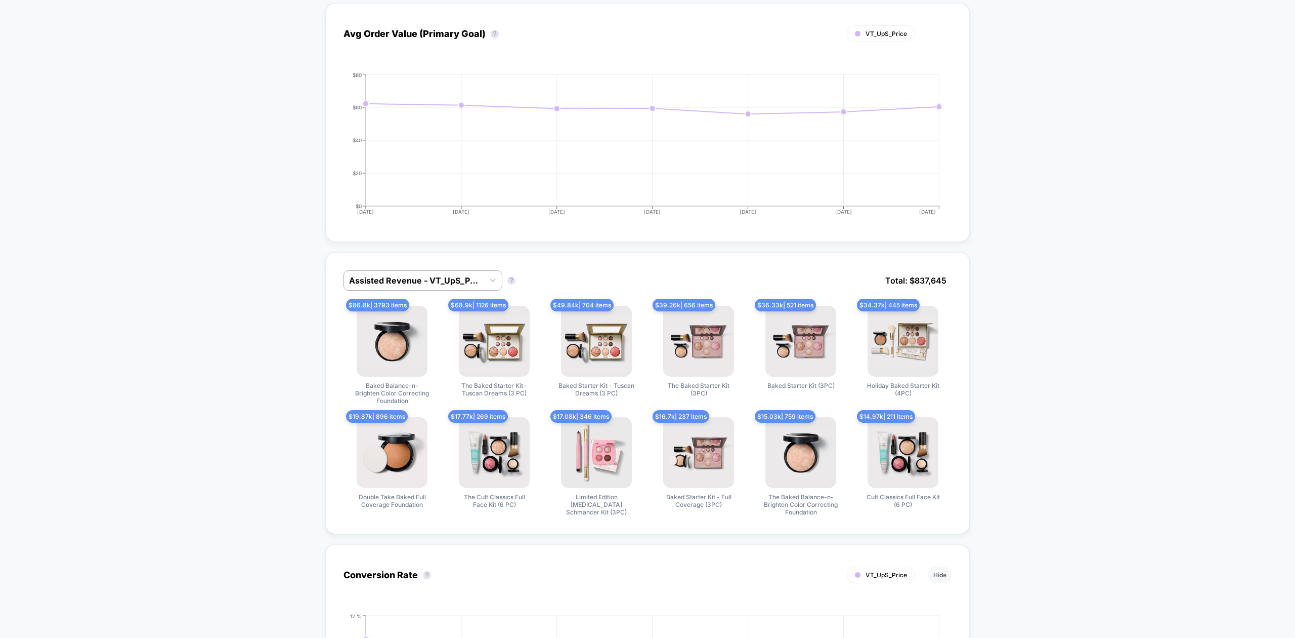
scroll to position [468, 0]
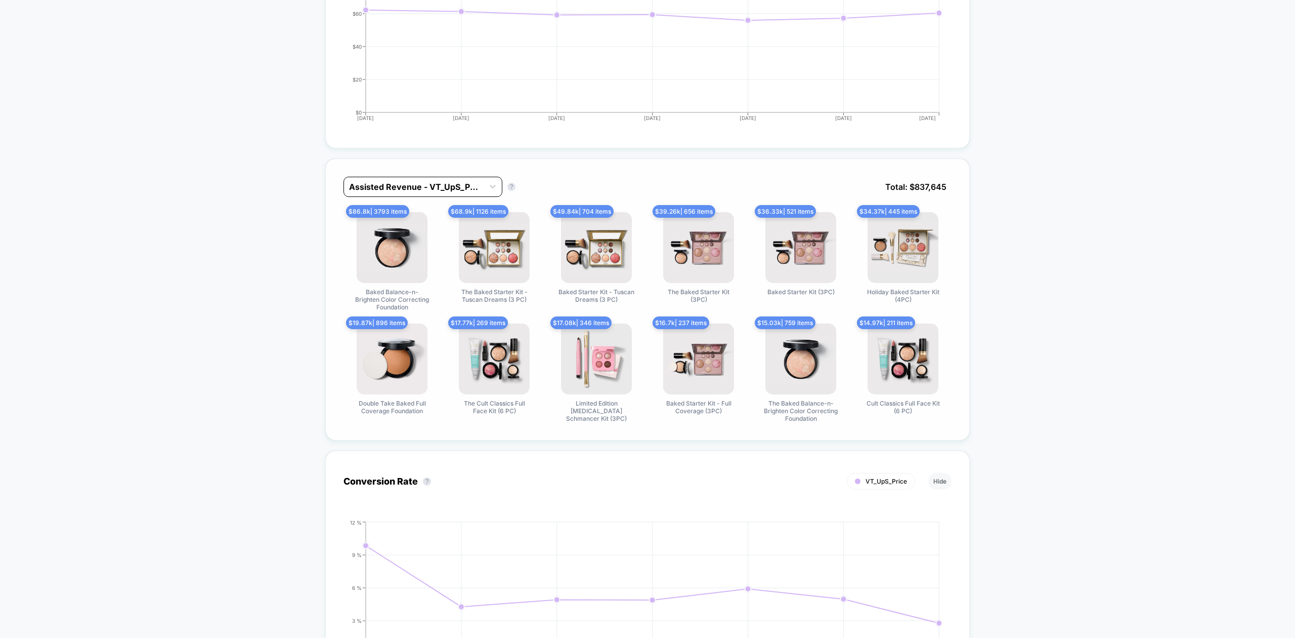
click at [451, 187] on div at bounding box center [414, 187] width 130 height 12
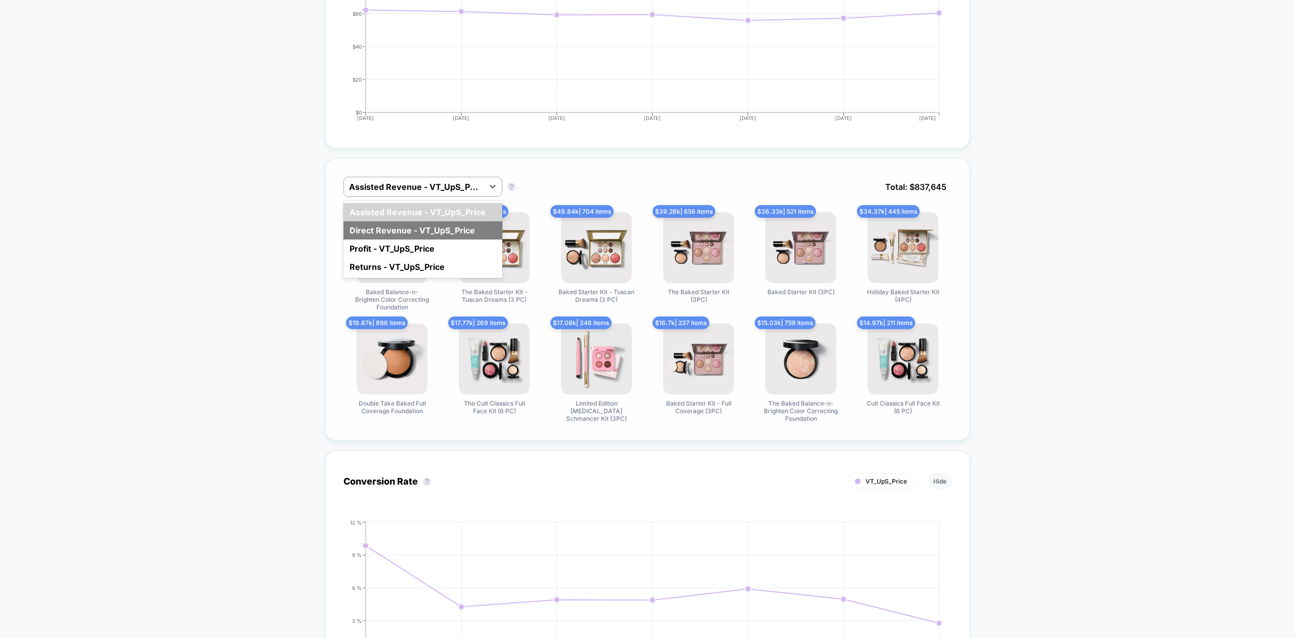
click at [413, 228] on div "Direct Revenue - VT_UpS_Price" at bounding box center [423, 230] width 159 height 18
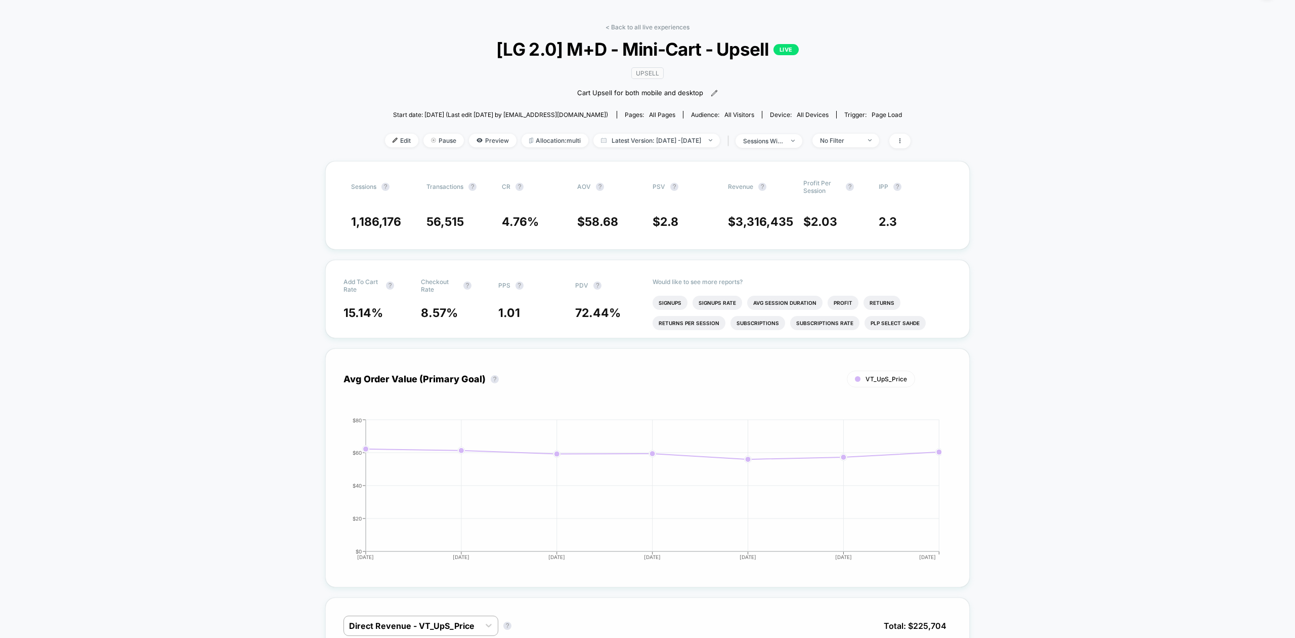
scroll to position [0, 0]
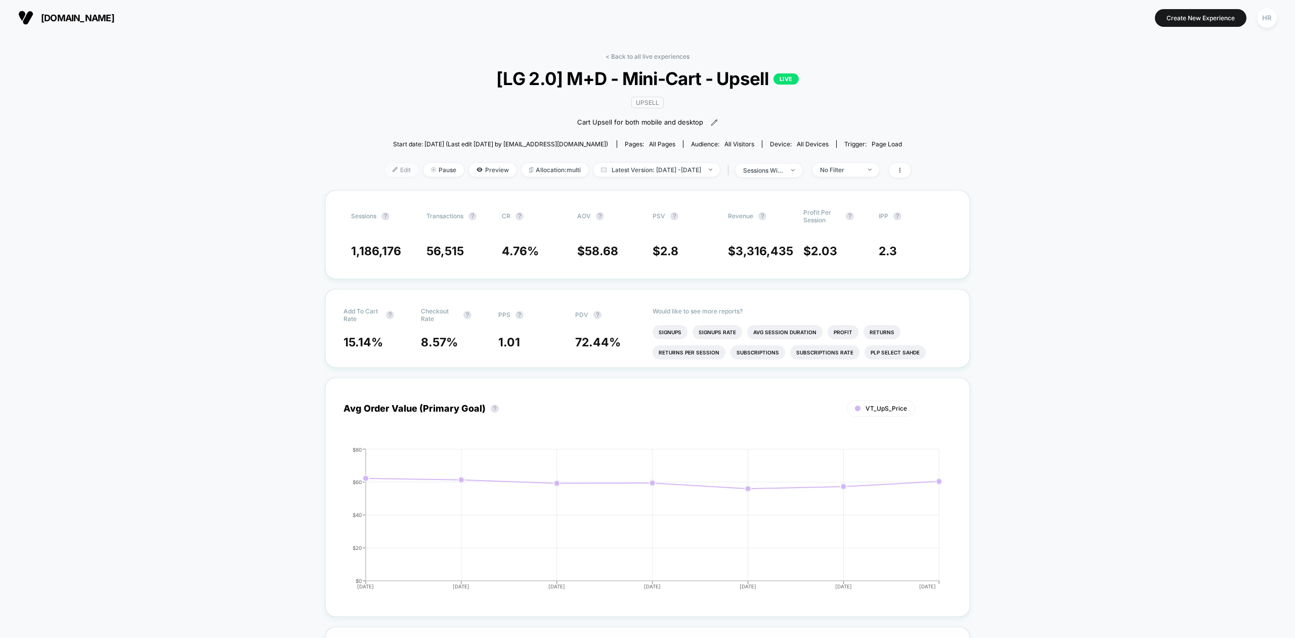
click at [394, 173] on span "Edit" at bounding box center [401, 170] width 33 height 14
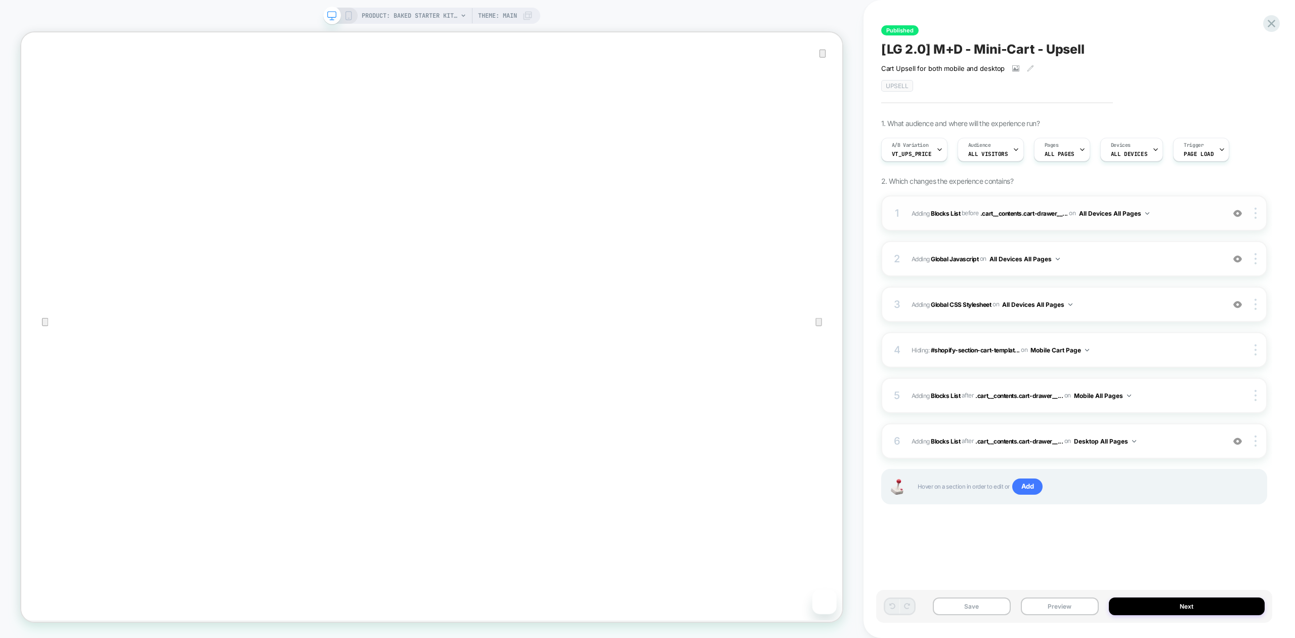
click at [1183, 213] on span "#_loomi_addon_1708941549518_dup1749582169_dup1753298408 Adding Blocks List BEFO…" at bounding box center [1066, 213] width 308 height 13
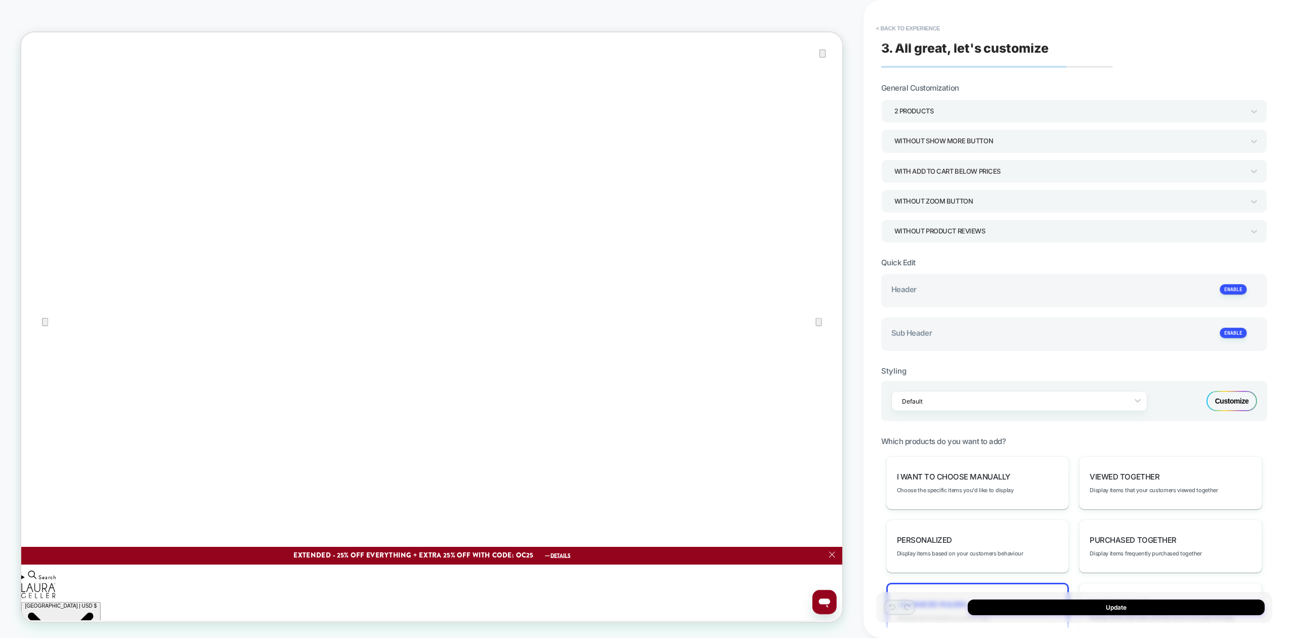
type textarea "*"
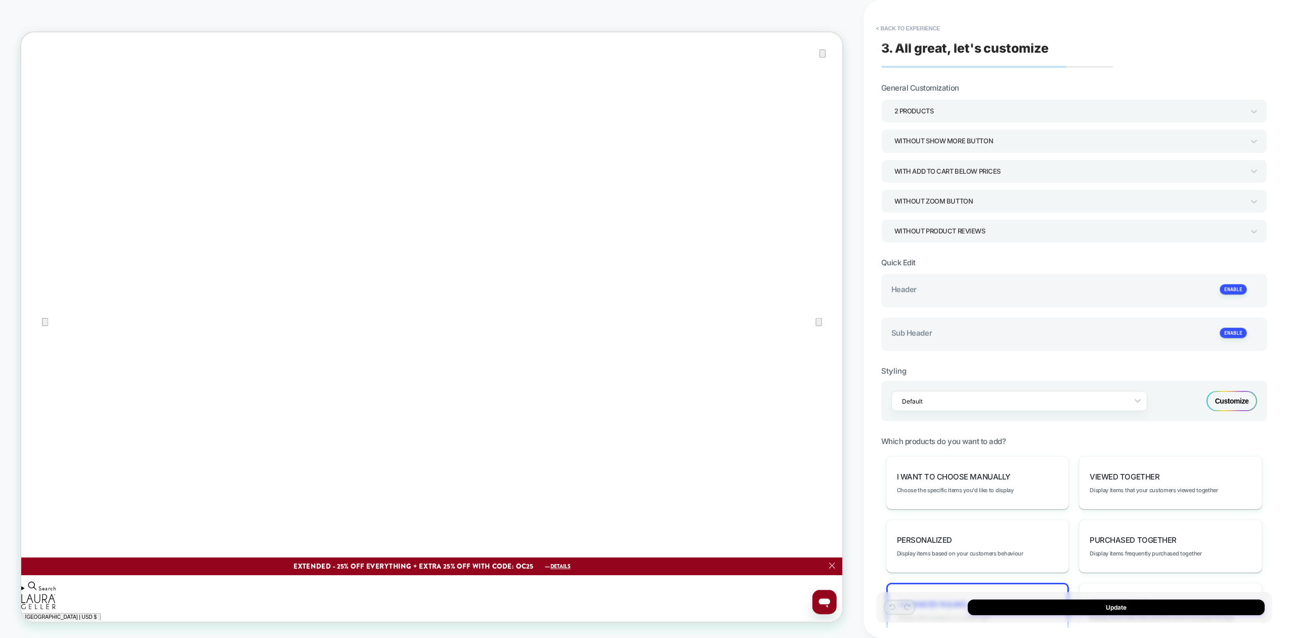
click at [970, 614] on span "Display items based on custom logic" at bounding box center [944, 617] width 93 height 7
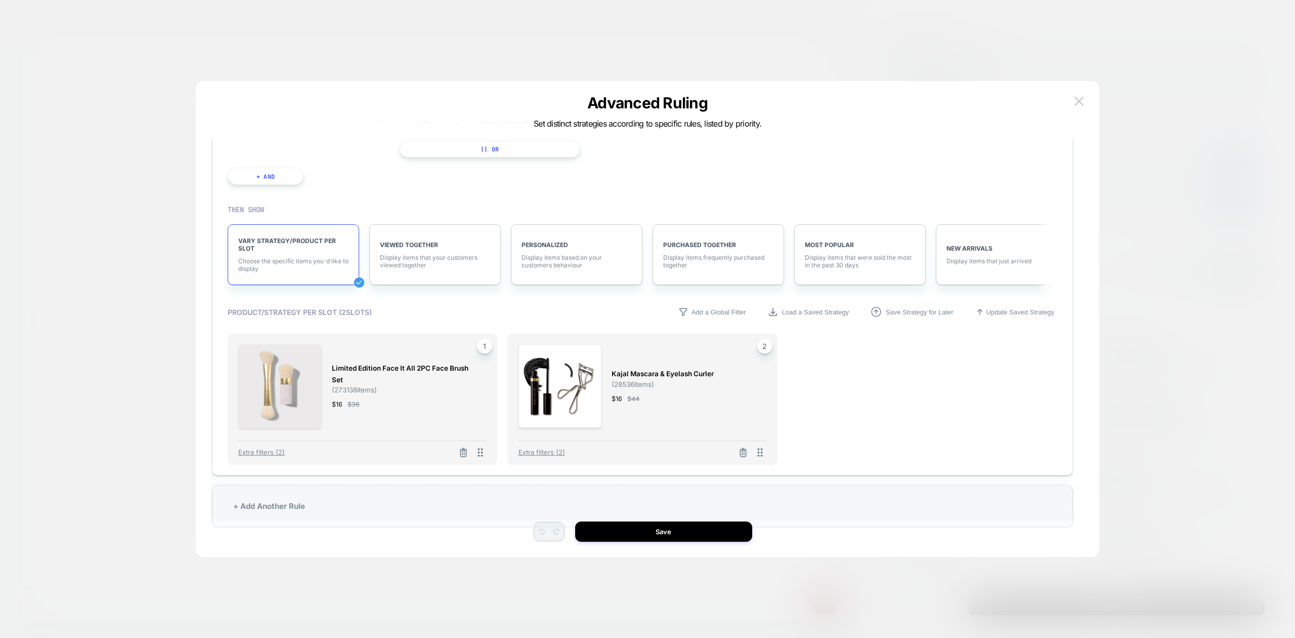
scroll to position [30, 0]
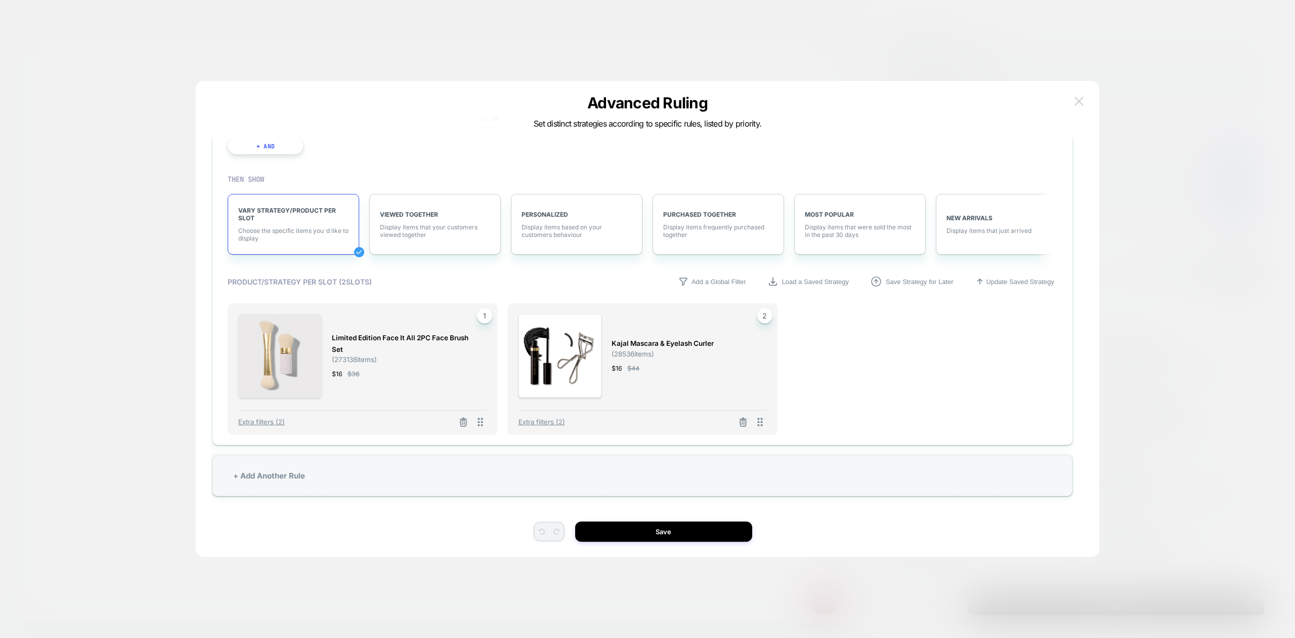
click at [1079, 105] on img at bounding box center [1079, 101] width 9 height 9
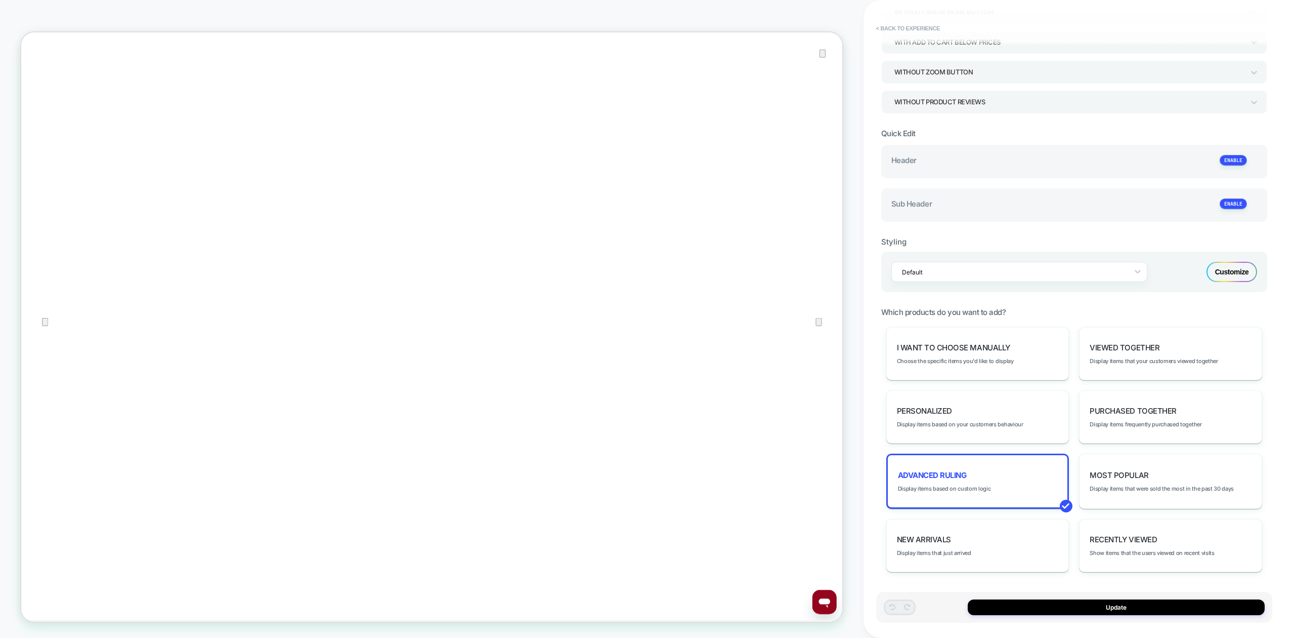
scroll to position [0, 0]
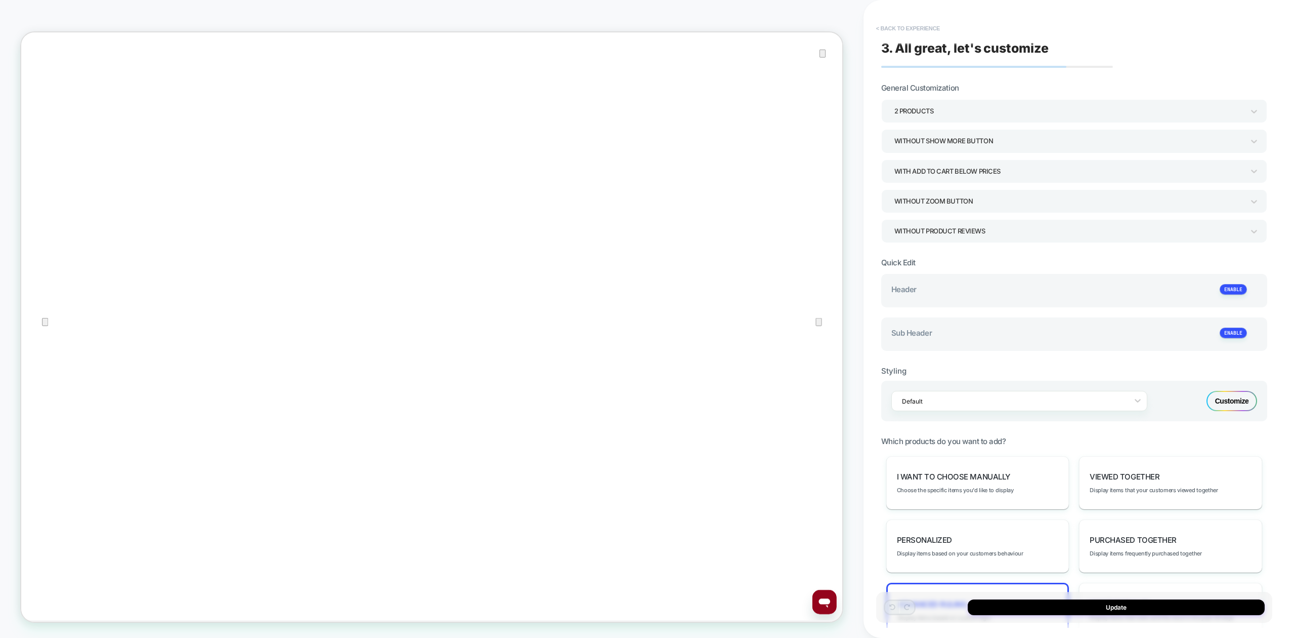
click at [897, 25] on button "< Back to experience" at bounding box center [908, 28] width 74 height 16
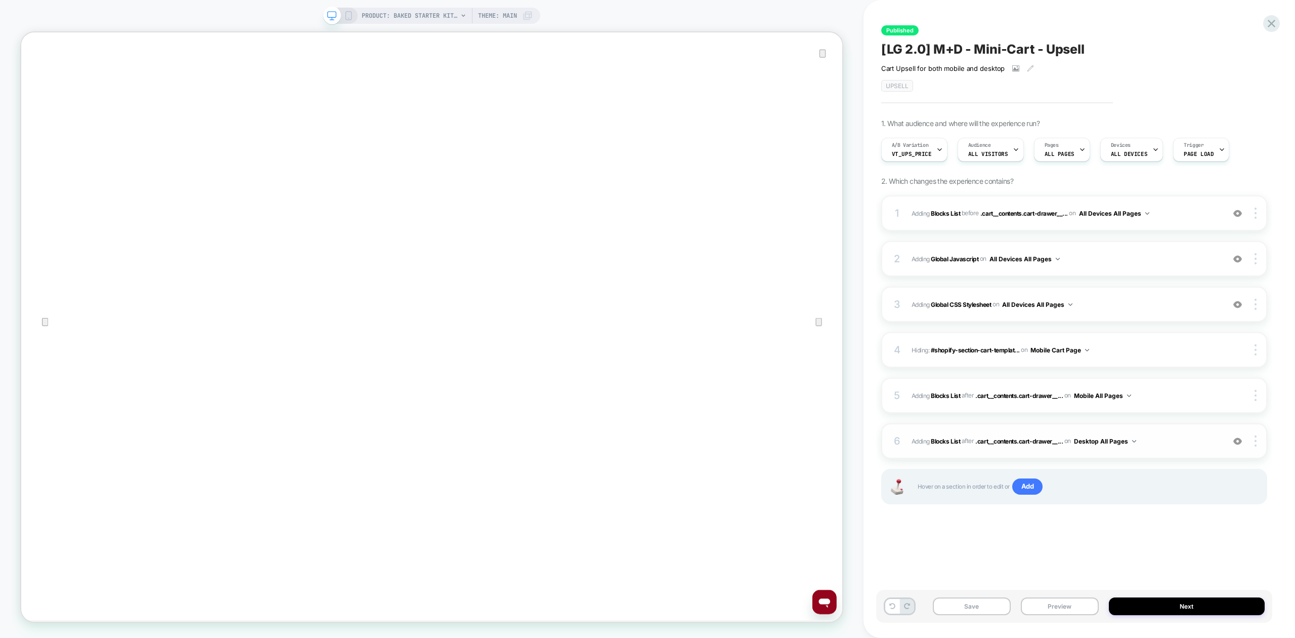
click at [1174, 446] on span "#_loomi_addon_1750270464938_dup1753298408 Adding Blocks List AFTER .cart__conte…" at bounding box center [1066, 441] width 308 height 13
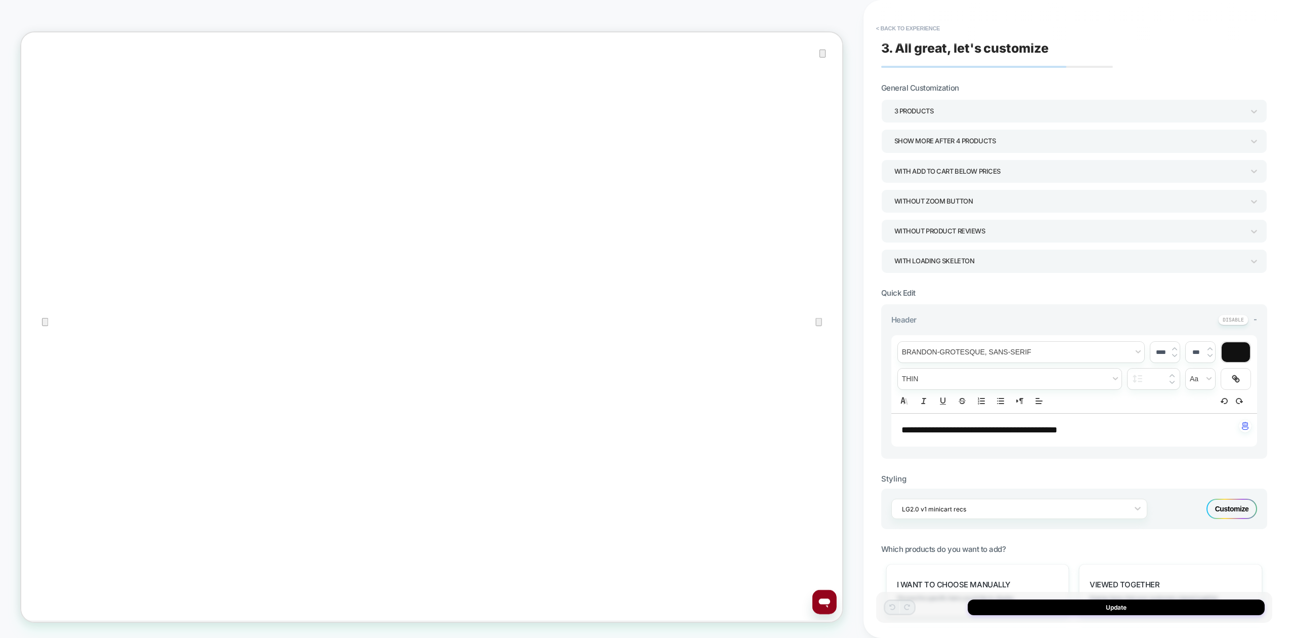
scroll to position [308, 0]
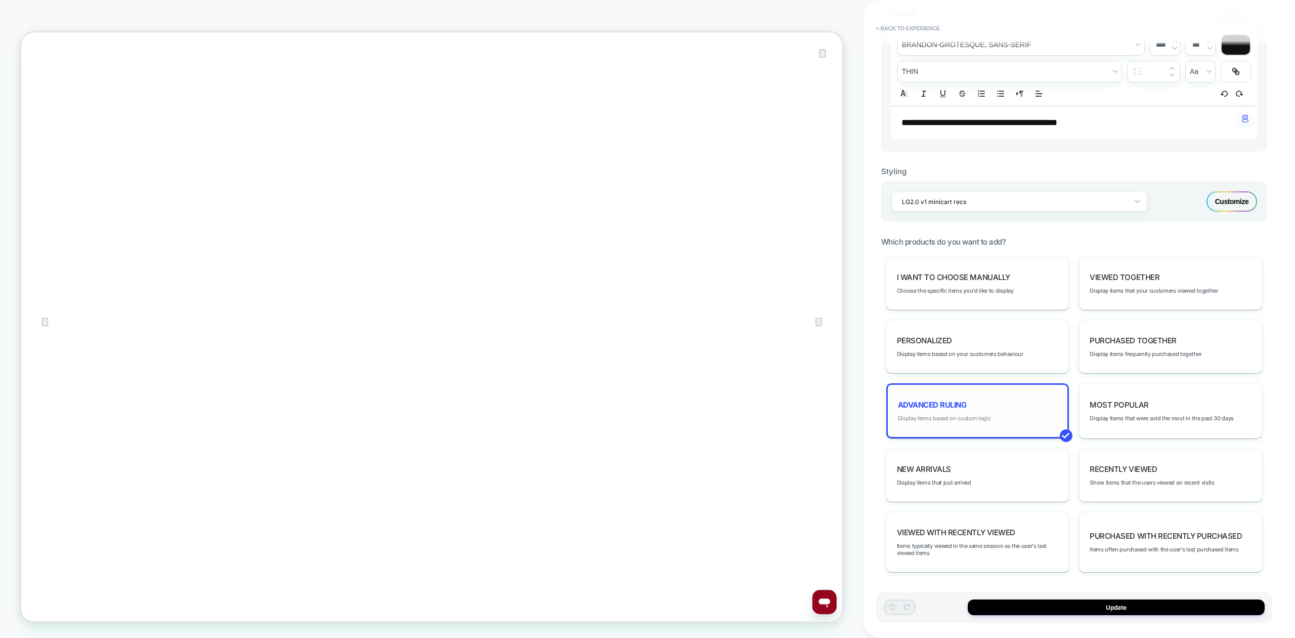
click at [974, 416] on span "Display items based on custom logic" at bounding box center [944, 417] width 93 height 7
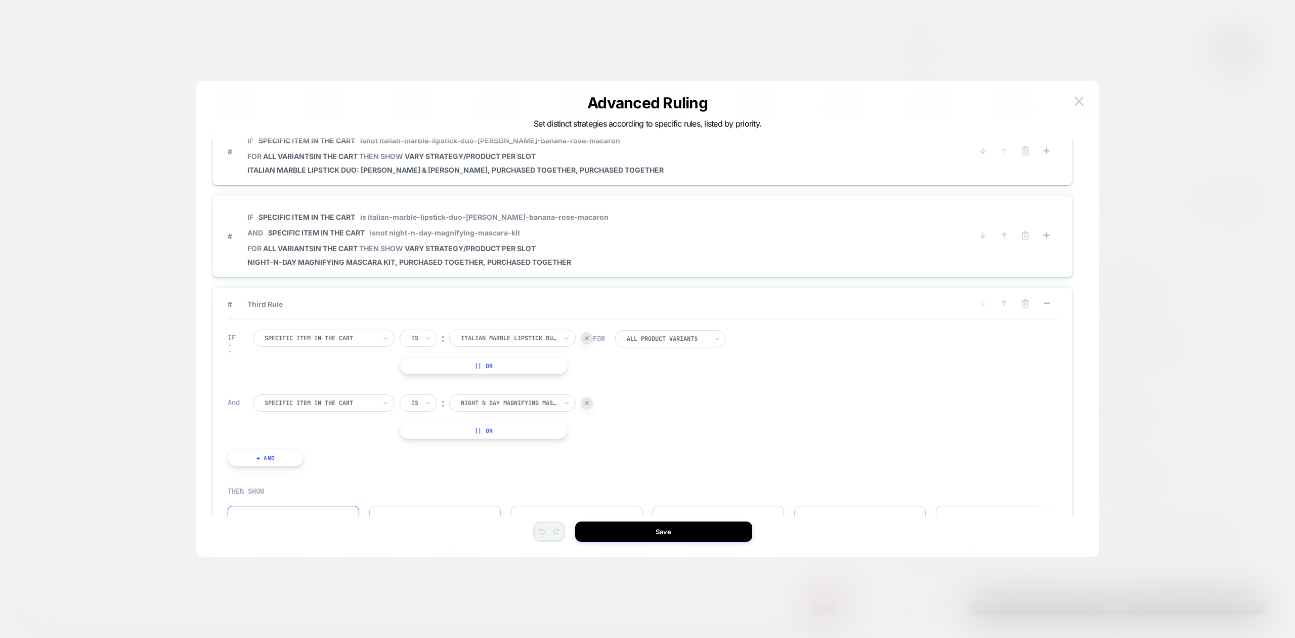
scroll to position [0, 0]
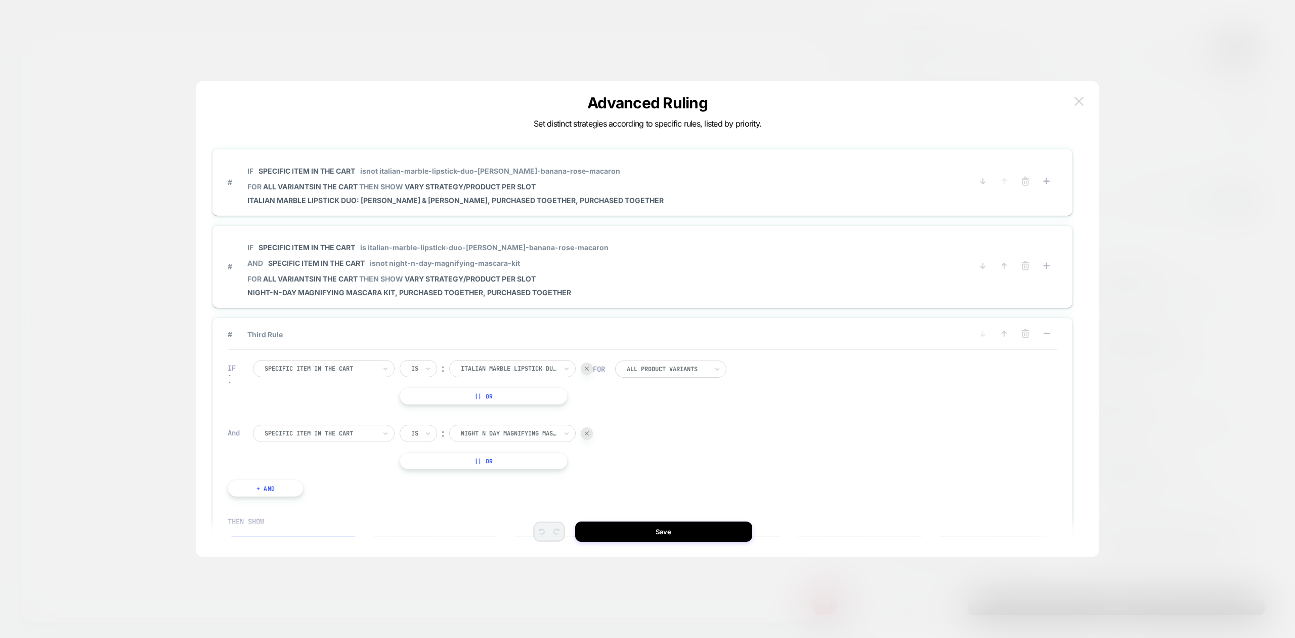
click at [1074, 99] on button at bounding box center [1079, 101] width 15 height 15
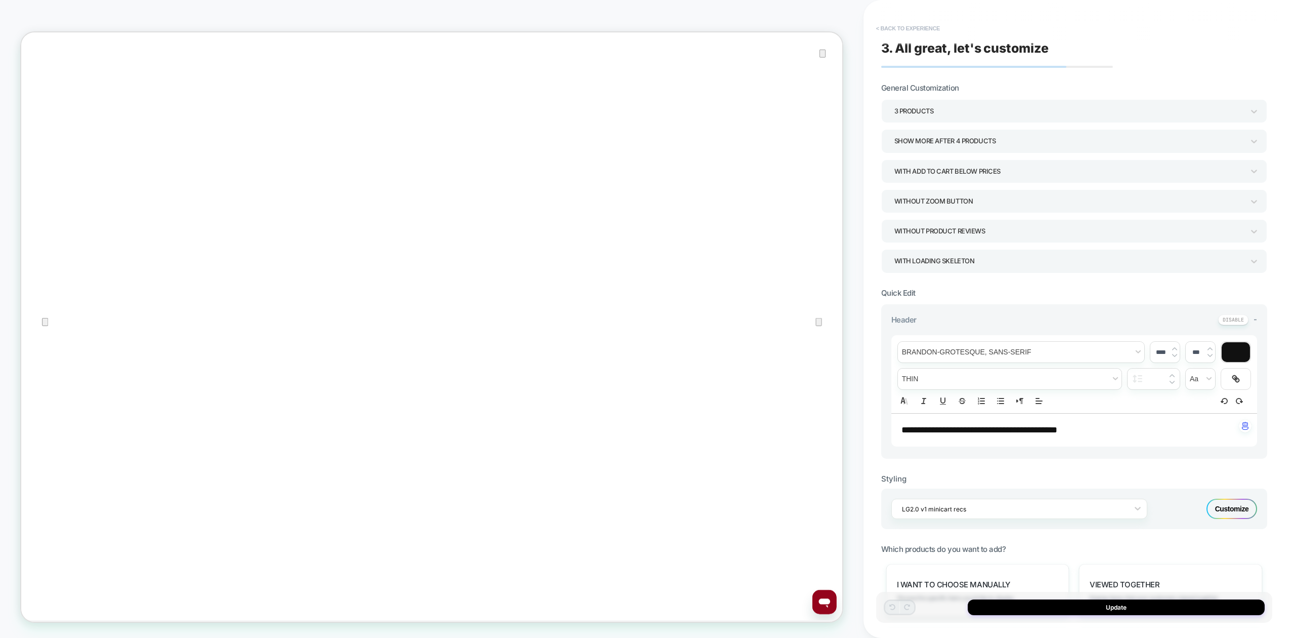
click at [920, 29] on button "< Back to experience" at bounding box center [908, 28] width 74 height 16
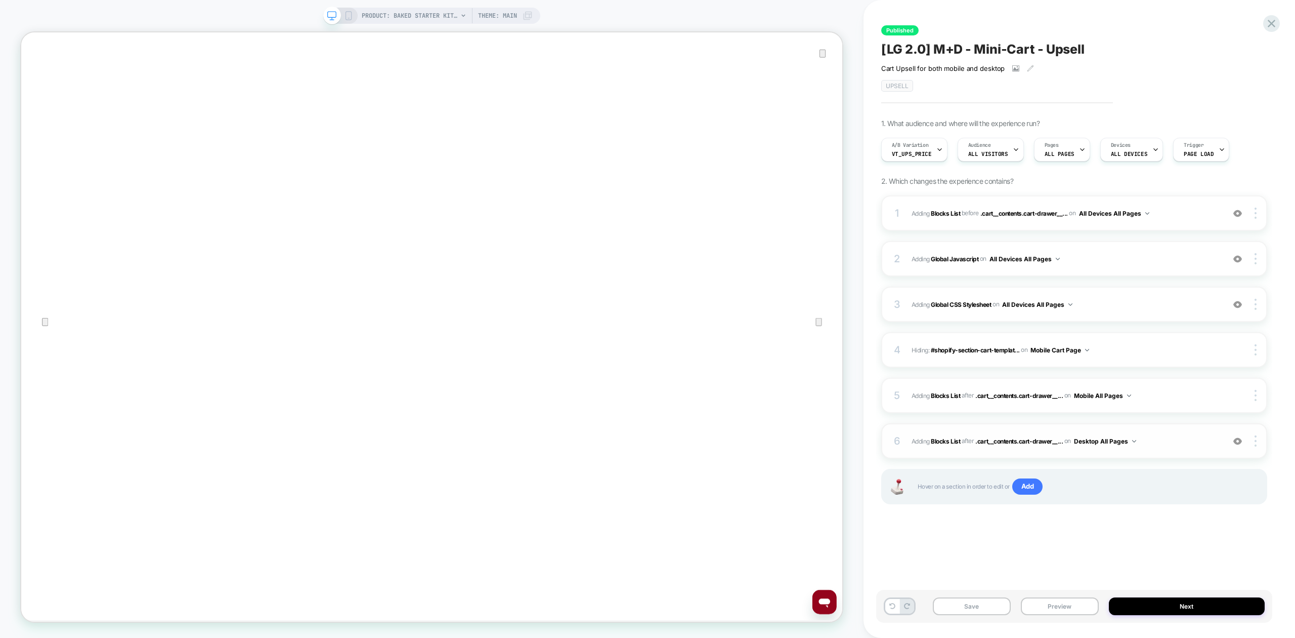
click at [1183, 447] on span "#_loomi_addon_1750270464938_dup1753298408 Adding Blocks List AFTER .cart__conte…" at bounding box center [1066, 441] width 308 height 13
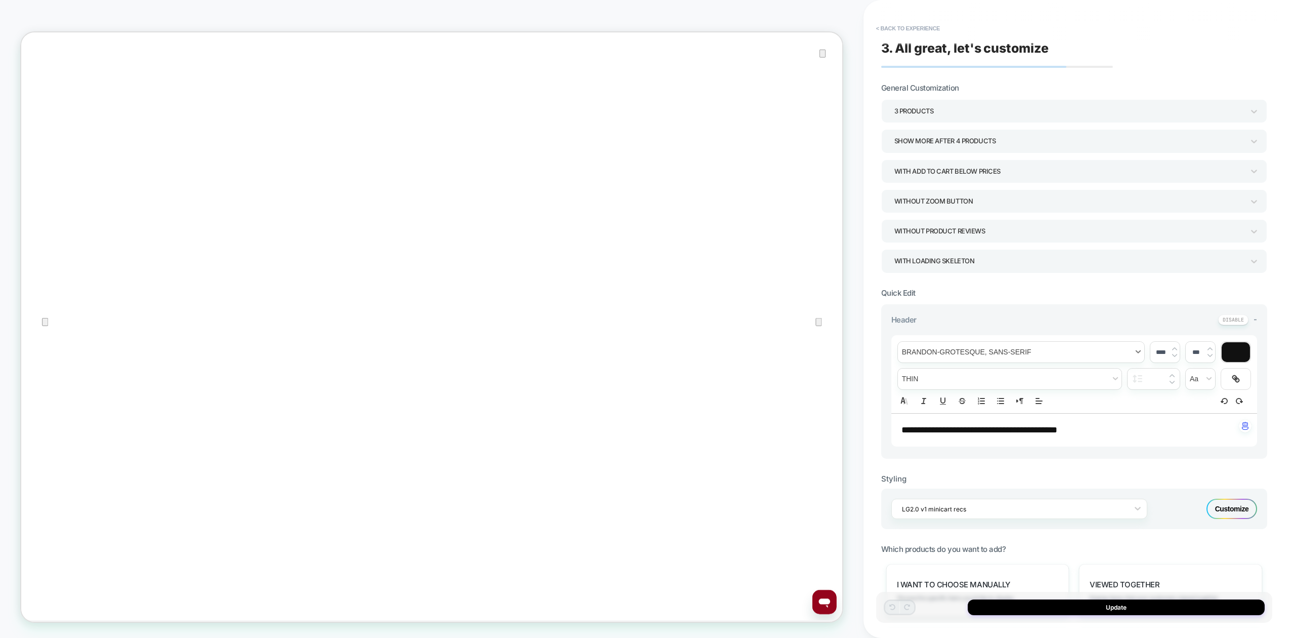
scroll to position [308, 0]
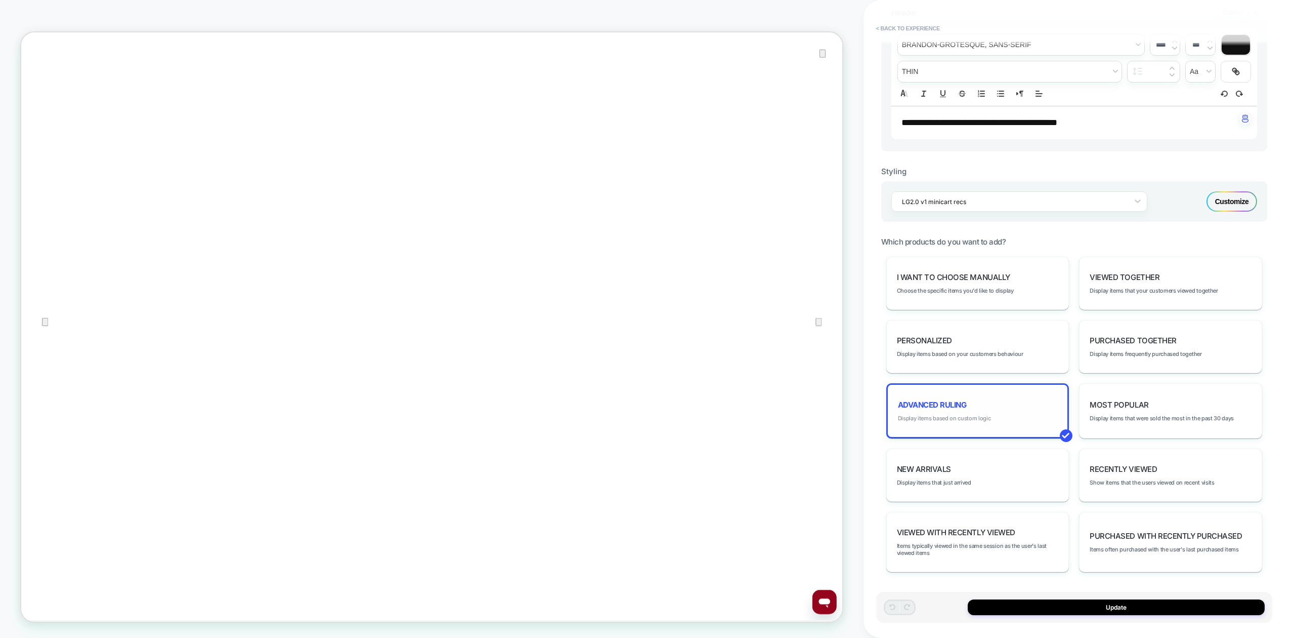
click at [966, 415] on span "Display items based on custom logic" at bounding box center [944, 417] width 93 height 7
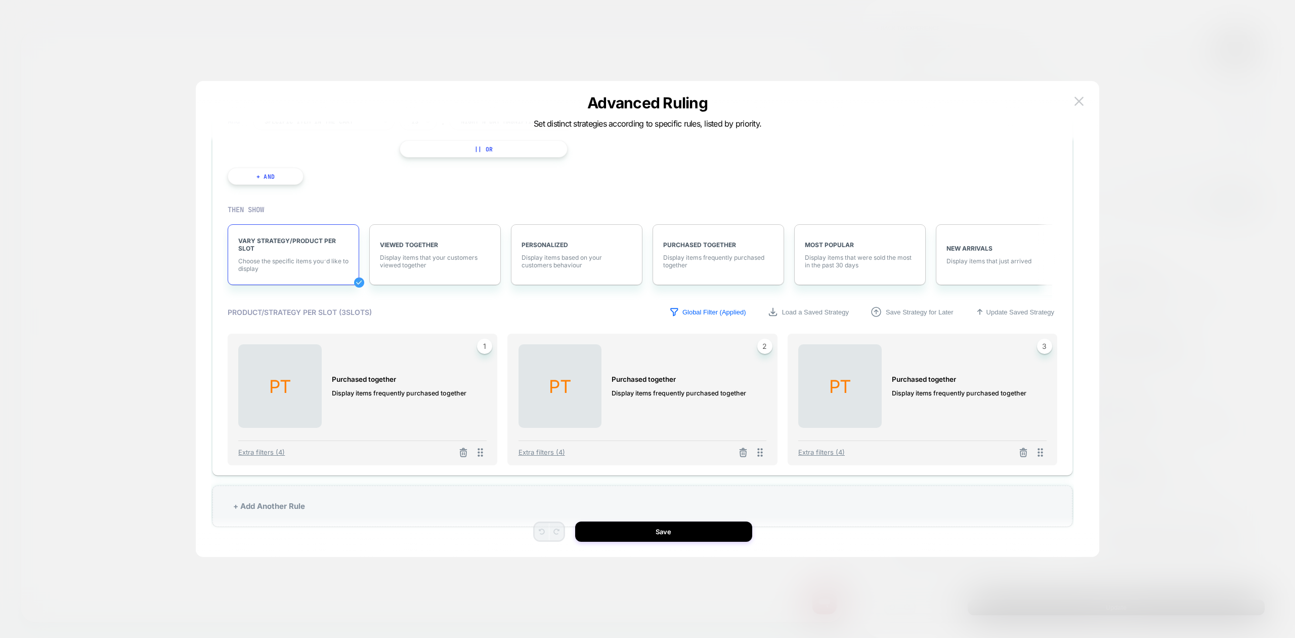
scroll to position [30, 0]
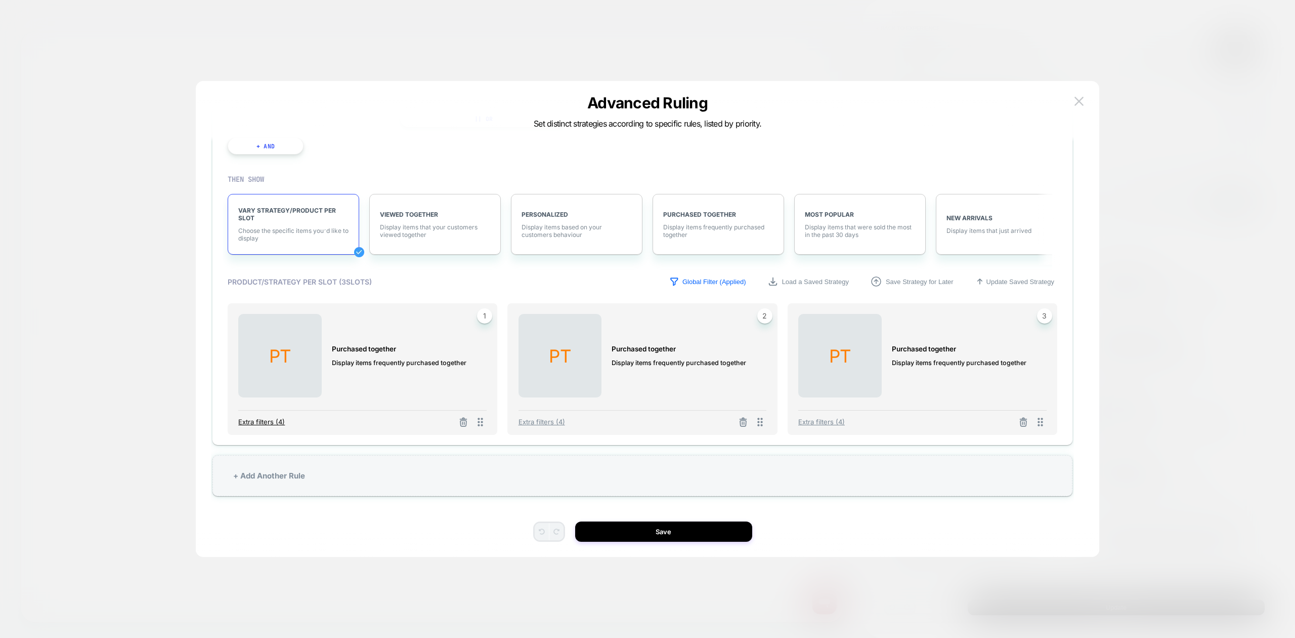
click at [276, 422] on span "Extra filters (4)" at bounding box center [261, 421] width 47 height 8
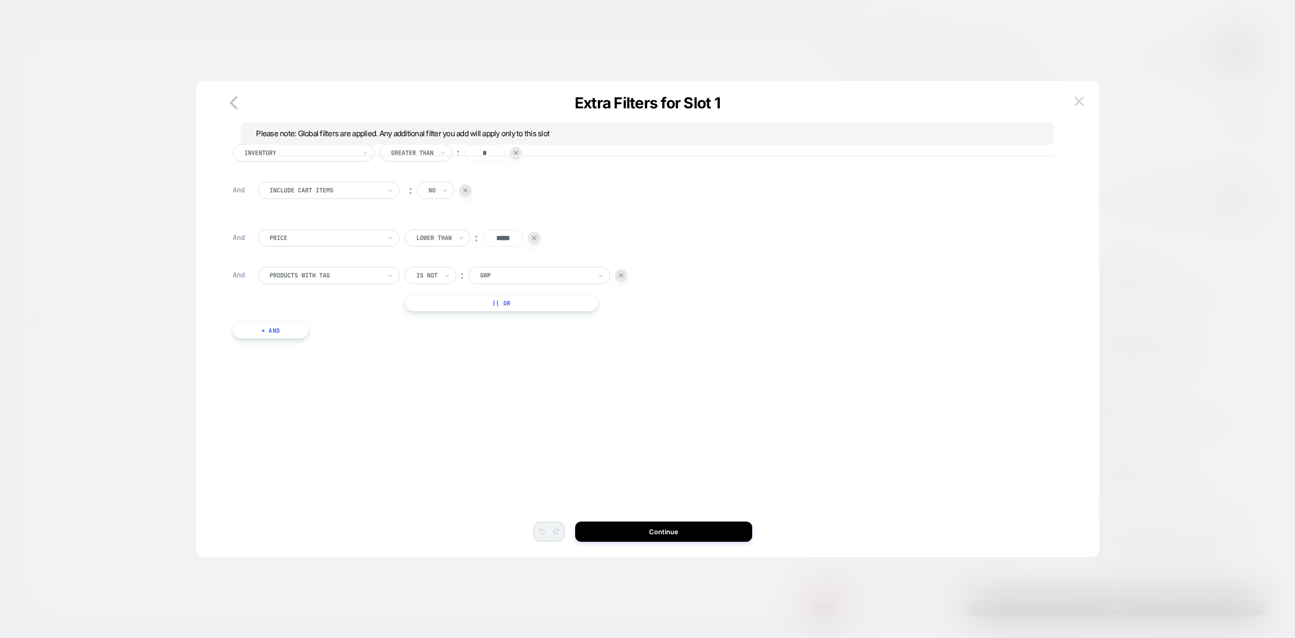
scroll to position [0, 0]
click at [233, 105] on icon "button" at bounding box center [234, 102] width 8 height 13
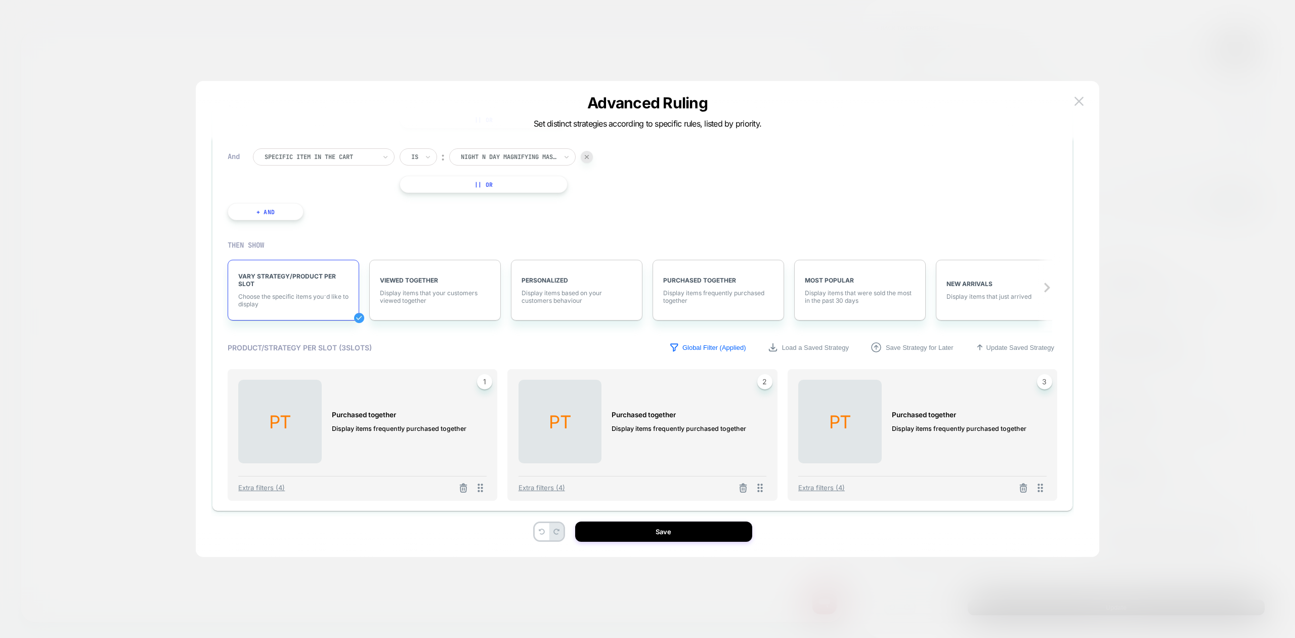
scroll to position [312, 0]
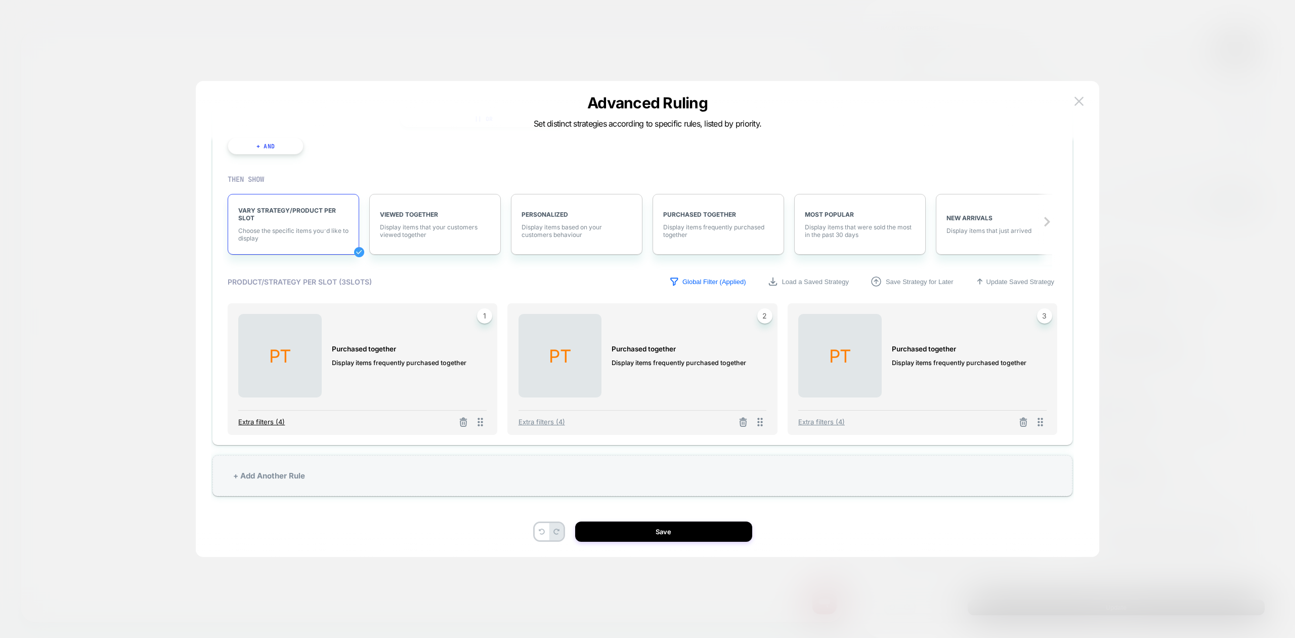
click at [274, 424] on span "Extra filters (4)" at bounding box center [261, 421] width 47 height 8
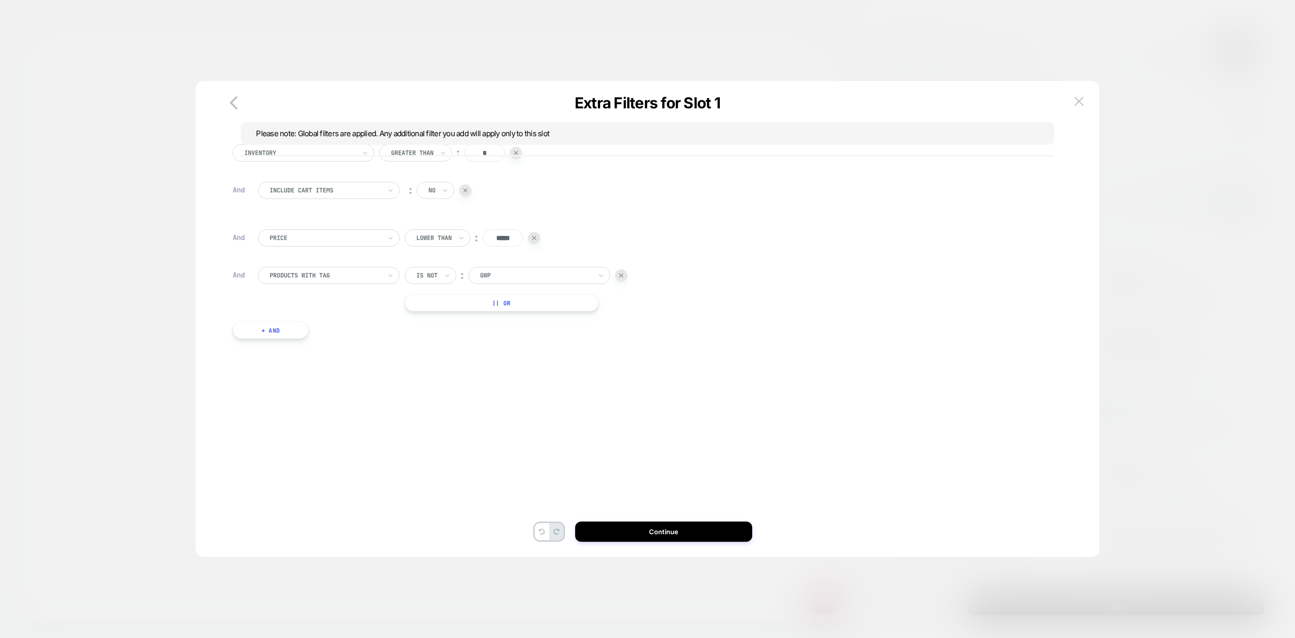
click at [626, 273] on div at bounding box center [621, 275] width 12 height 12
click at [278, 269] on button "+ And" at bounding box center [271, 265] width 76 height 17
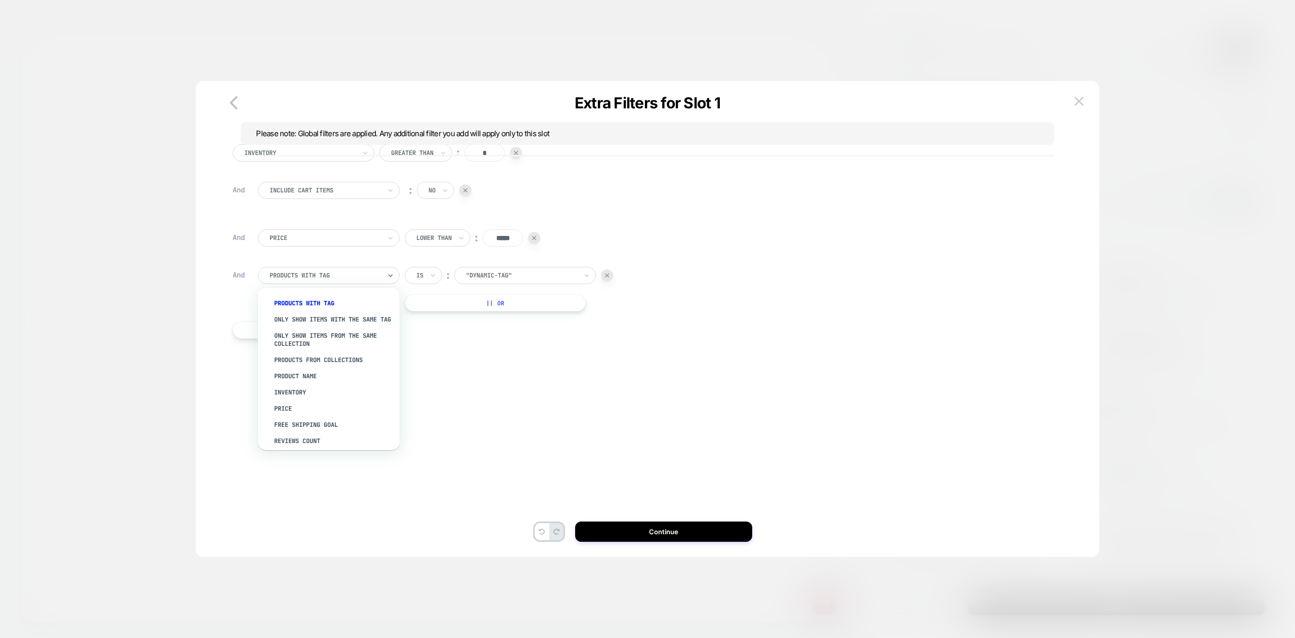
click at [332, 275] on div at bounding box center [325, 275] width 111 height 9
type input "*****"
click at [302, 298] on div "Price" at bounding box center [334, 303] width 132 height 16
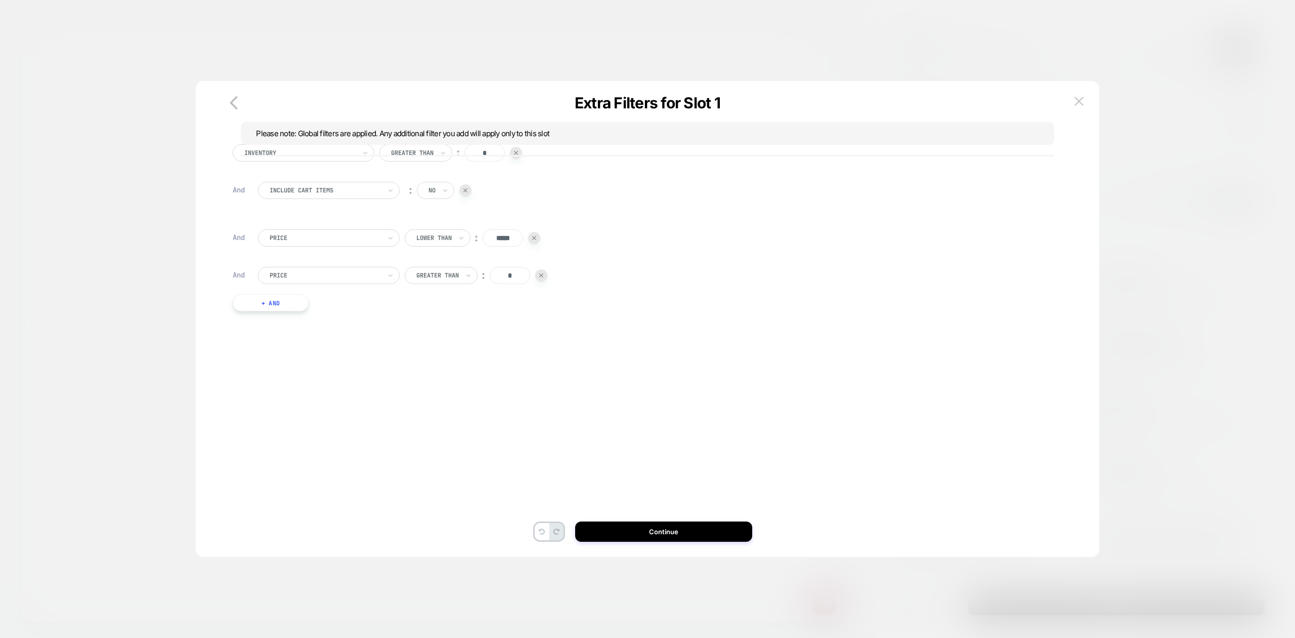
click at [519, 273] on input "*" at bounding box center [510, 275] width 40 height 17
type input "****"
click at [584, 464] on div "Inventory Greater Than ︰ * And Include Cart Items ︰ no And Price Lower Than ︰ *…" at bounding box center [642, 303] width 863 height 425
click at [623, 531] on button "Continue" at bounding box center [663, 531] width 177 height 20
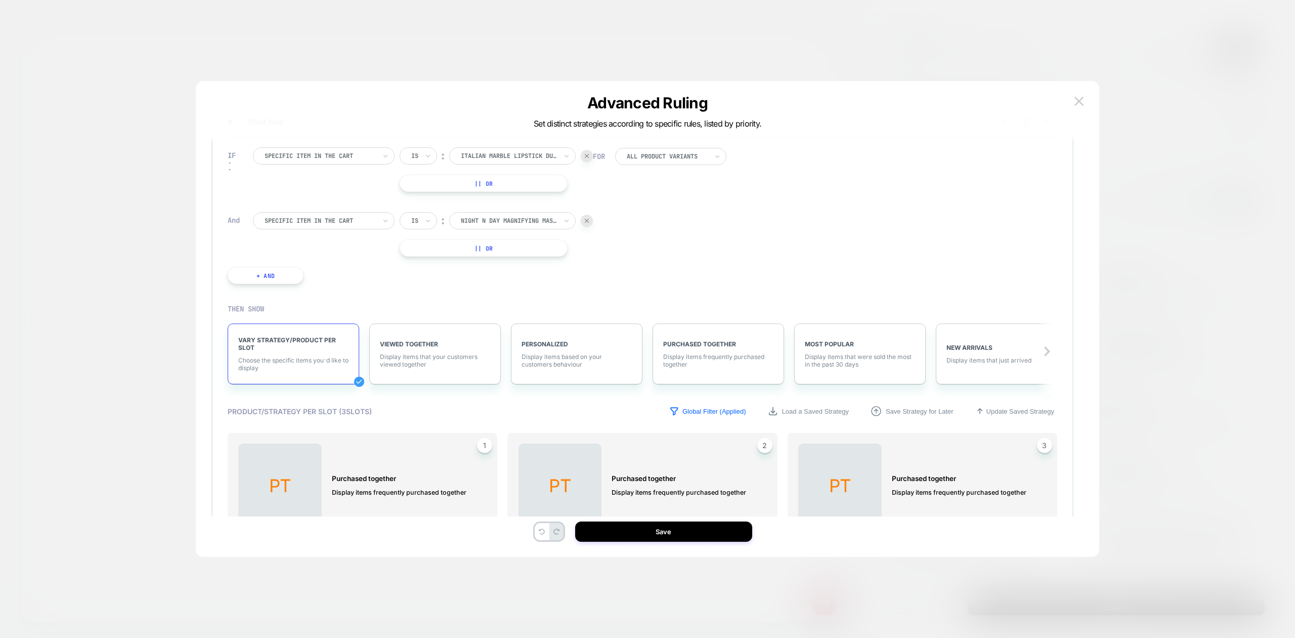
scroll to position [312, 0]
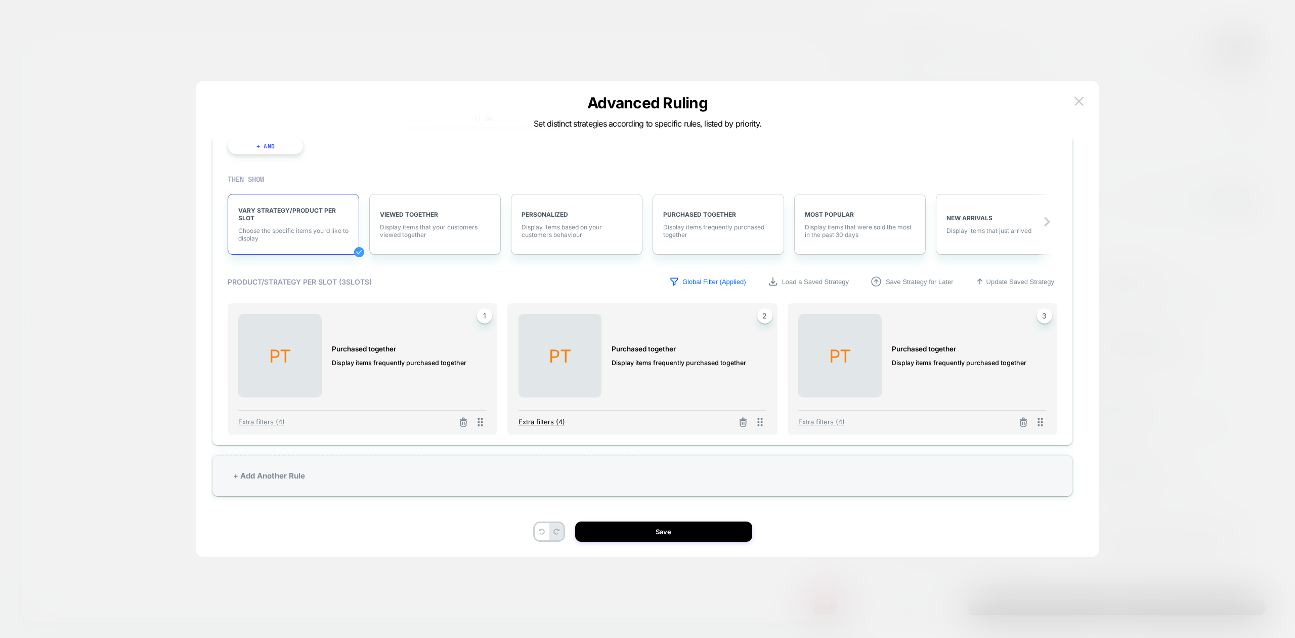
click at [547, 419] on span "Extra filters (4)" at bounding box center [542, 421] width 47 height 8
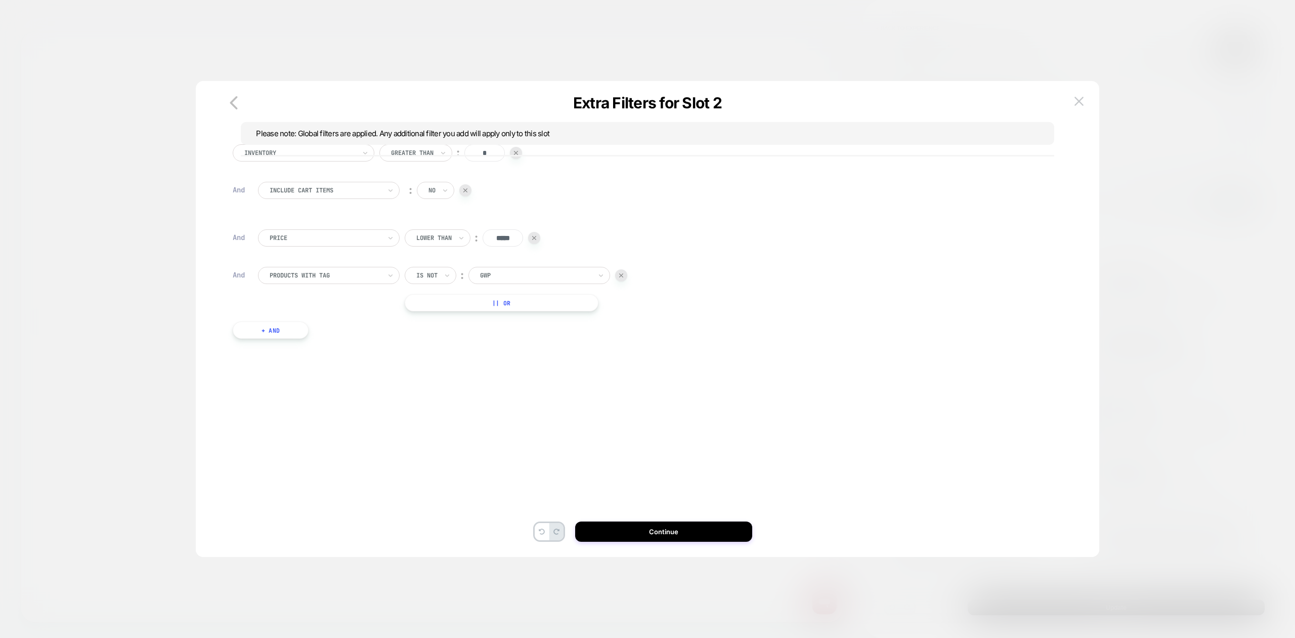
scroll to position [0, 0]
click at [625, 275] on div at bounding box center [621, 275] width 12 height 12
click at [266, 264] on button "+ And" at bounding box center [271, 265] width 76 height 17
click at [342, 274] on div at bounding box center [325, 275] width 111 height 9
type input "*****"
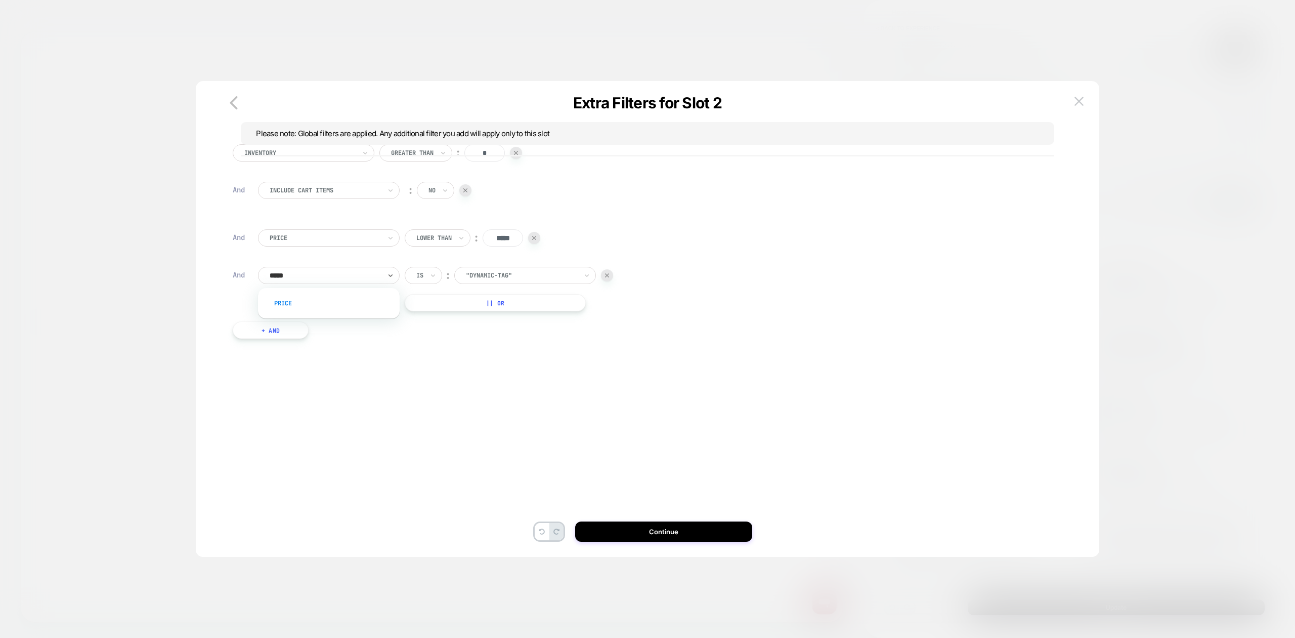
click at [336, 304] on div "Price" at bounding box center [334, 303] width 132 height 16
click at [515, 276] on input "*" at bounding box center [510, 275] width 40 height 17
type input "****"
click at [615, 535] on button "Continue" at bounding box center [663, 531] width 177 height 20
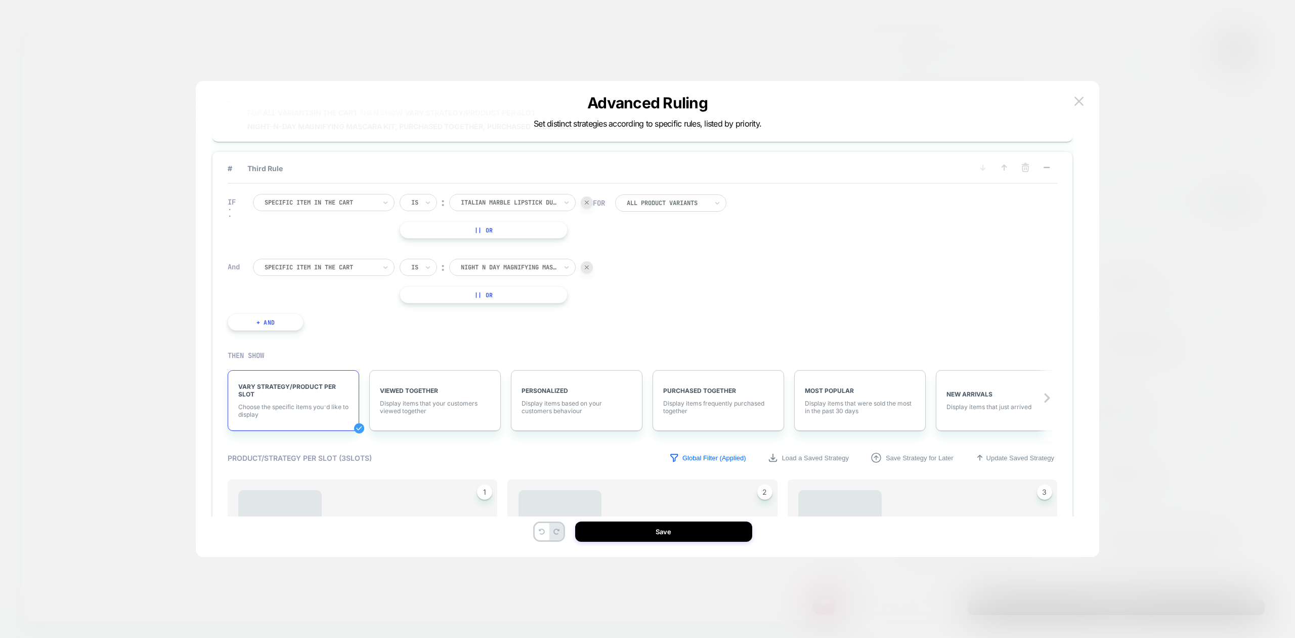
scroll to position [312, 0]
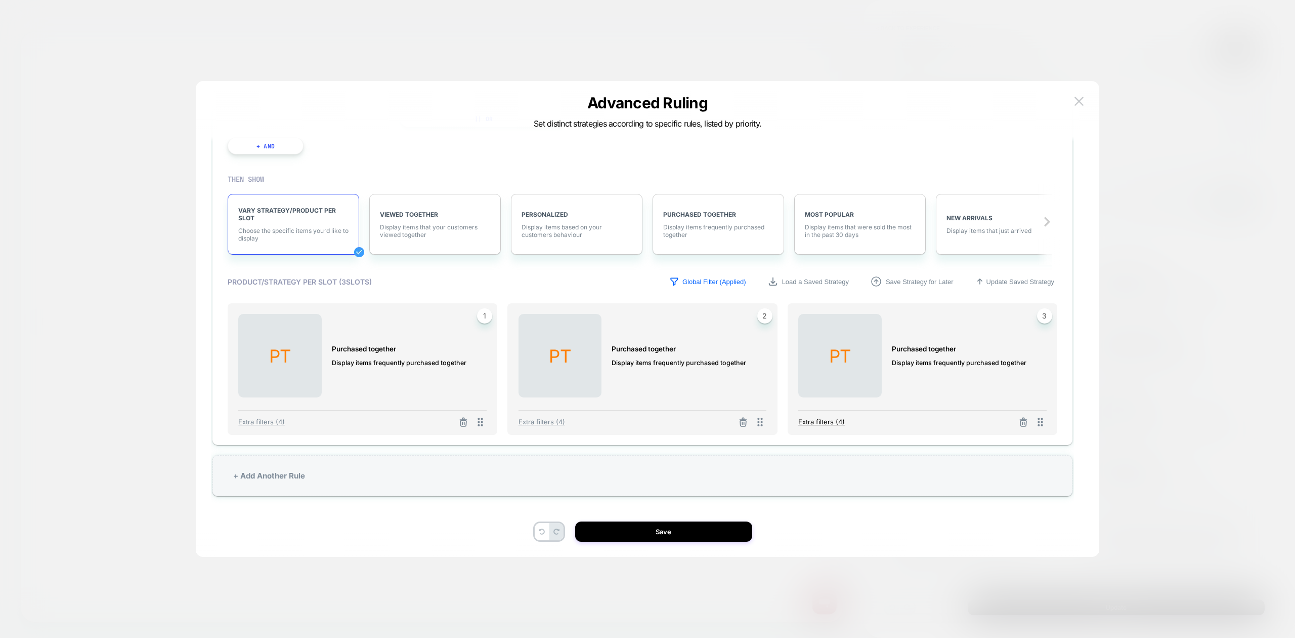
click at [833, 421] on span "Extra filters (4)" at bounding box center [821, 421] width 47 height 8
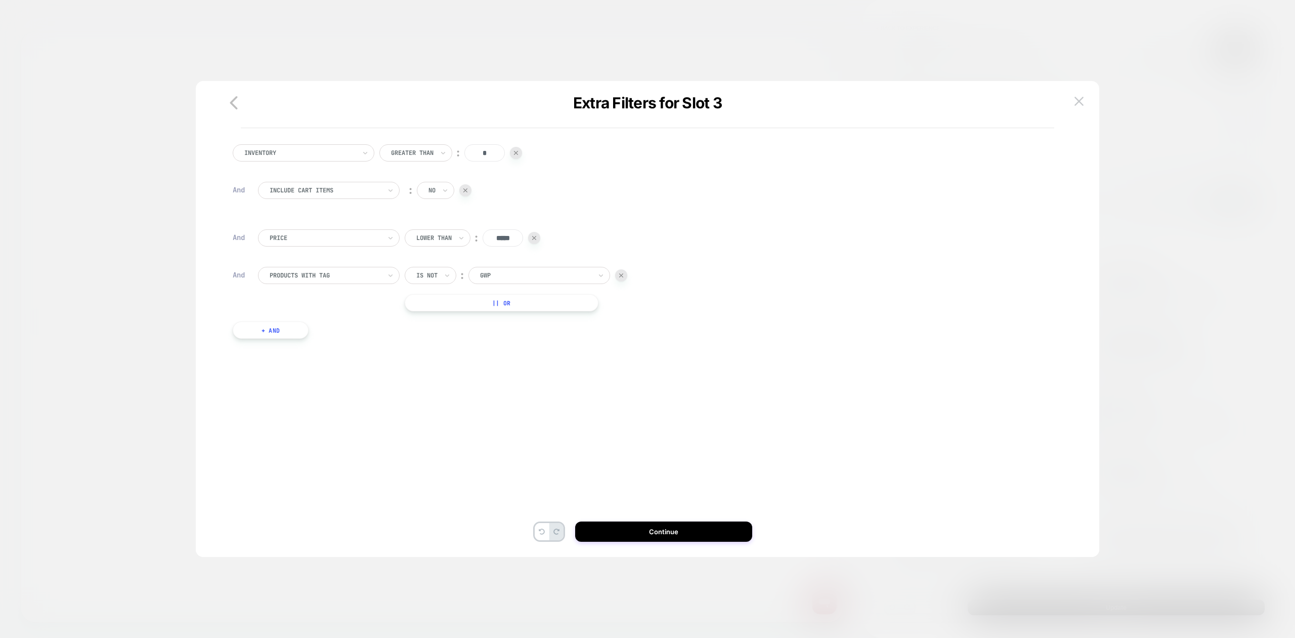
scroll to position [0, 0]
click at [621, 280] on div at bounding box center [621, 275] width 12 height 12
click at [260, 266] on button "+ And" at bounding box center [271, 265] width 76 height 17
click at [369, 279] on div at bounding box center [325, 275] width 111 height 9
type input "*****"
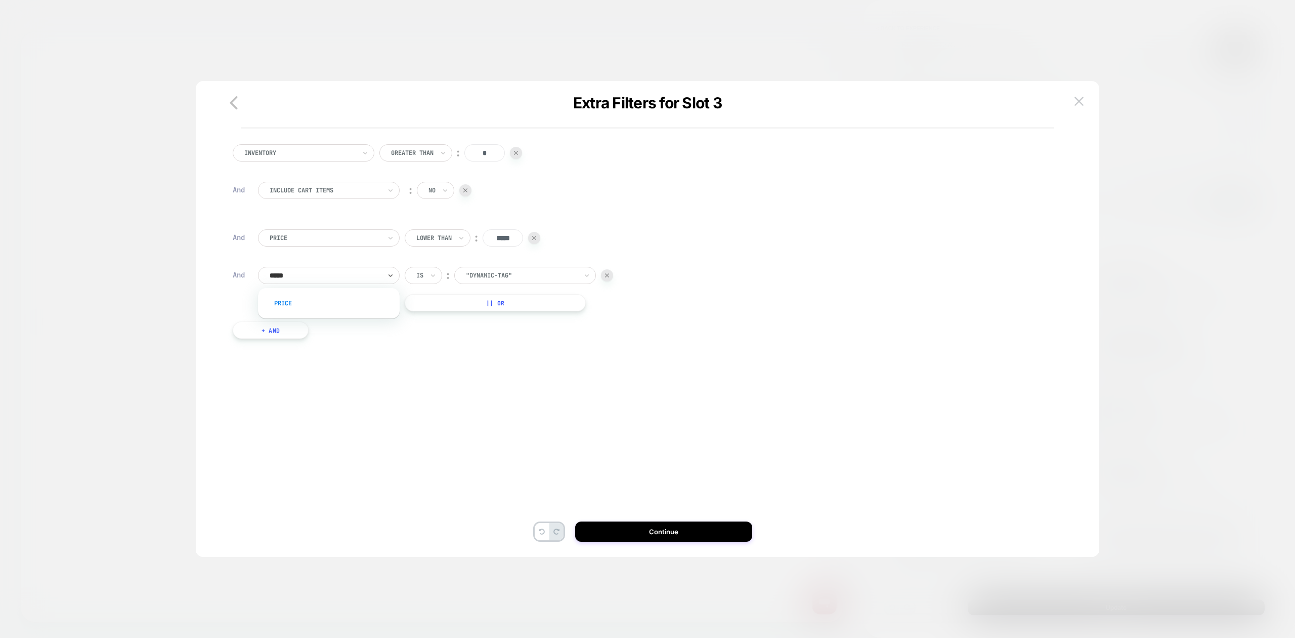
click at [361, 298] on div "Price" at bounding box center [334, 303] width 132 height 16
click at [518, 269] on input "*" at bounding box center [510, 275] width 40 height 17
type input "****"
click at [618, 527] on button "Continue" at bounding box center [663, 531] width 177 height 20
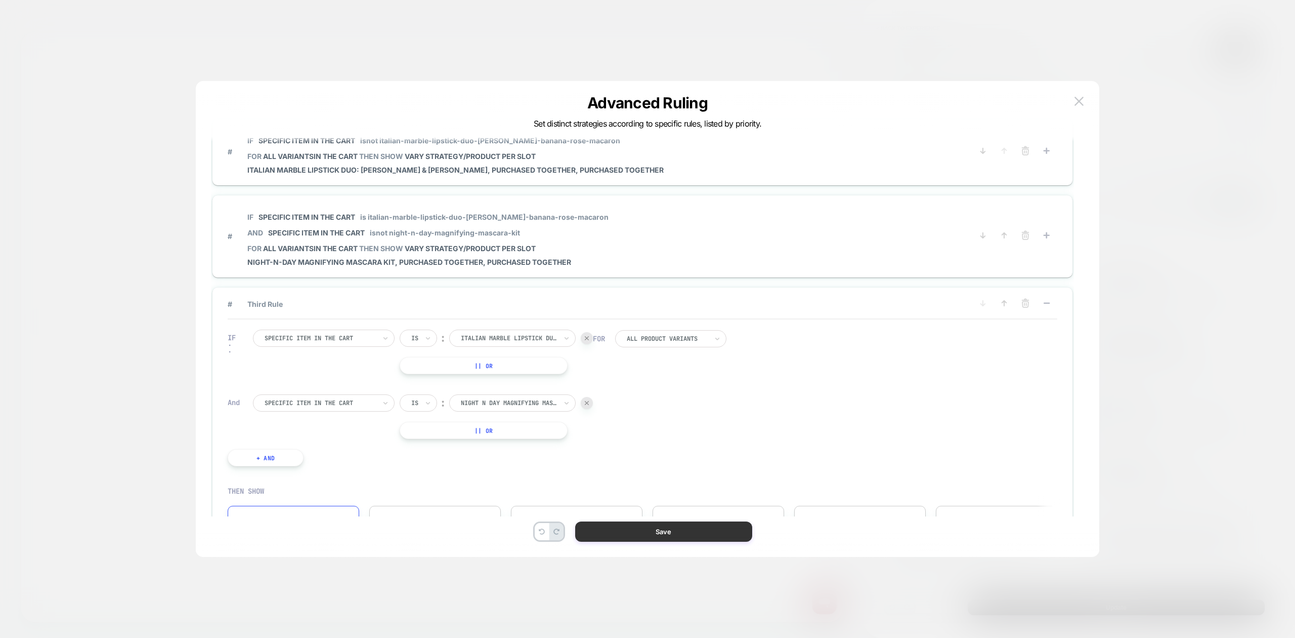
click at [618, 527] on button "Save" at bounding box center [663, 531] width 177 height 20
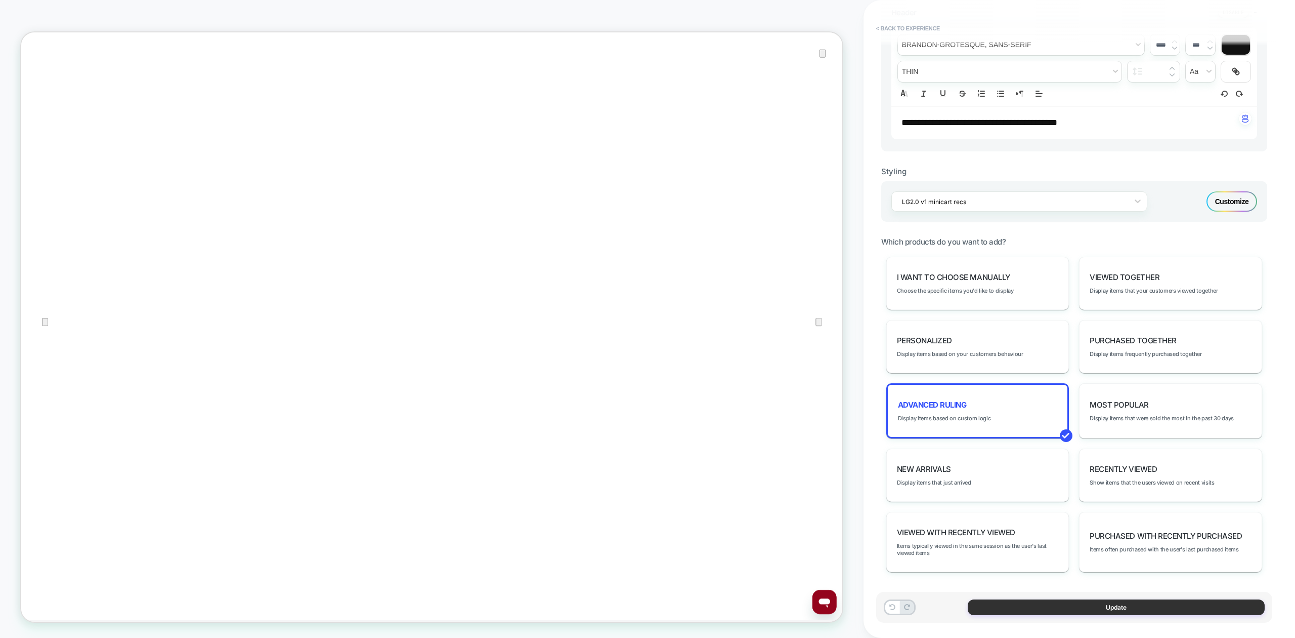
click at [1043, 606] on button "Update" at bounding box center [1116, 607] width 297 height 16
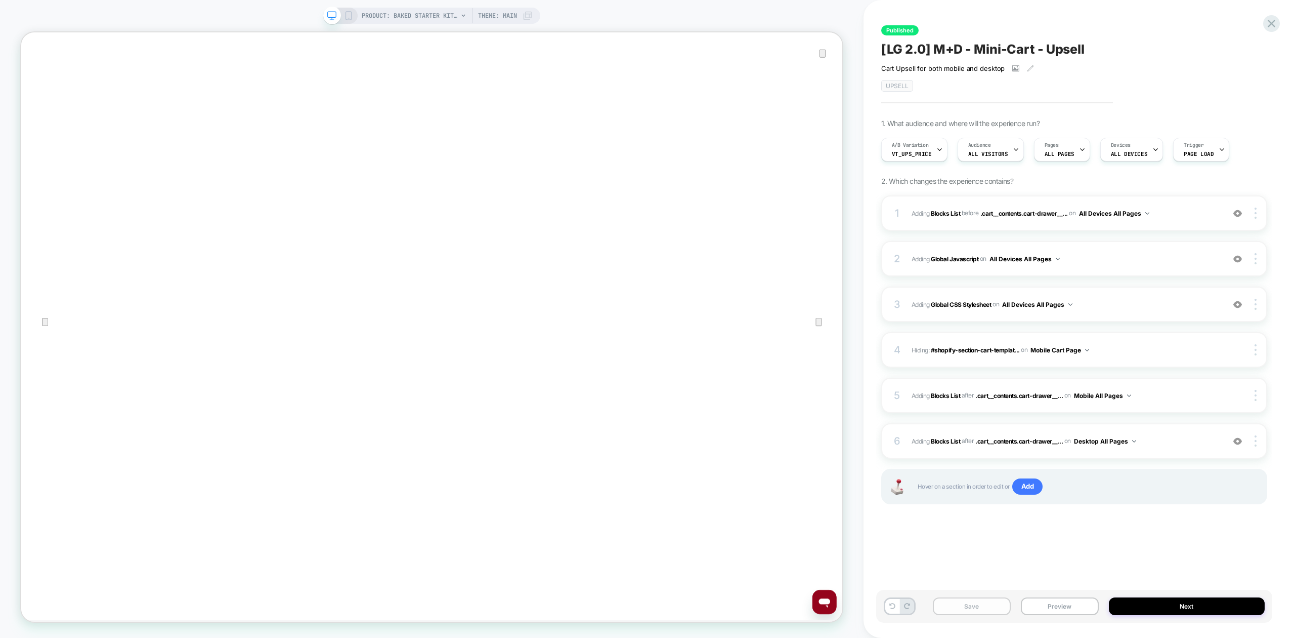
click at [948, 601] on button "Save" at bounding box center [972, 606] width 78 height 18
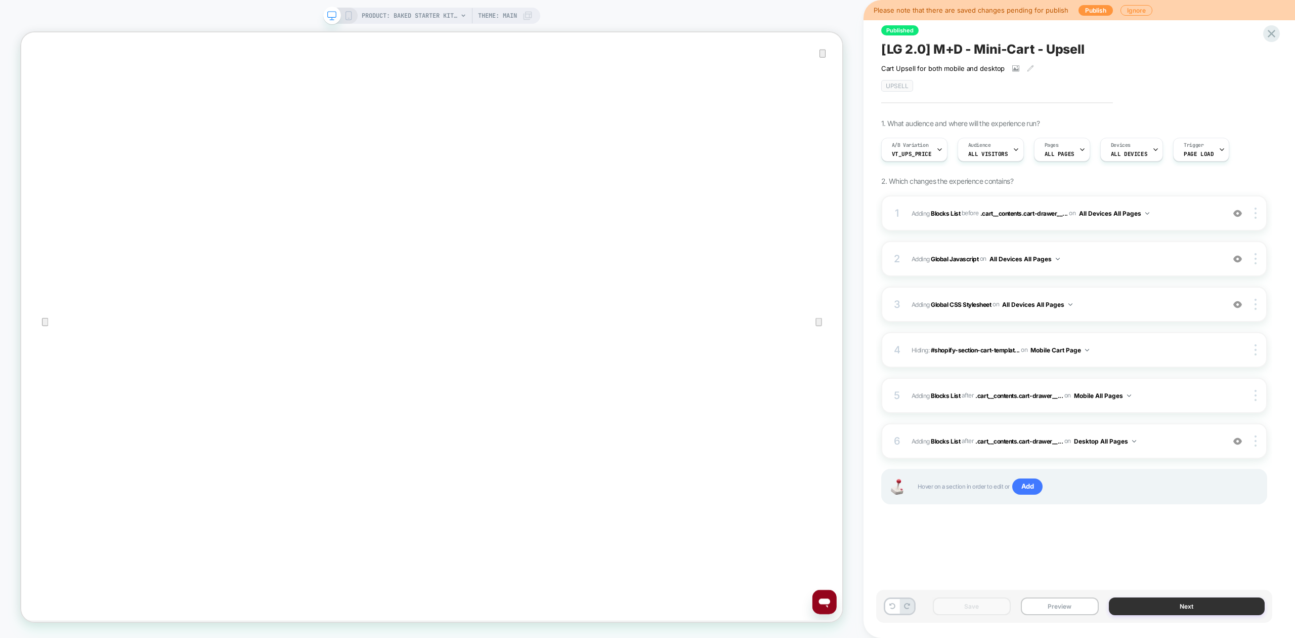
click at [1154, 602] on button "Next" at bounding box center [1187, 606] width 156 height 18
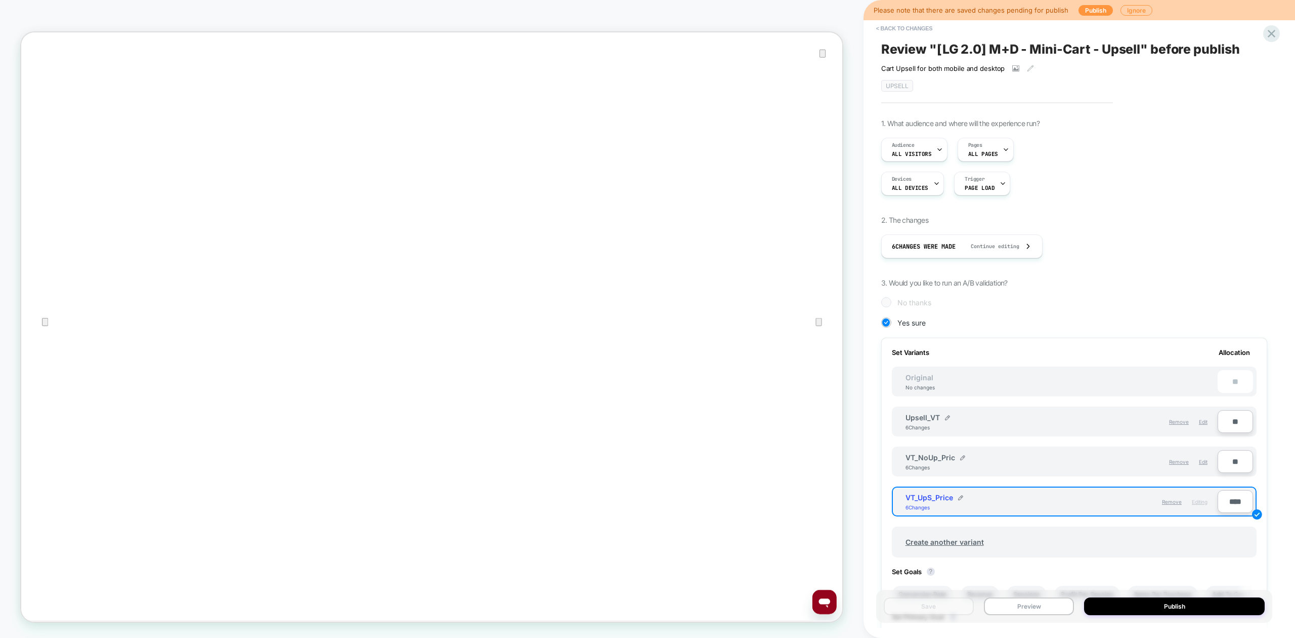
scroll to position [0, 1]
click at [1154, 602] on button "Publish" at bounding box center [1174, 606] width 181 height 18
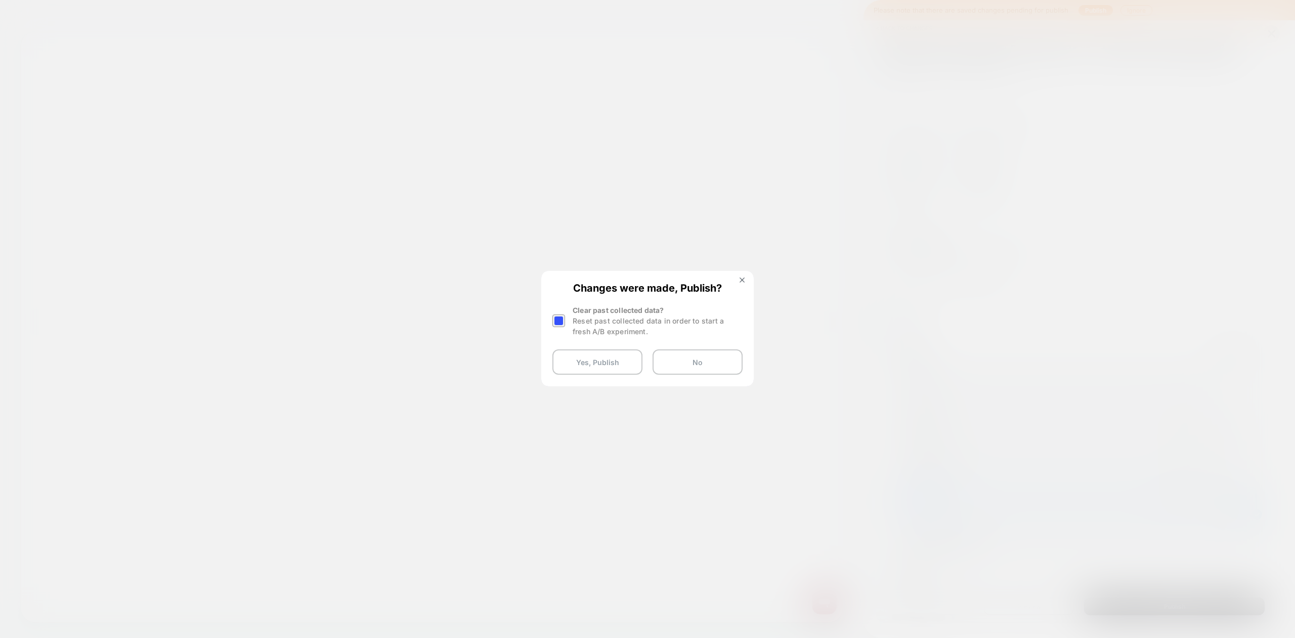
click at [560, 318] on div at bounding box center [559, 320] width 13 height 13
click at [581, 358] on button "Yes, Publish" at bounding box center [598, 361] width 90 height 25
